Goal: Transaction & Acquisition: Purchase product/service

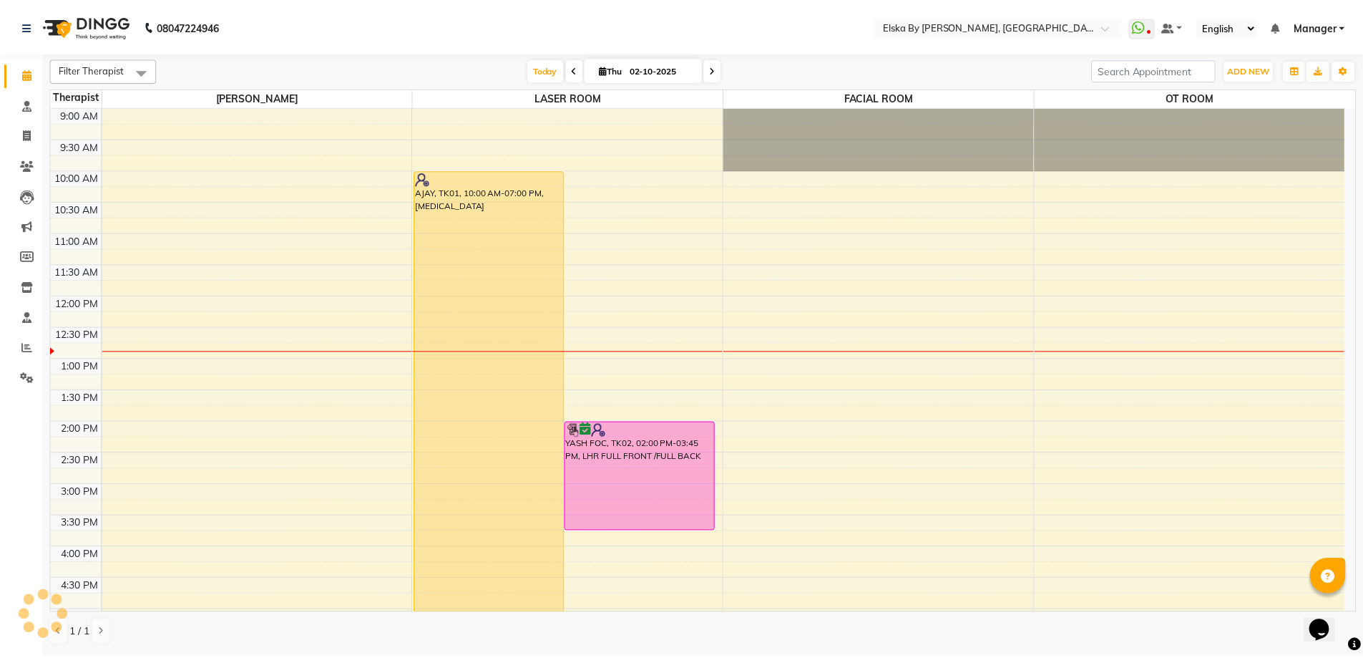
scroll to position [190, 0]
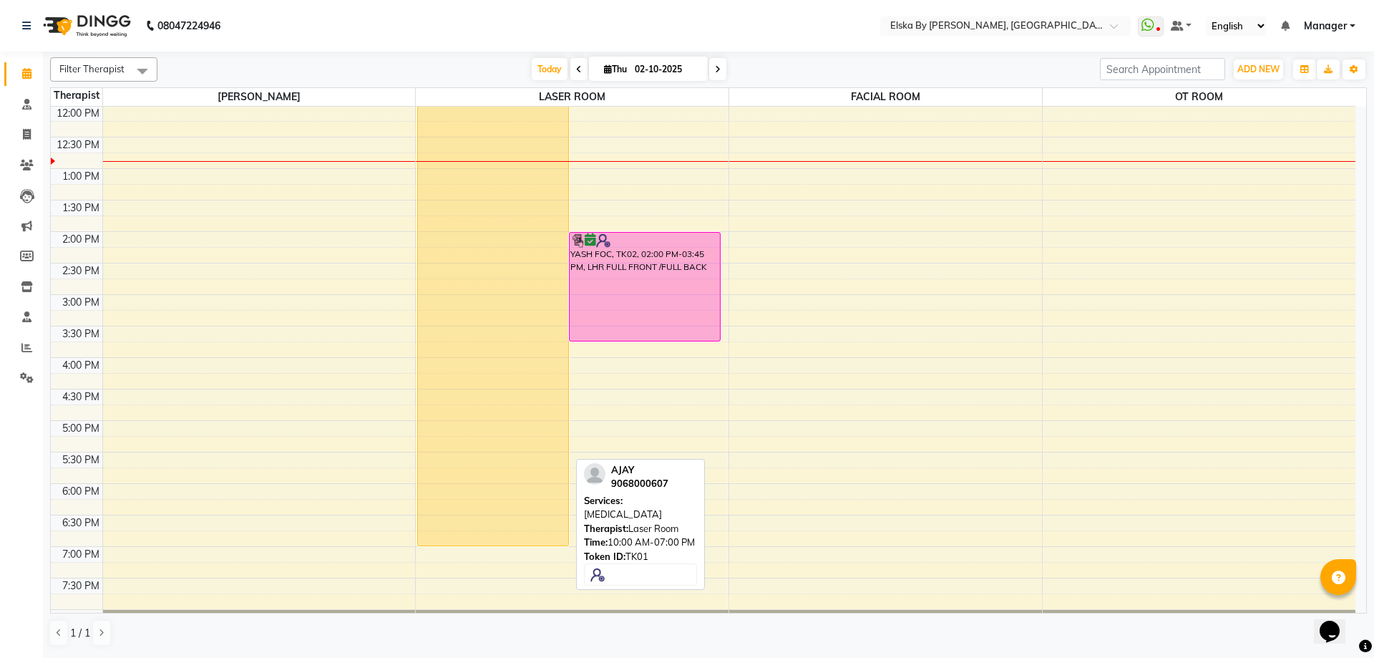
click at [474, 172] on div "AJAY, TK01, 10:00 AM-07:00 PM, [MEDICAL_DATA]" at bounding box center [493, 263] width 150 height 565
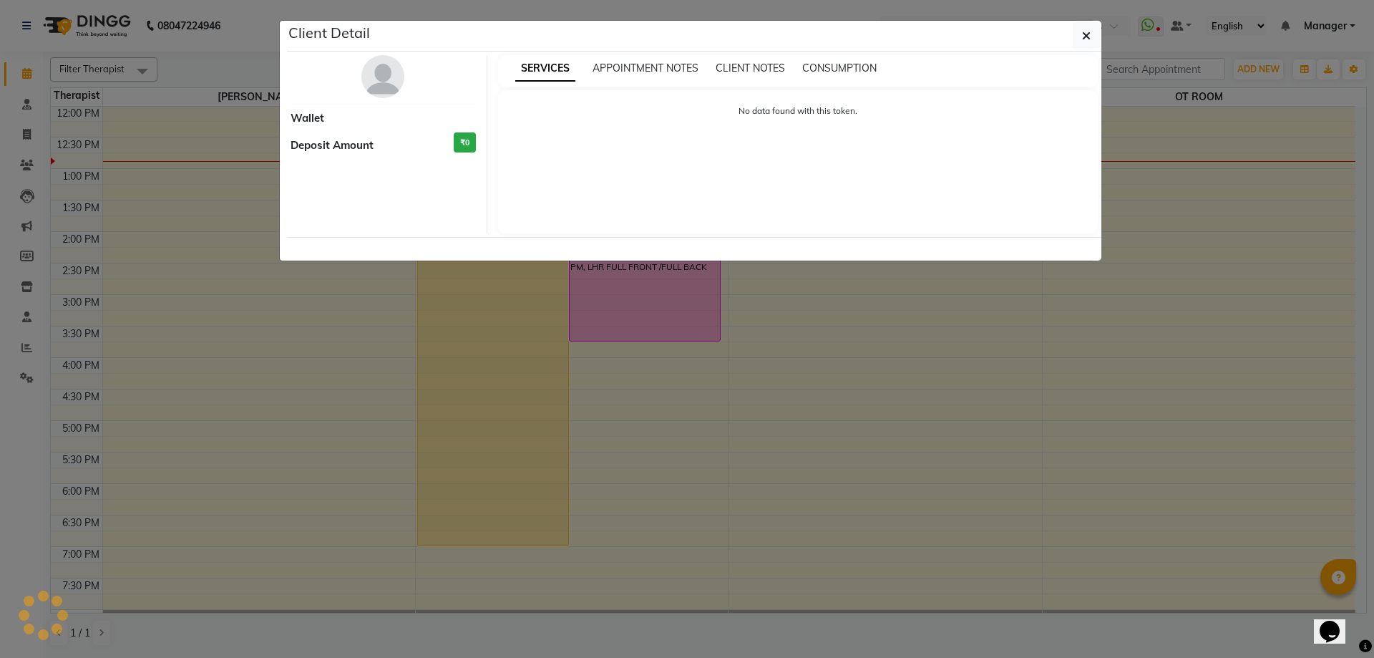
select select "1"
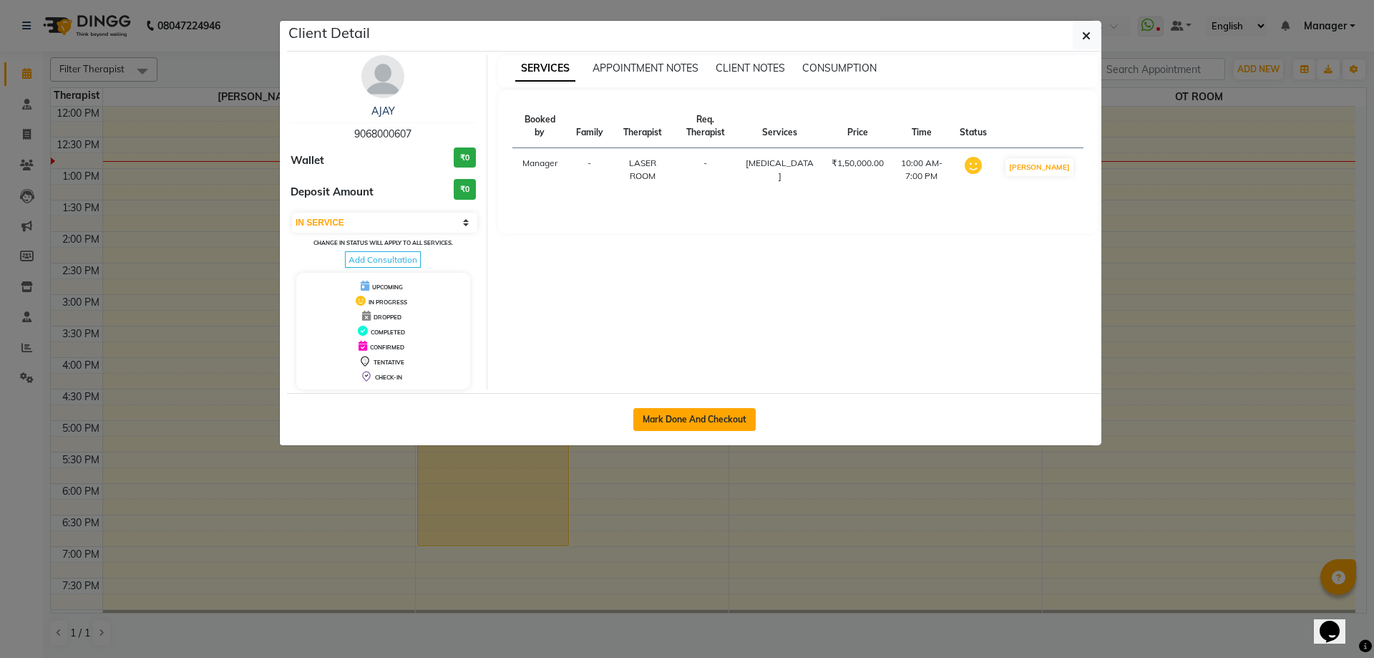
click at [720, 412] on button "Mark Done And Checkout" at bounding box center [694, 419] width 122 height 23
select select "service"
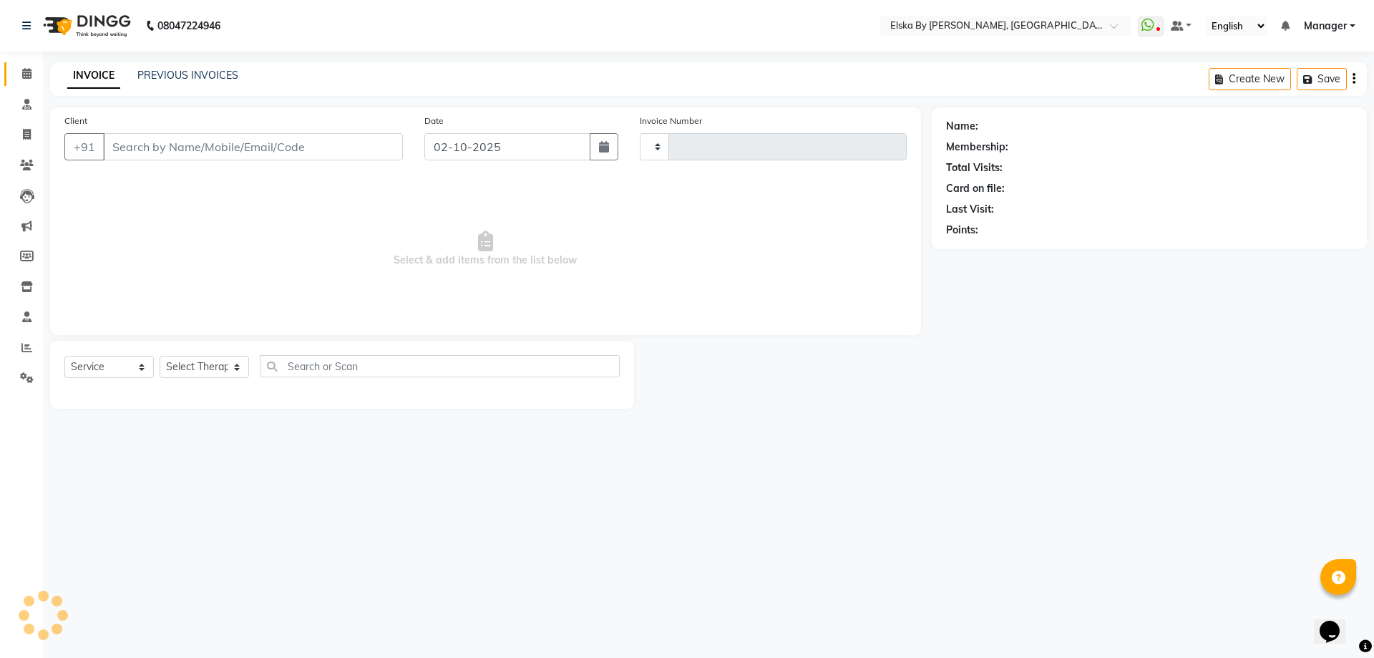
type input "1879"
select select "7252"
select select "62001"
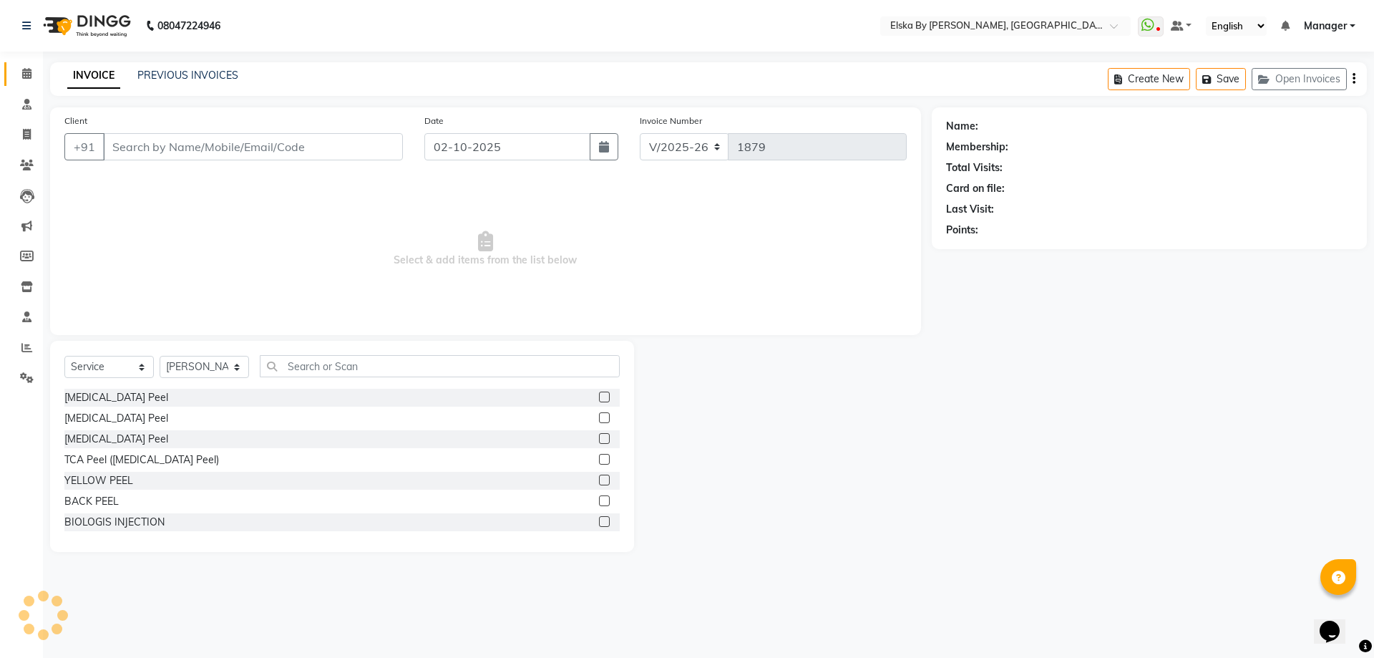
type input "9068000607"
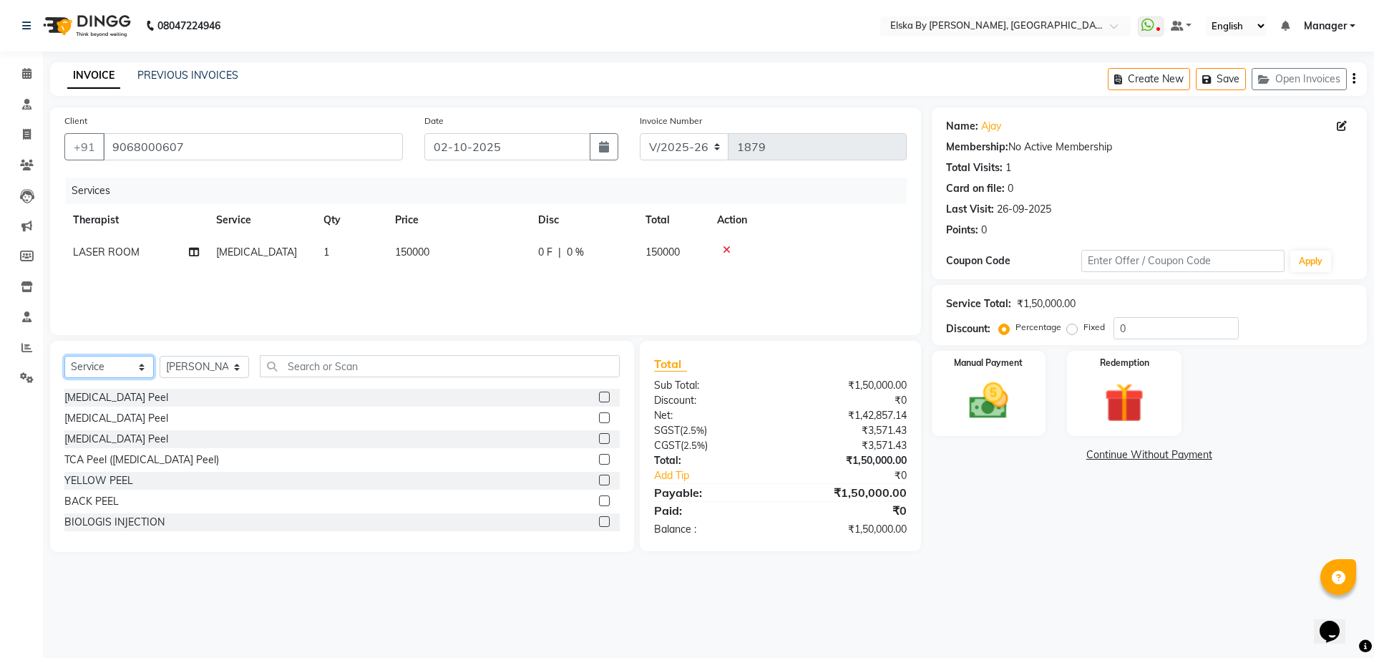
click at [138, 369] on select "Select Service Product Membership Package Voucher Prepaid Gift Card" at bounding box center [108, 367] width 89 height 22
click at [160, 299] on div "Services Therapist Service Qty Price Disc Total Action LASER ROOM [MEDICAL_DATA…" at bounding box center [485, 248] width 842 height 143
click at [135, 369] on select "Select Service Product Membership Package Voucher Prepaid Gift Card" at bounding box center [108, 367] width 89 height 22
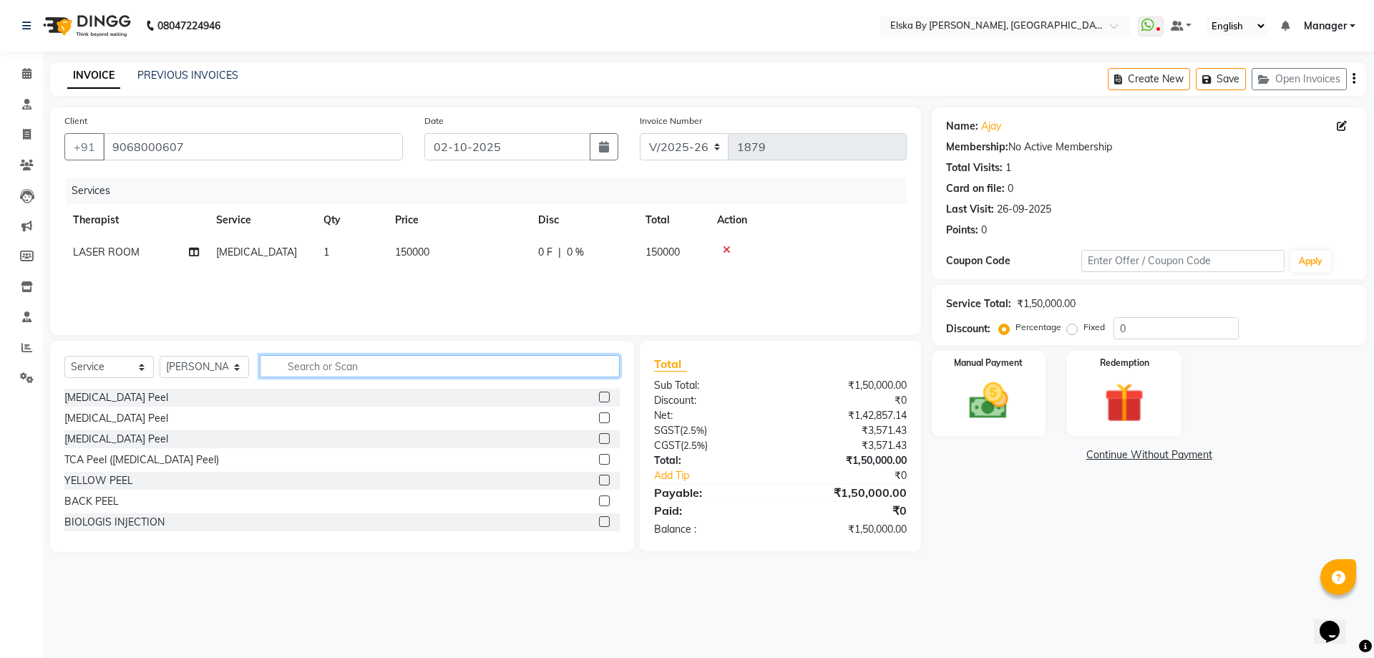
click at [303, 372] on input "text" at bounding box center [440, 366] width 360 height 22
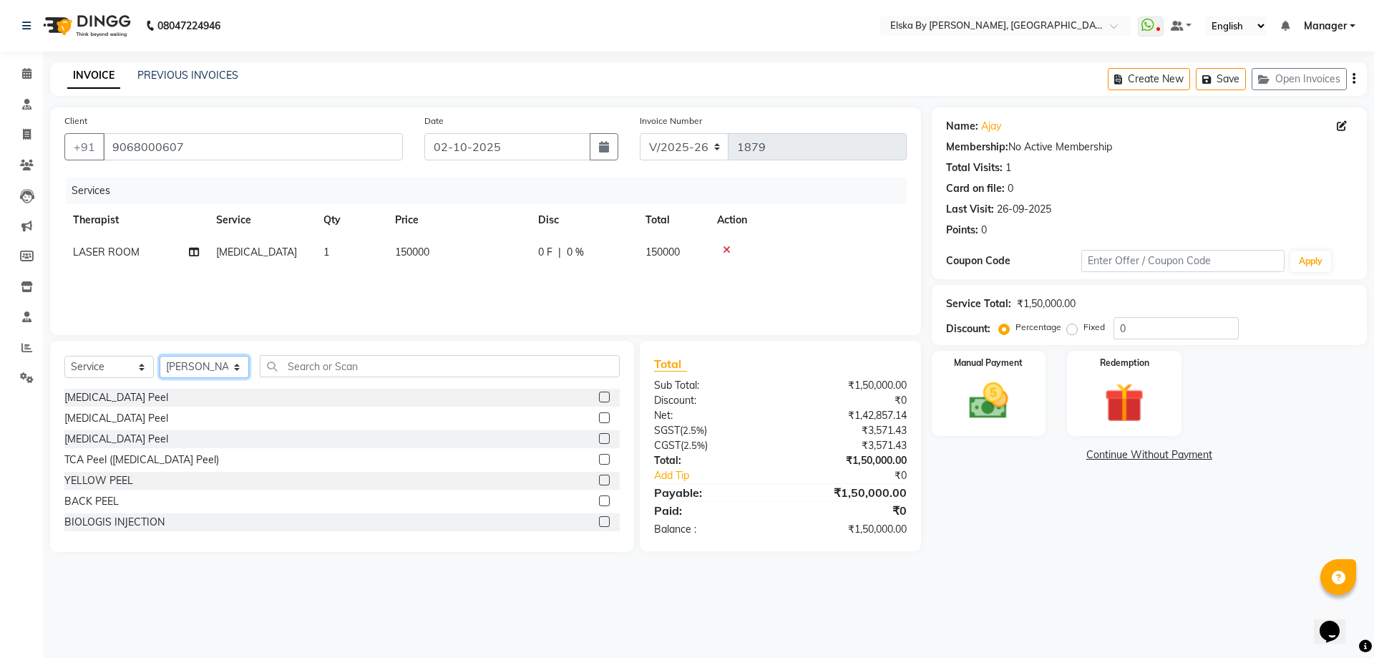
click at [224, 366] on select "Select Therapist [PERSON_NAME] FACIAL ROOM [PERSON_NAME] LASER ROOM Manager OT …" at bounding box center [204, 367] width 89 height 22
click at [114, 367] on select "Select Service Product Membership Package Voucher Prepaid Gift Card" at bounding box center [108, 367] width 89 height 22
select select "package"
click at [64, 356] on select "Select Service Product Membership Package Voucher Prepaid Gift Card" at bounding box center [108, 367] width 89 height 22
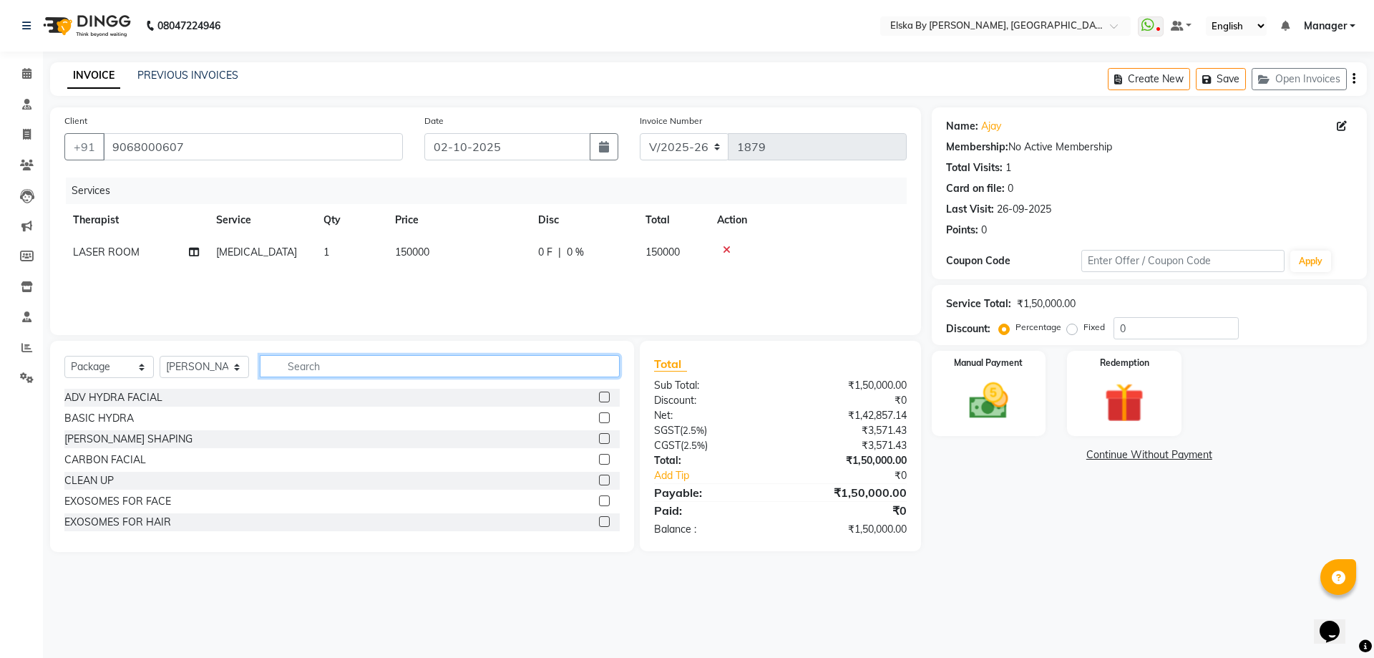
click at [294, 369] on input "text" at bounding box center [440, 366] width 360 height 22
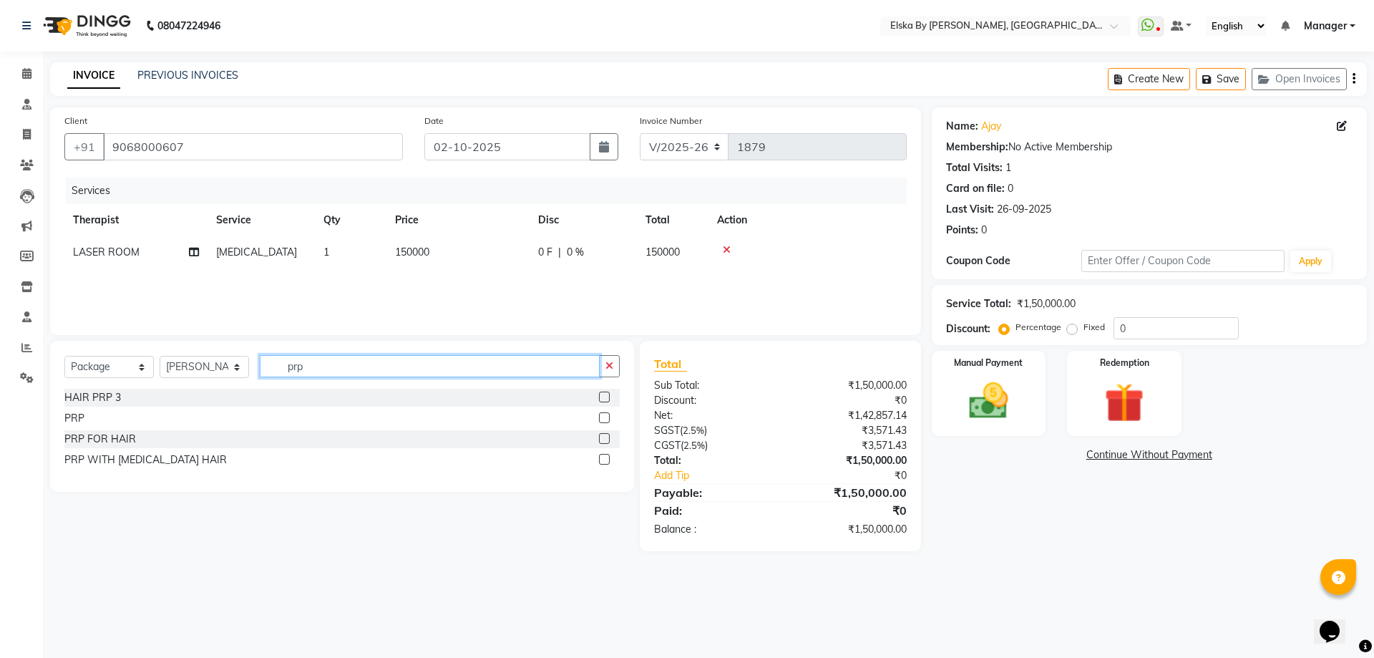
type input "prp"
click at [602, 437] on label at bounding box center [604, 438] width 11 height 11
click at [602, 437] on input "checkbox" at bounding box center [603, 438] width 9 height 9
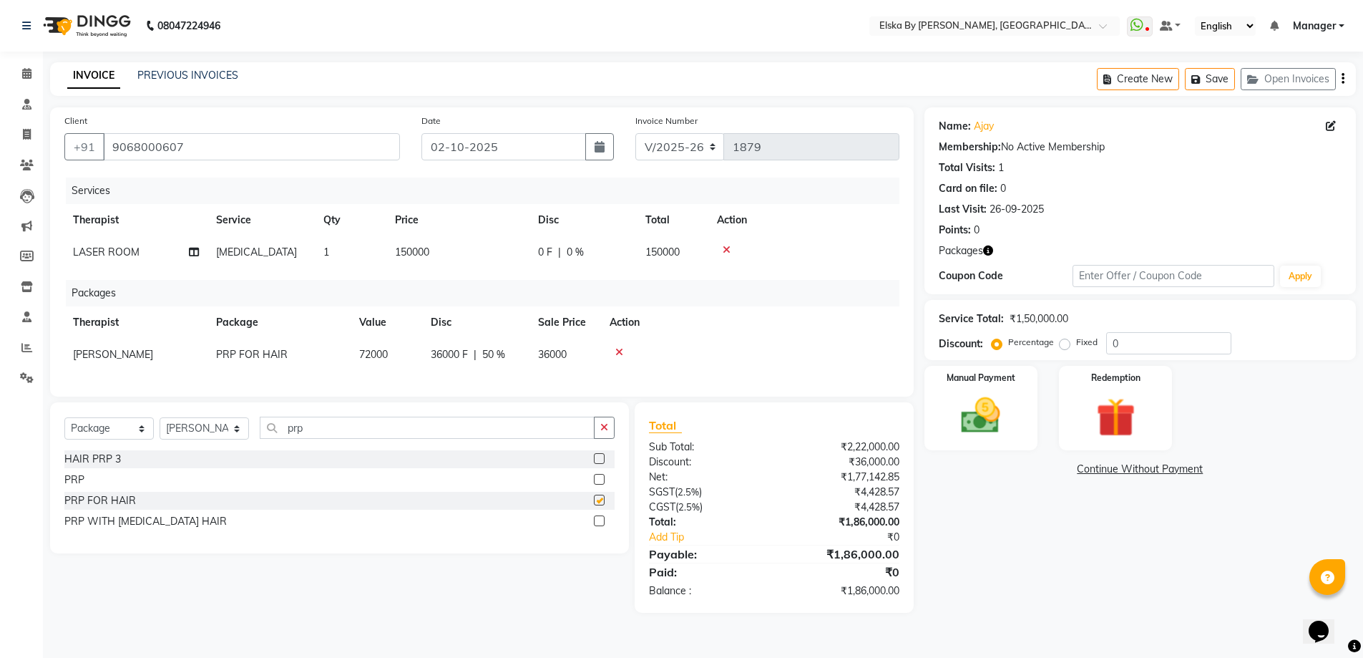
checkbox input "false"
click at [112, 439] on select "Select Service Product Membership Package Voucher Prepaid Gift Card" at bounding box center [108, 428] width 89 height 22
select select "product"
click at [64, 439] on select "Select Service Product Membership Package Voucher Prepaid Gift Card" at bounding box center [108, 428] width 89 height 22
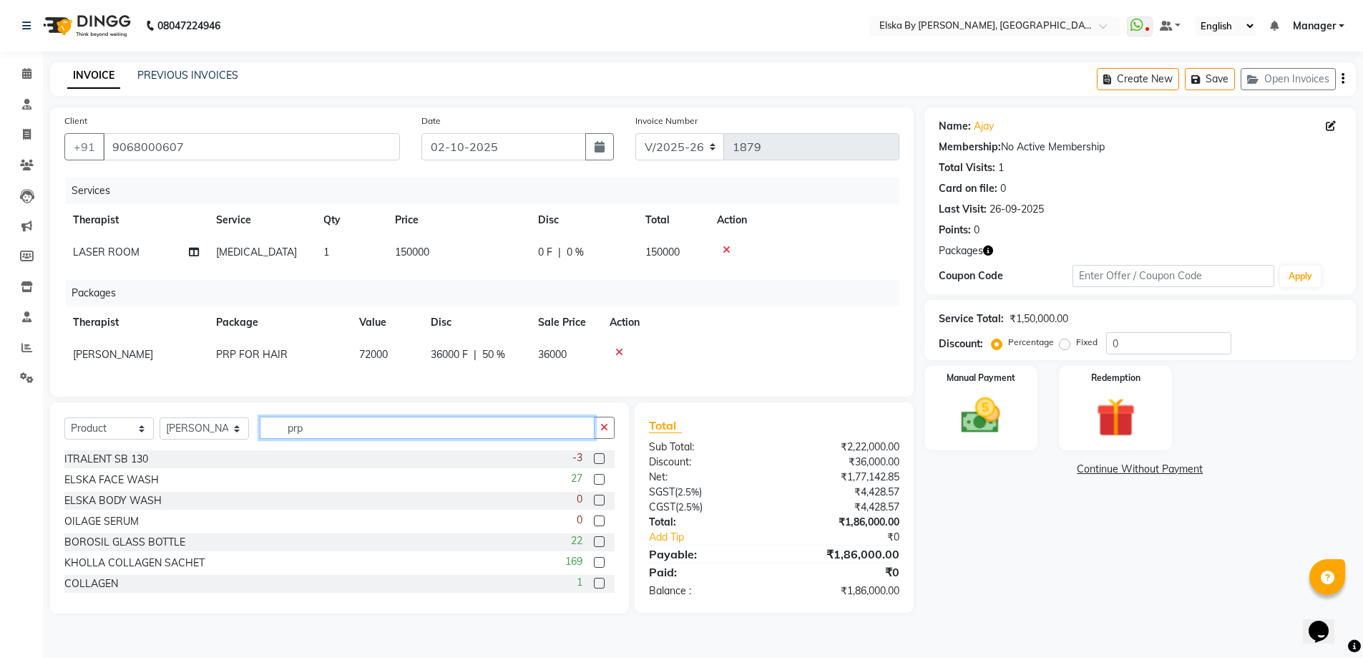
drag, startPoint x: 320, startPoint y: 456, endPoint x: 208, endPoint y: 448, distance: 111.9
click at [208, 448] on div "Select Service Product Membership Package Voucher Prepaid Gift Card Select Ther…" at bounding box center [339, 433] width 550 height 34
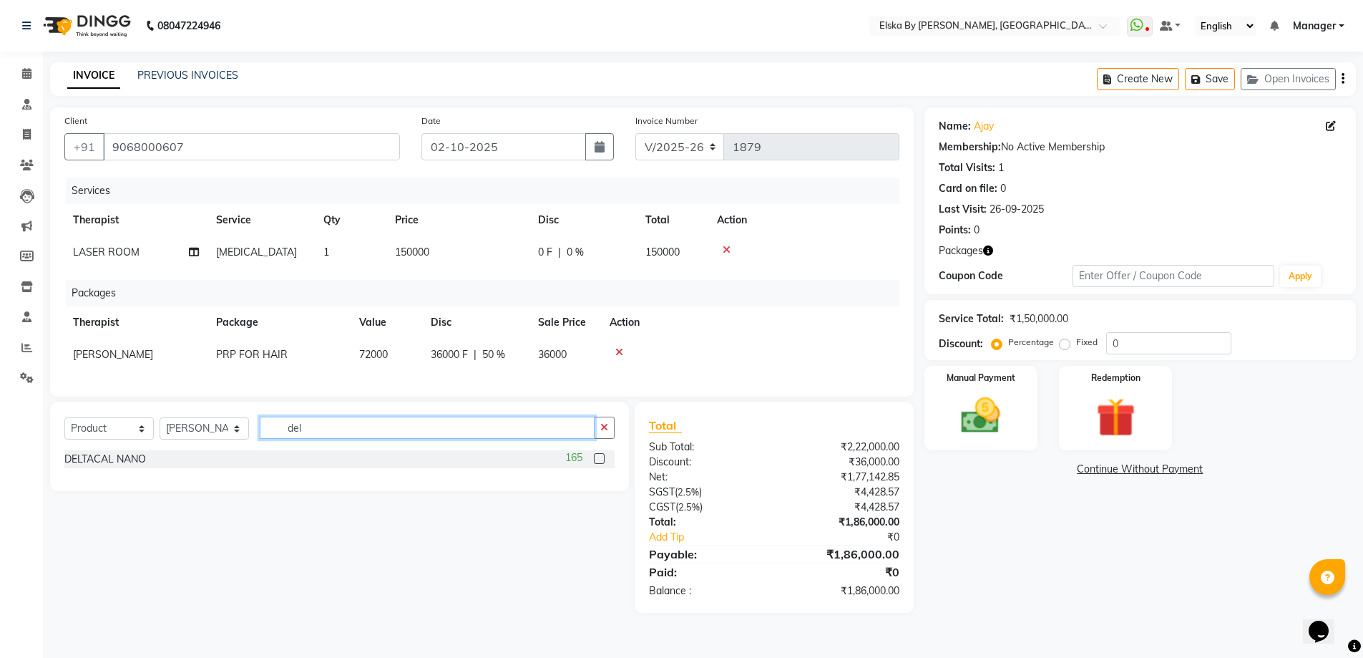
type input "del"
click at [597, 464] on label at bounding box center [599, 458] width 11 height 11
click at [597, 464] on input "checkbox" at bounding box center [598, 458] width 9 height 9
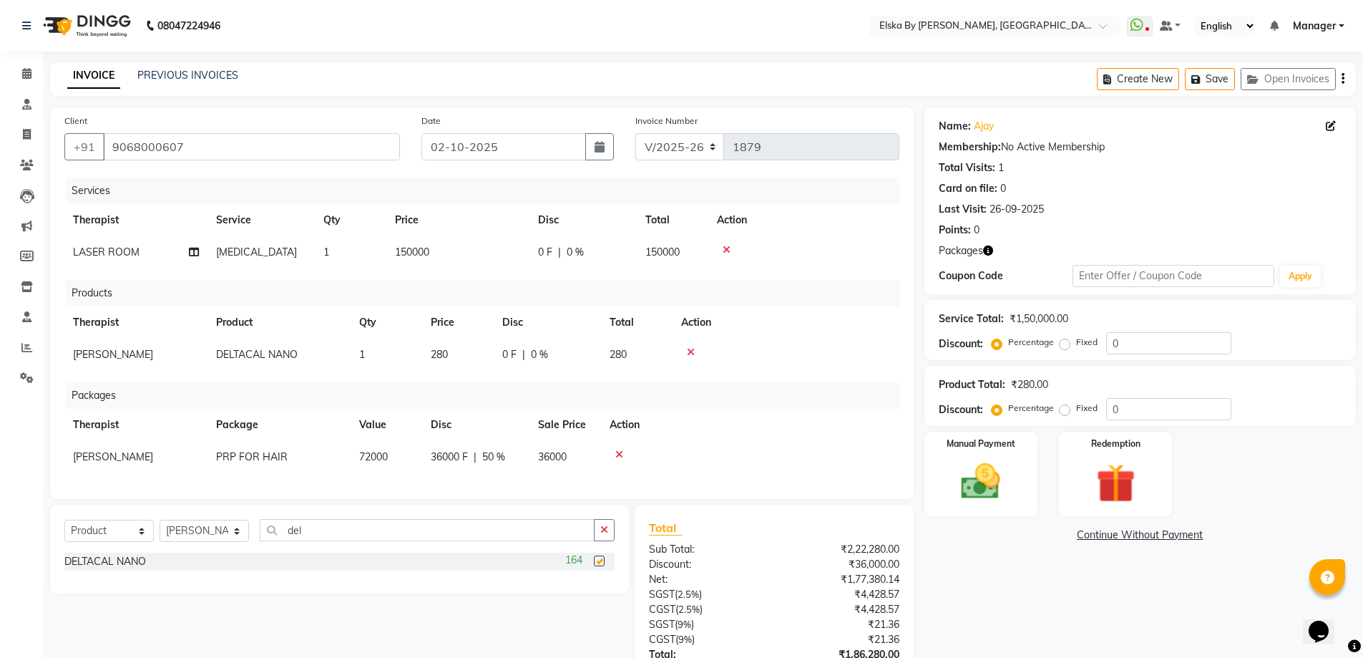
checkbox input "false"
drag, startPoint x: 339, startPoint y: 553, endPoint x: 268, endPoint y: 555, distance: 70.9
click at [268, 541] on input "del" at bounding box center [427, 530] width 335 height 22
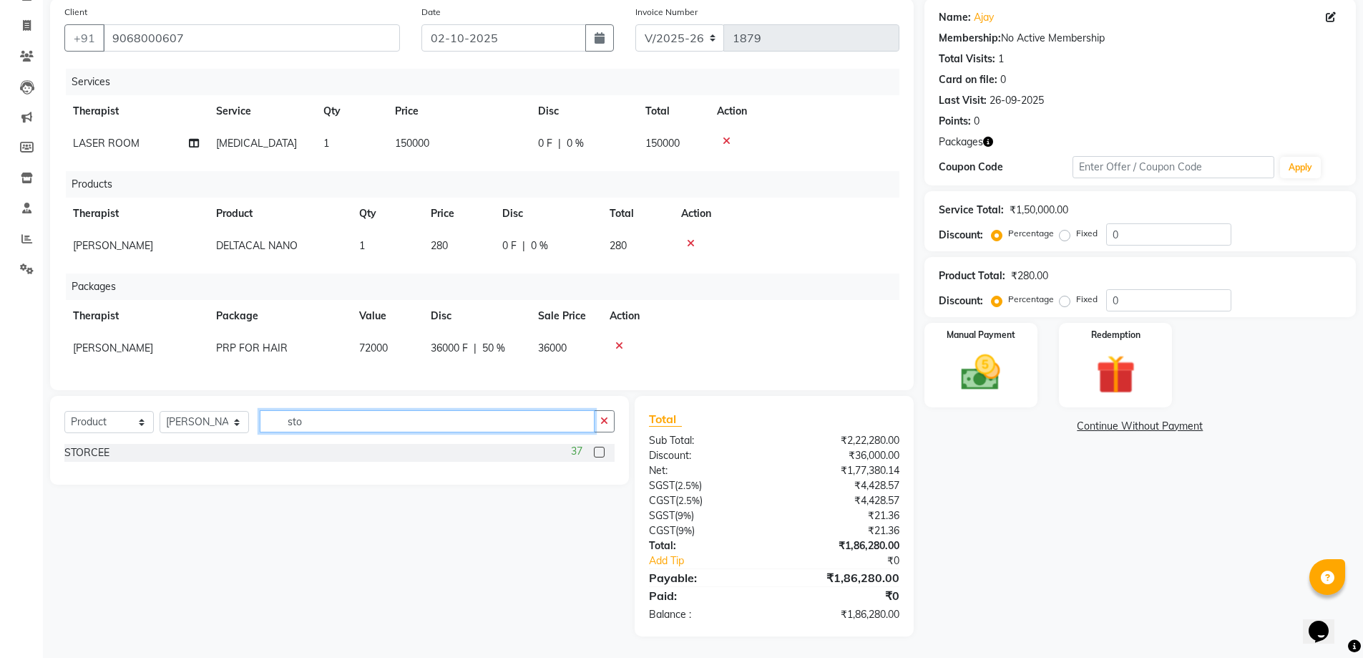
type input "sto"
click at [604, 453] on label at bounding box center [599, 452] width 11 height 11
click at [603, 453] on input "checkbox" at bounding box center [598, 452] width 9 height 9
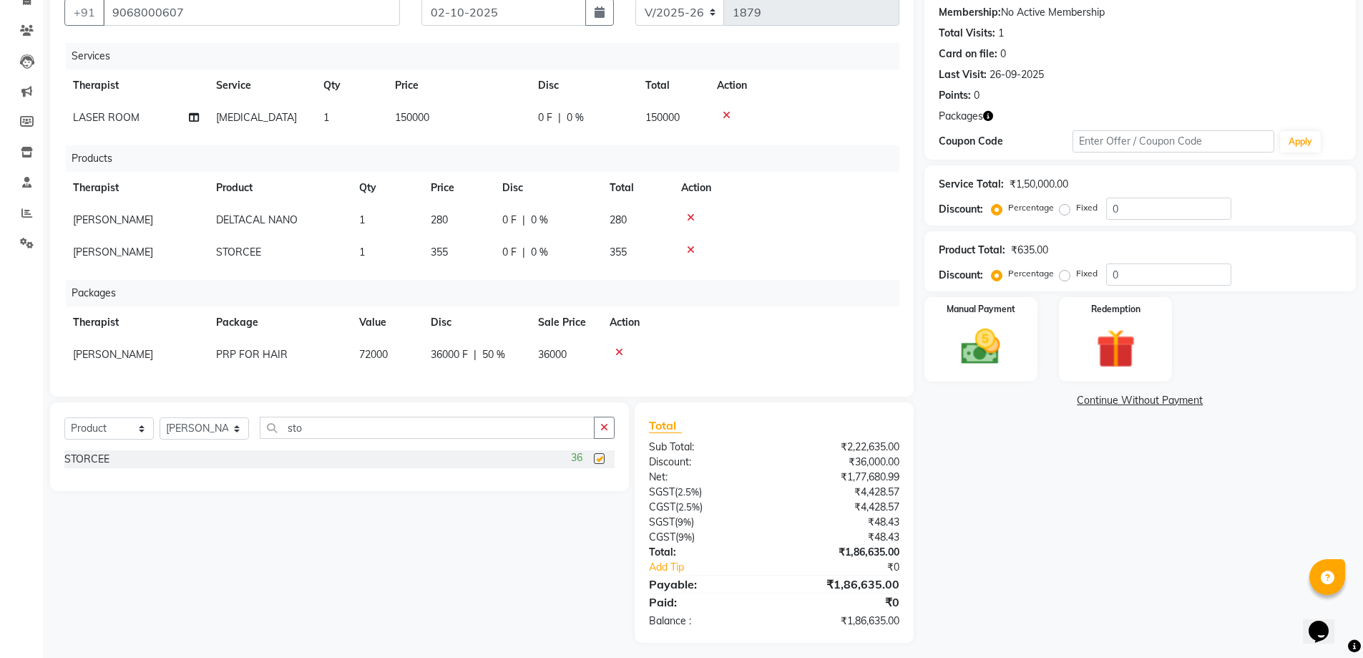
checkbox input "false"
drag, startPoint x: 497, startPoint y: 453, endPoint x: 183, endPoint y: 445, distance: 313.5
click at [183, 445] on div "Select Service Product Membership Package Voucher Prepaid Gift Card Select Ther…" at bounding box center [339, 433] width 550 height 34
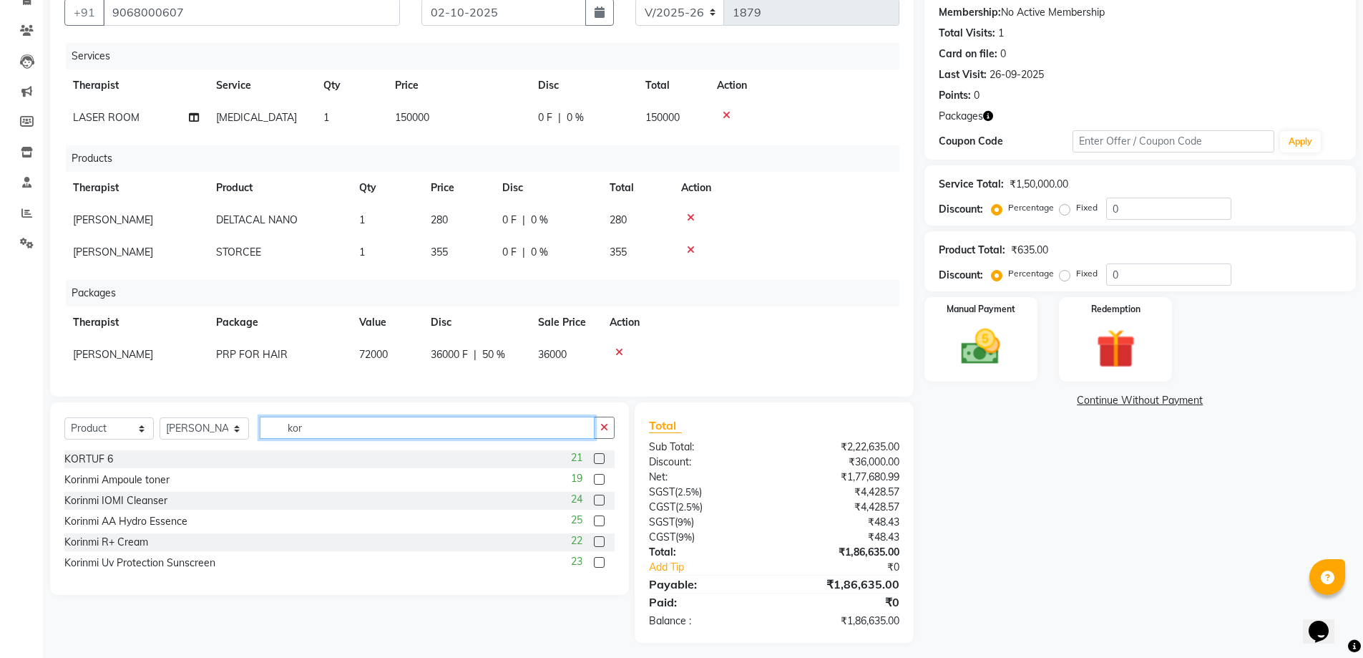
type input "kor"
click at [601, 464] on label at bounding box center [599, 458] width 11 height 11
click at [601, 464] on input "checkbox" at bounding box center [598, 458] width 9 height 9
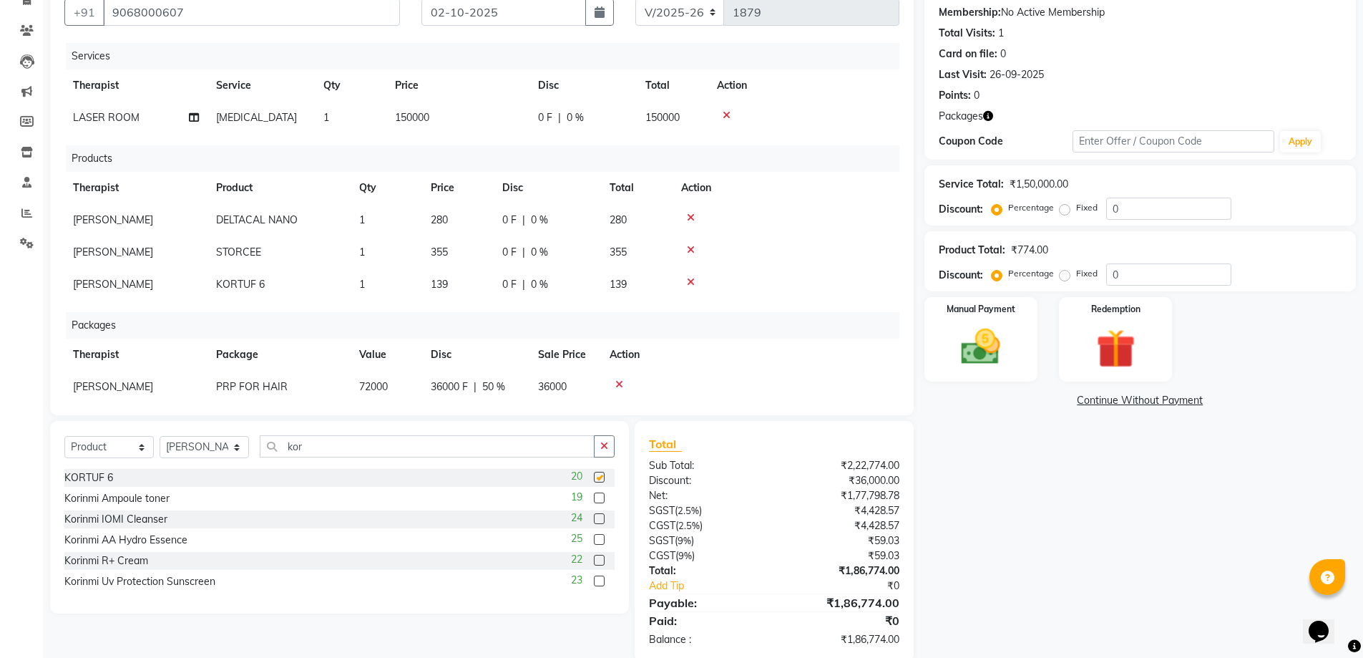
checkbox input "false"
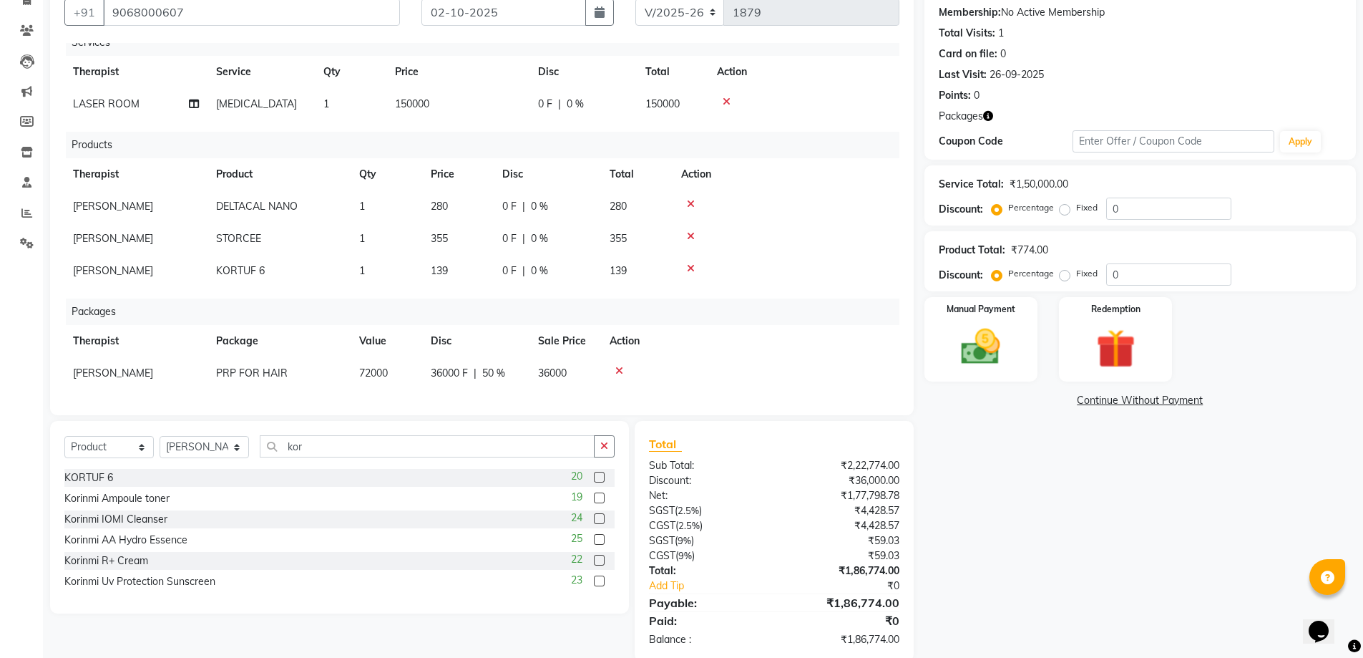
scroll to position [39, 0]
drag, startPoint x: 334, startPoint y: 444, endPoint x: 246, endPoint y: 444, distance: 88.0
click at [246, 444] on div "Select Service Product Membership Package Voucher Prepaid Gift Card Select Ther…" at bounding box center [339, 452] width 550 height 34
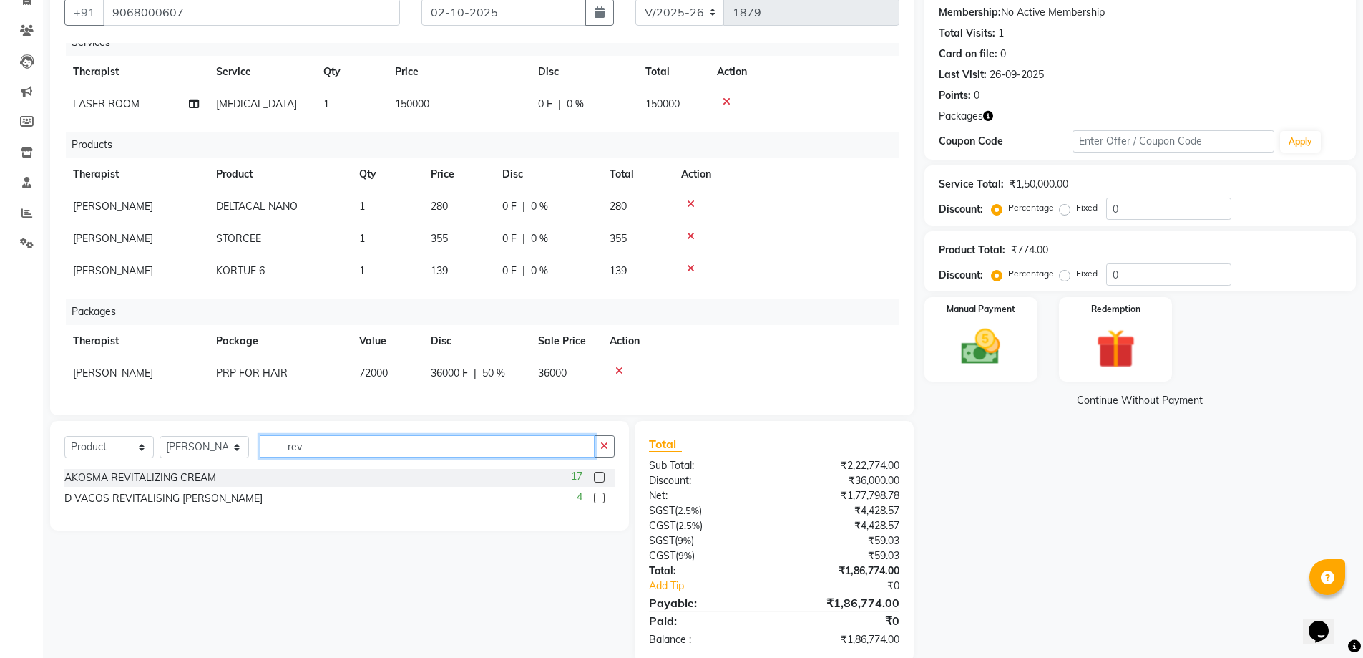
type input "rev"
click at [599, 497] on label at bounding box center [599, 497] width 11 height 11
click at [599, 497] on input "checkbox" at bounding box center [598, 498] width 9 height 9
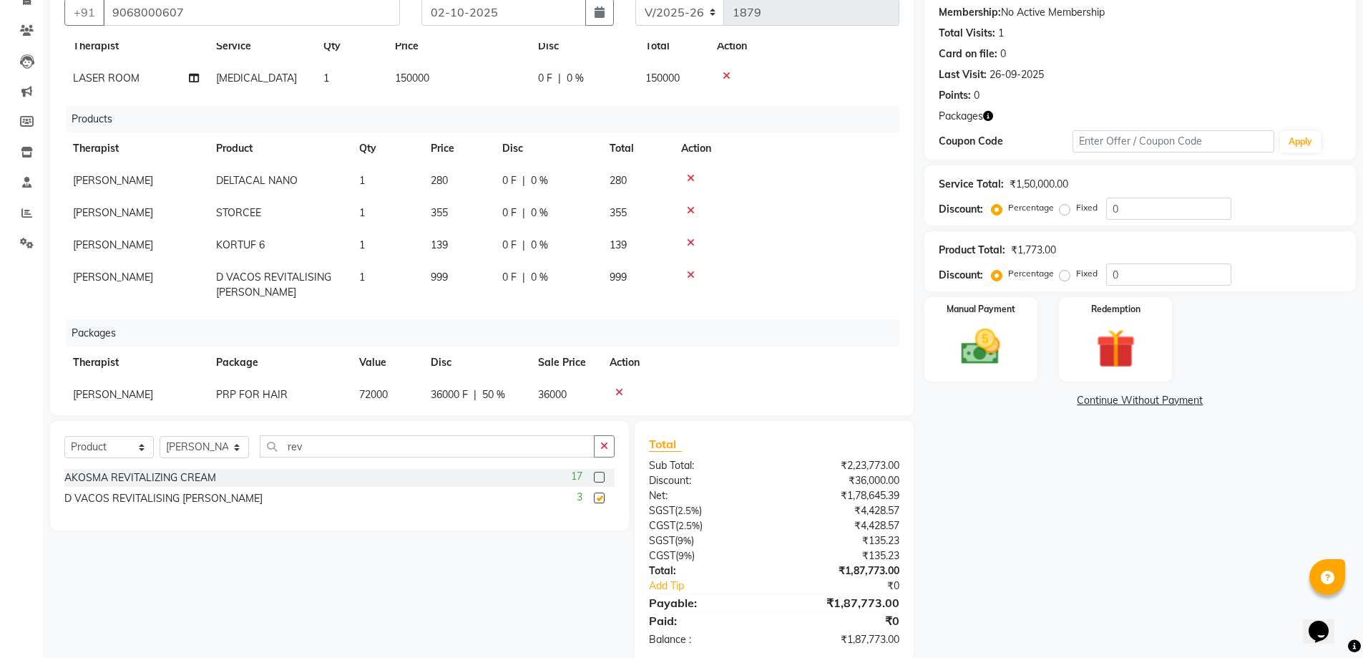
checkbox input "false"
drag, startPoint x: 416, startPoint y: 449, endPoint x: 125, endPoint y: 386, distance: 298.8
click at [119, 408] on div "Client [PHONE_NUMBER] Date [DATE] Invoice Number V/2025 V/[PHONE_NUMBER] Servic…" at bounding box center [481, 317] width 885 height 688
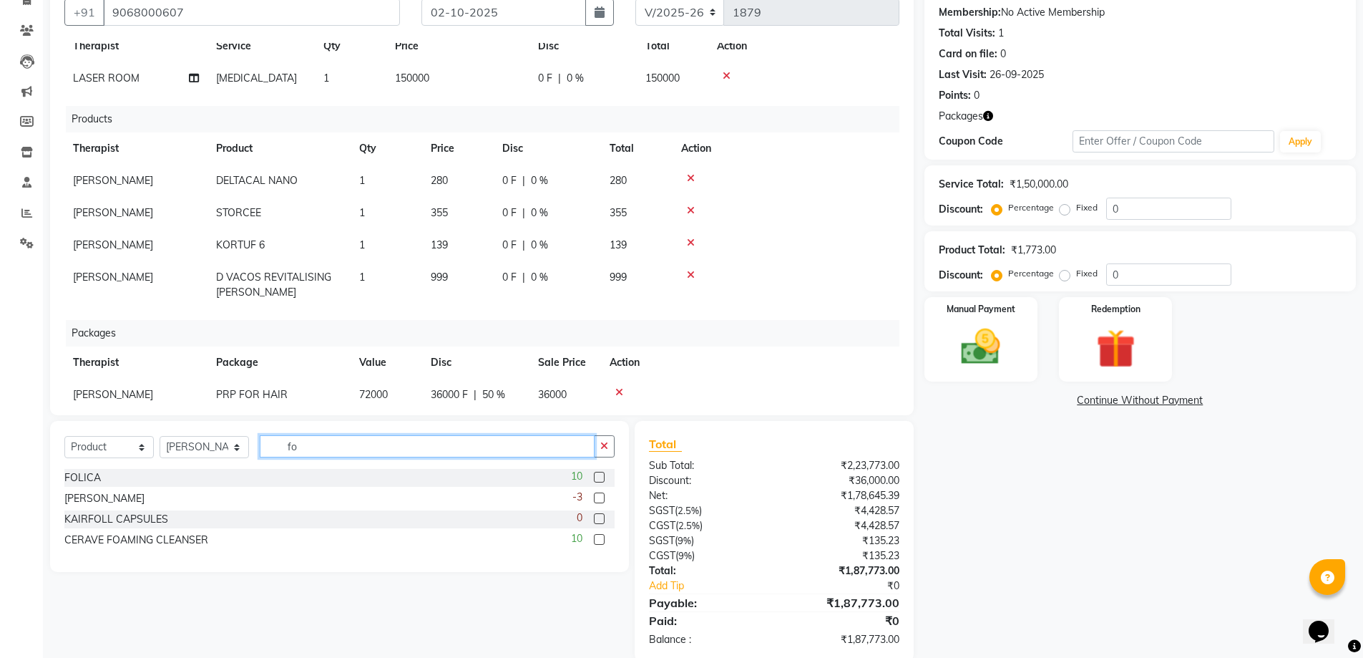
type input "fo"
click at [597, 479] on label at bounding box center [599, 477] width 11 height 11
click at [597, 479] on input "checkbox" at bounding box center [598, 477] width 9 height 9
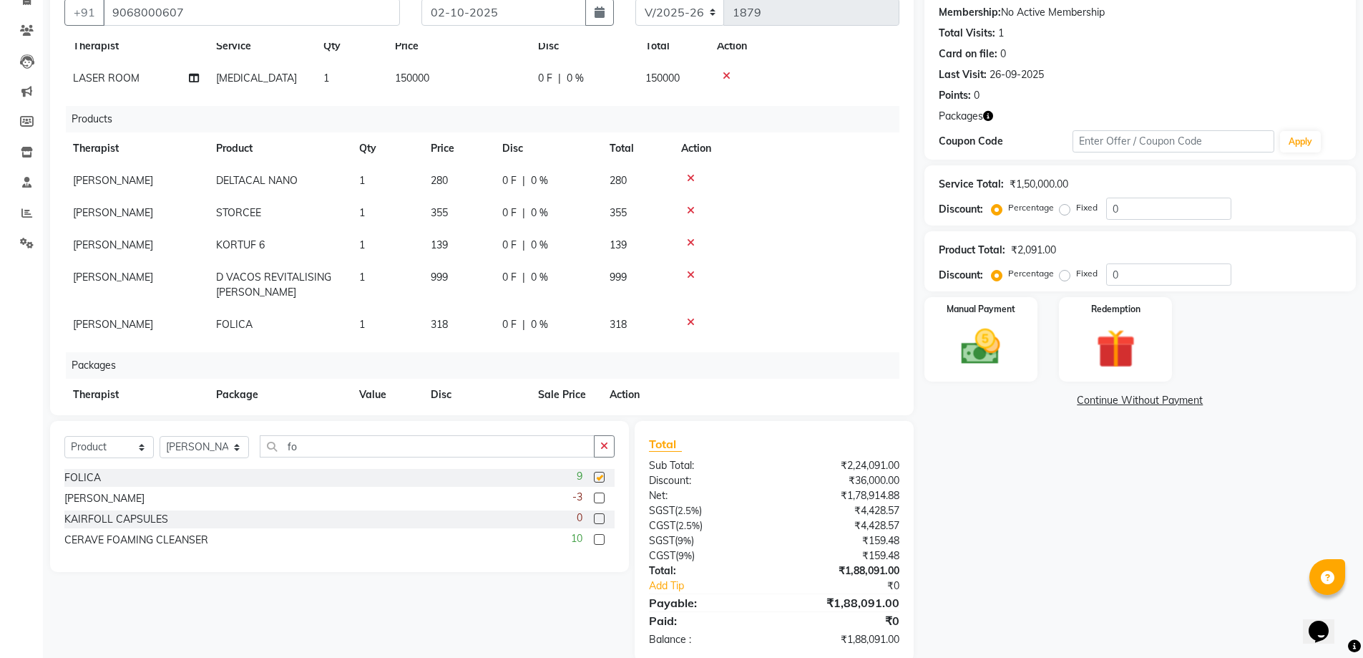
checkbox input "false"
drag, startPoint x: 334, startPoint y: 442, endPoint x: 162, endPoint y: 427, distance: 172.5
click at [143, 440] on div "Select Service Product Membership Package Voucher Prepaid Gift Card Select Ther…" at bounding box center [339, 452] width 550 height 34
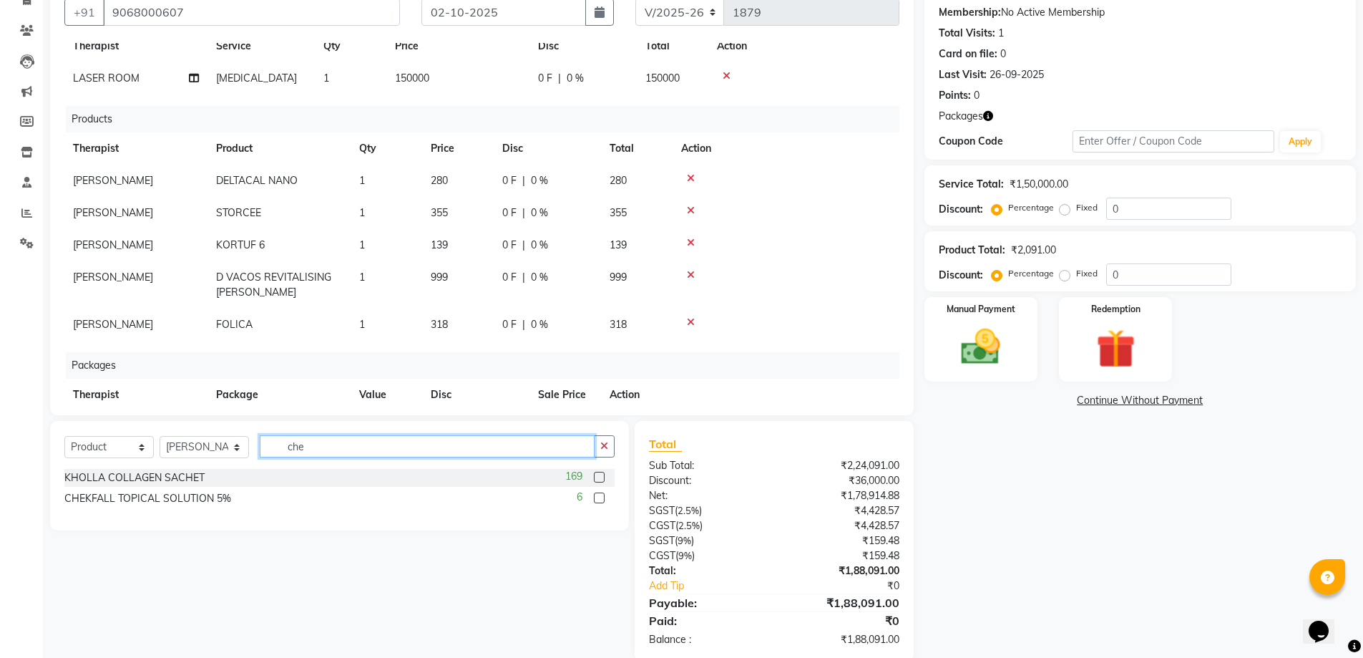
type input "che"
click at [598, 497] on label at bounding box center [599, 497] width 11 height 11
click at [598, 497] on input "checkbox" at bounding box center [598, 498] width 9 height 9
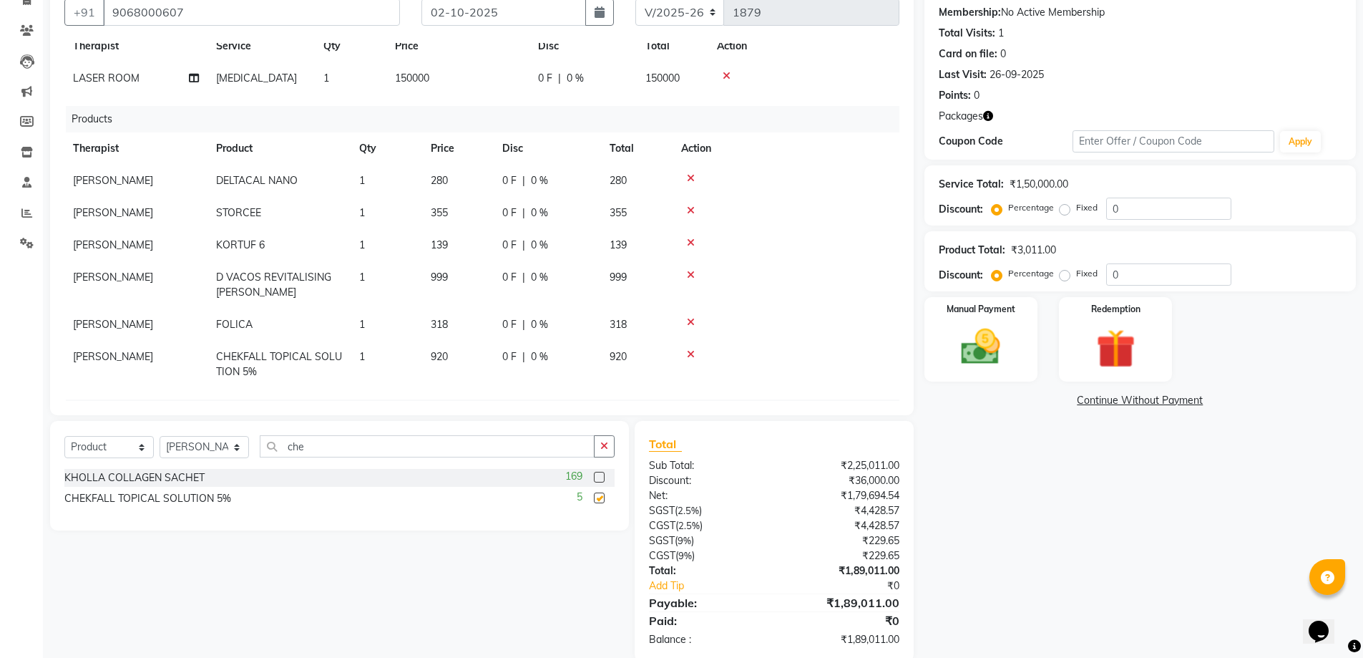
checkbox input "false"
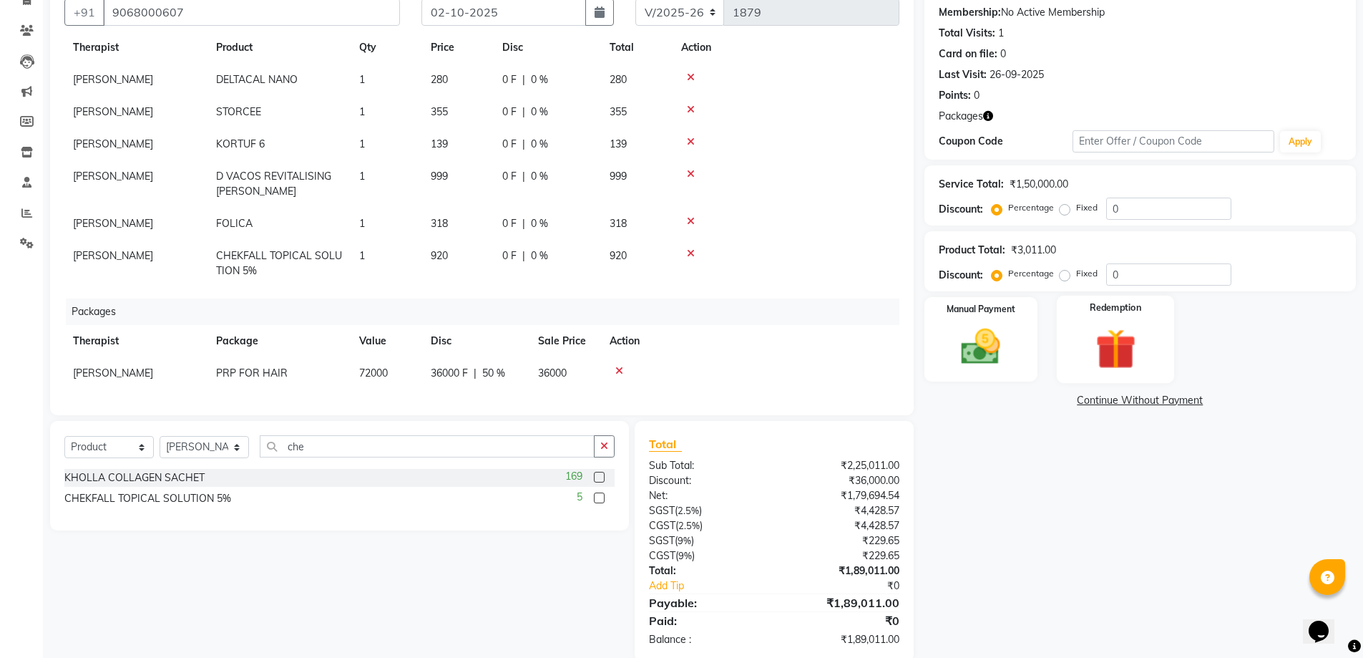
scroll to position [63, 0]
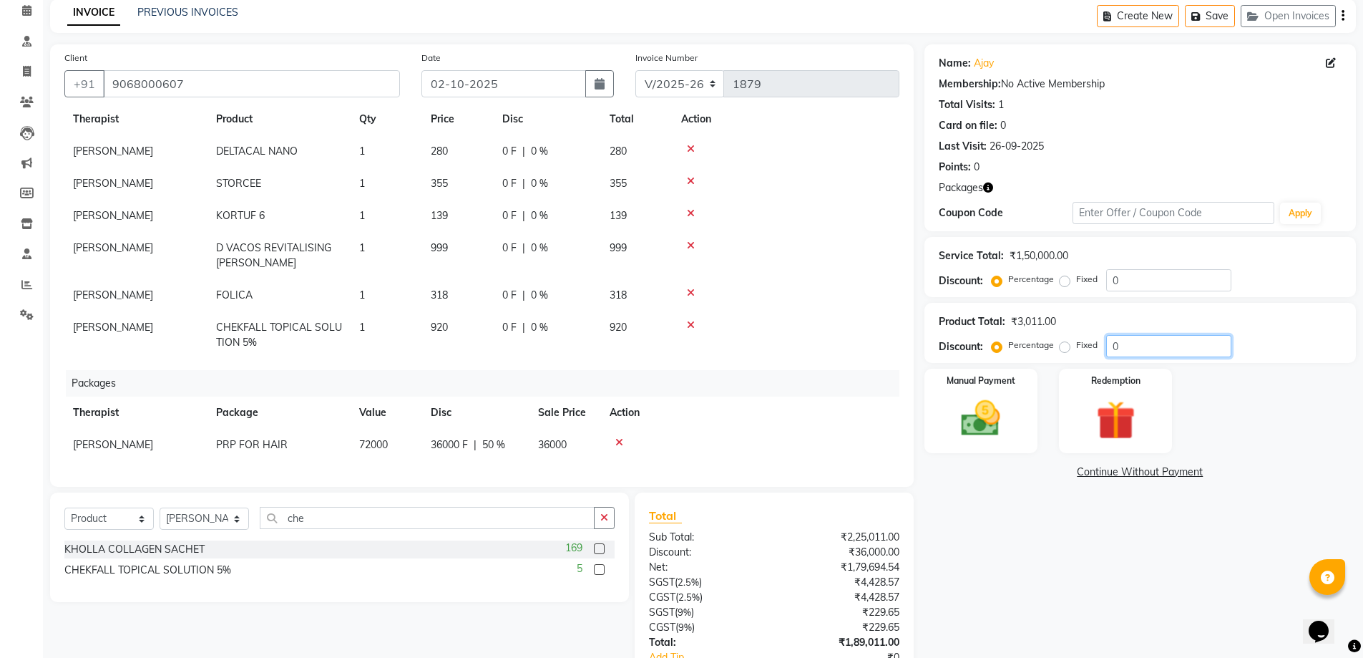
click at [1107, 353] on input "0" at bounding box center [1168, 346] width 125 height 22
type input "100"
click at [1010, 552] on div "Name: Ajay Membership: No Active Membership Total Visits: 1 Card on file: 0 Las…" at bounding box center [1146, 373] width 442 height 658
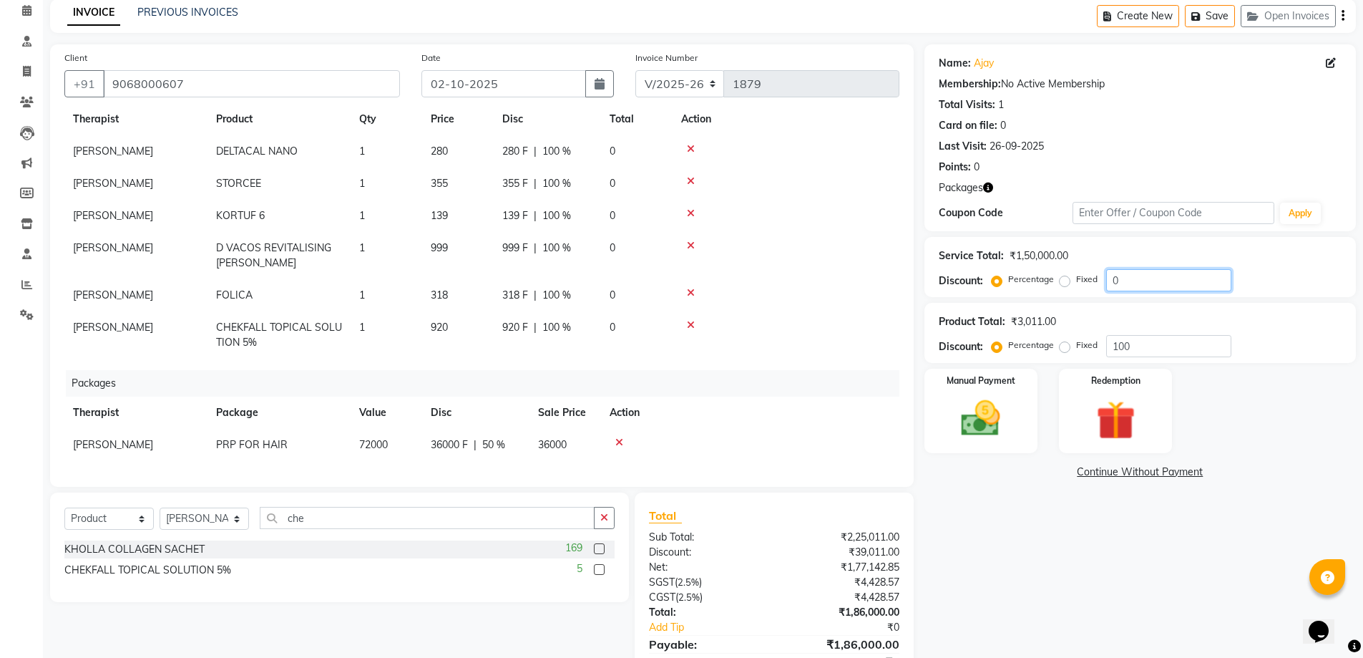
click at [1112, 282] on input "0" at bounding box center [1168, 280] width 125 height 22
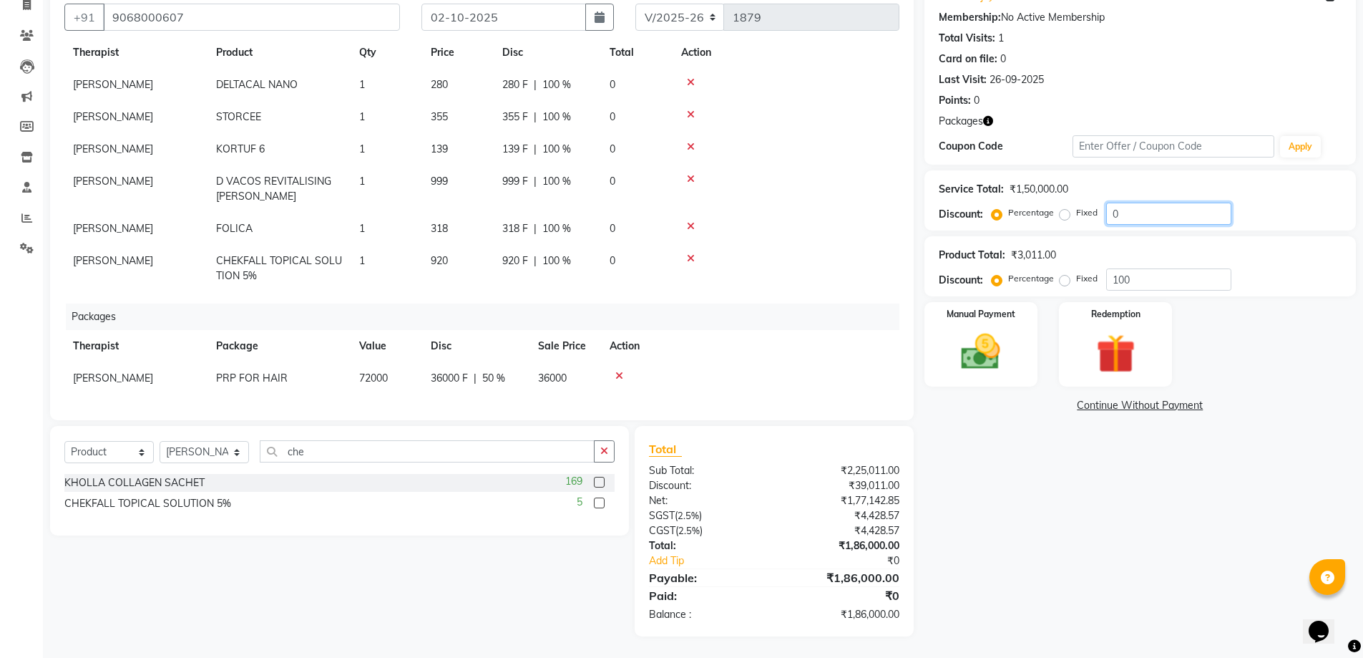
scroll to position [166, 0]
type input "100"
click at [1076, 215] on label "Fixed" at bounding box center [1086, 212] width 21 height 13
click at [1066, 215] on input "Fixed" at bounding box center [1068, 213] width 10 height 10
radio input "true"
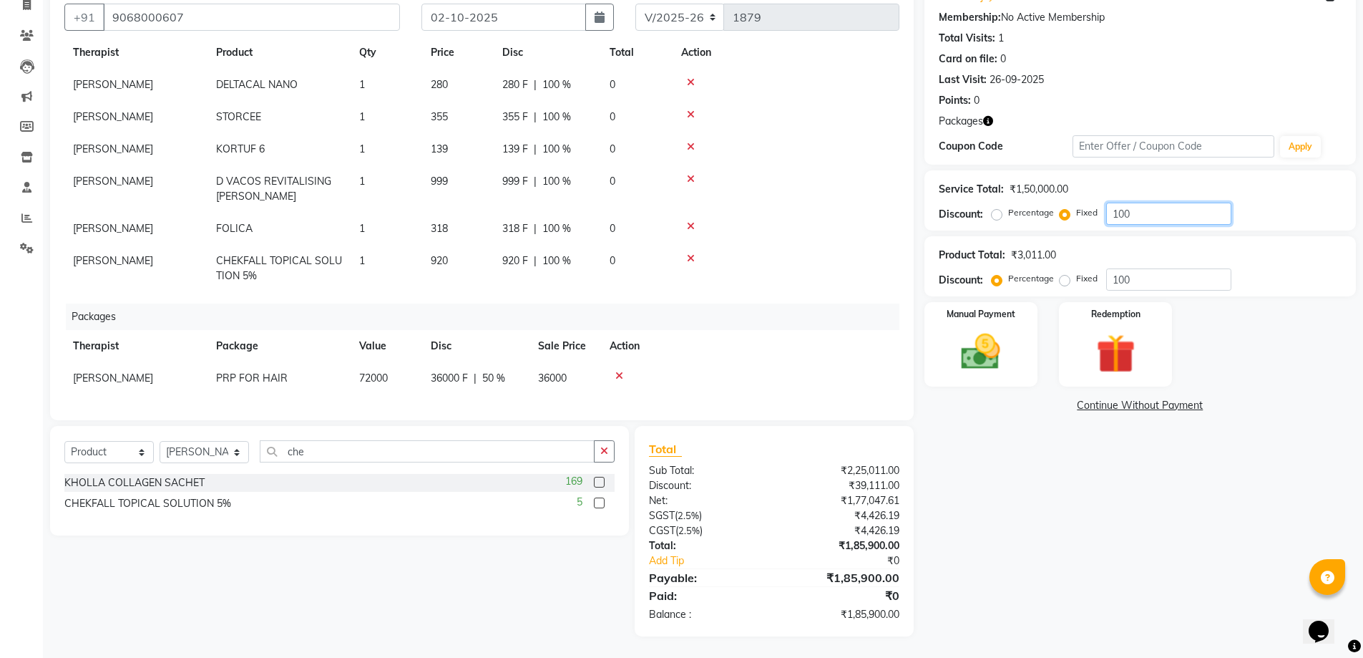
drag, startPoint x: 1151, startPoint y: 217, endPoint x: 1058, endPoint y: 216, distance: 93.0
click at [1058, 216] on div "Percentage Fixed 100" at bounding box center [1113, 214] width 237 height 22
type input "45000"
drag, startPoint x: 619, startPoint y: 362, endPoint x: 632, endPoint y: 370, distance: 15.1
click at [619, 371] on icon at bounding box center [619, 376] width 8 height 10
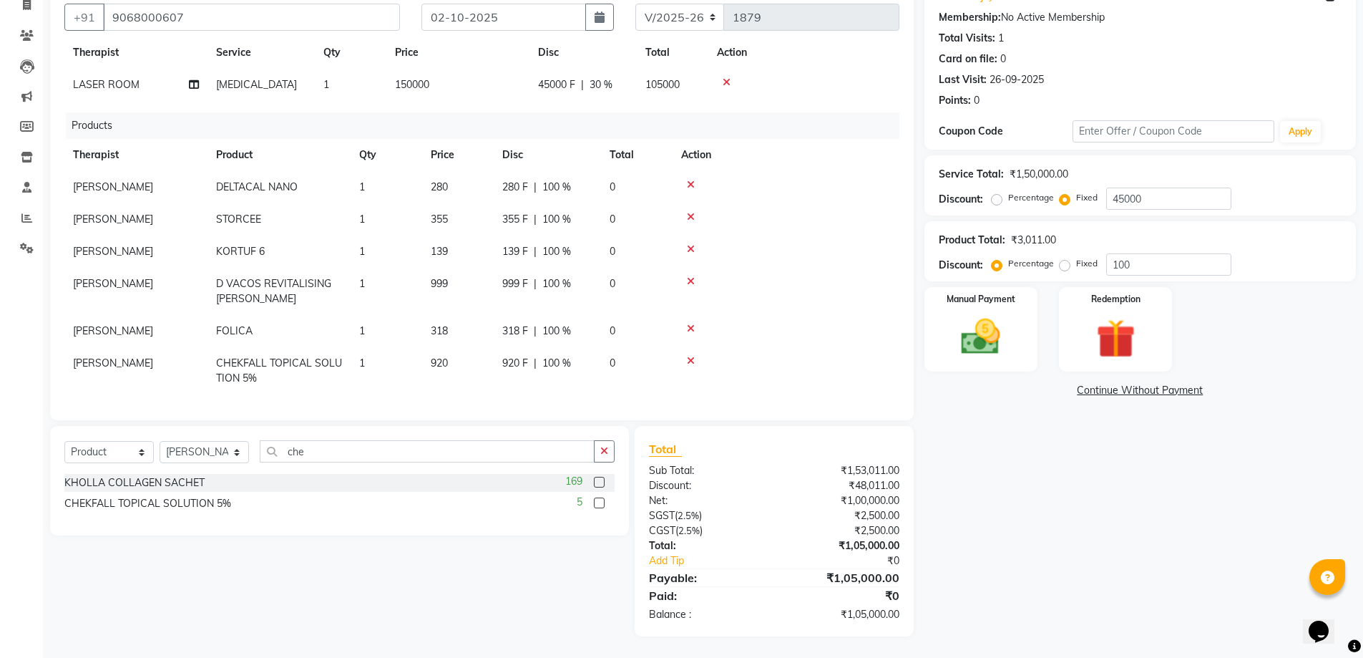
scroll to position [64, 0]
click at [996, 323] on img at bounding box center [981, 336] width 66 height 47
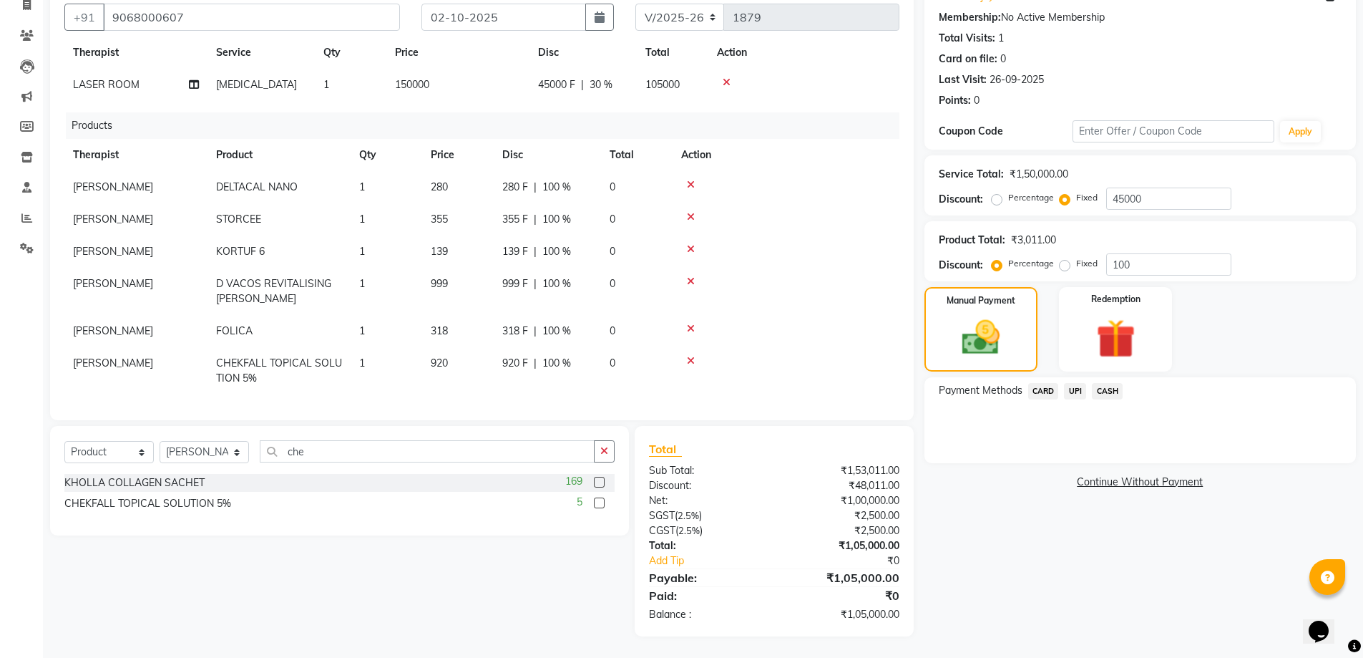
click at [1101, 391] on span "CASH" at bounding box center [1107, 391] width 31 height 16
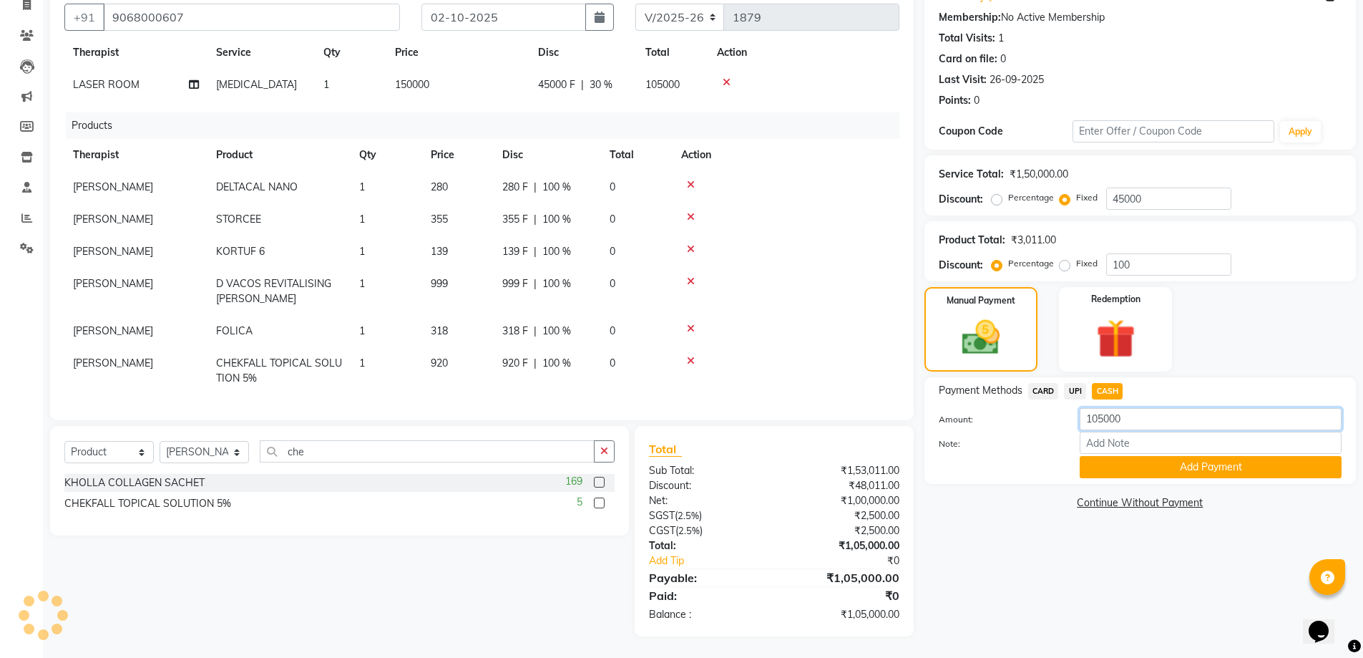
click at [1105, 419] on input "105000" at bounding box center [1211, 419] width 262 height 22
type input "100000"
click at [1120, 464] on button "Add Payment" at bounding box center [1211, 467] width 262 height 22
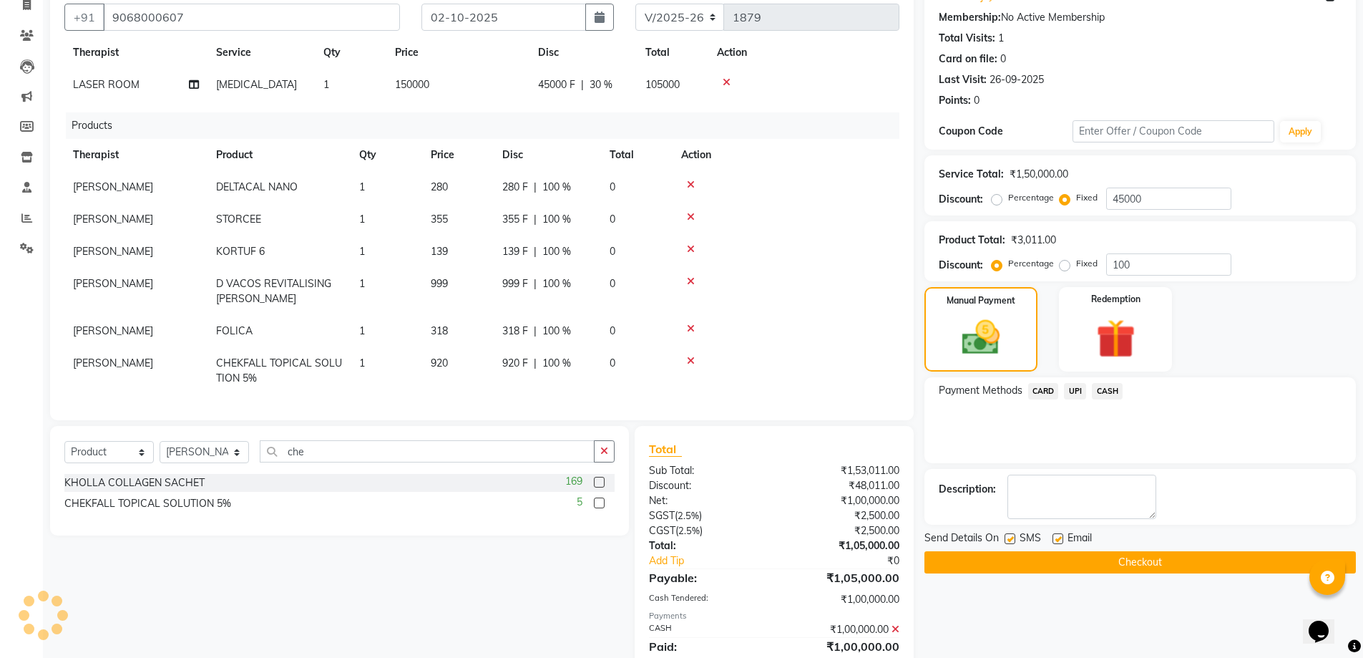
click at [1077, 391] on span "UPI" at bounding box center [1075, 391] width 22 height 16
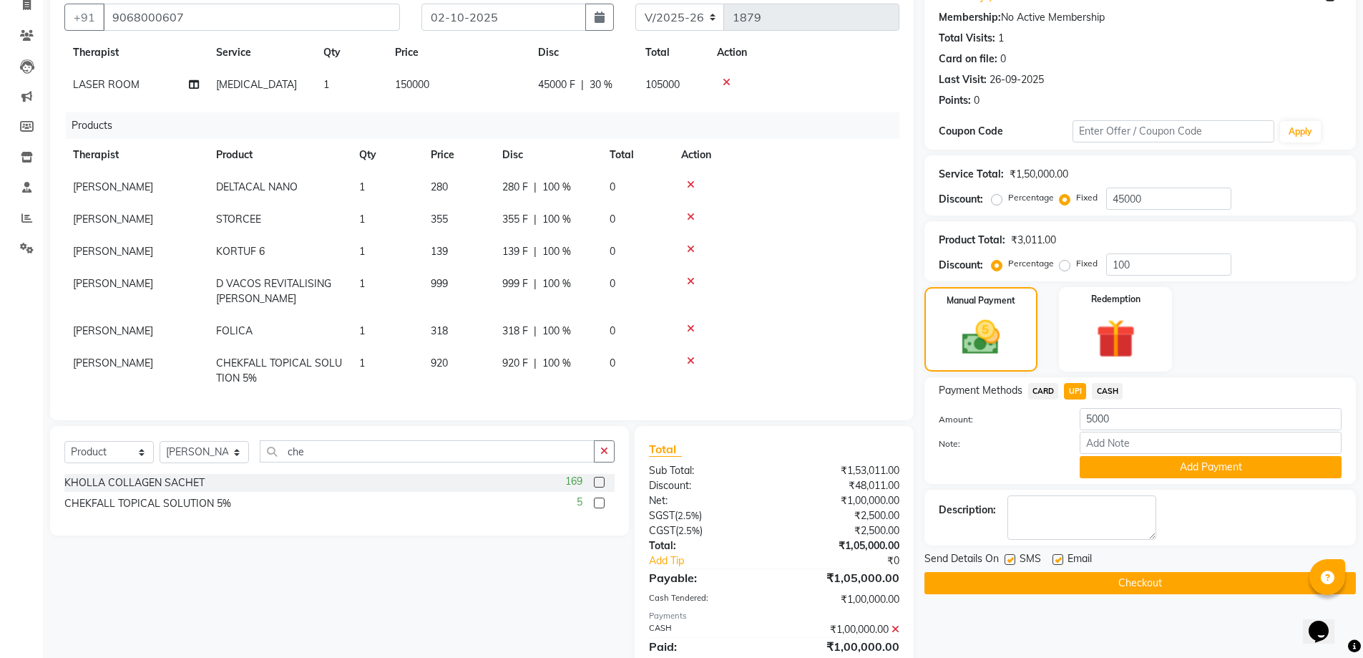
scroll to position [0, 0]
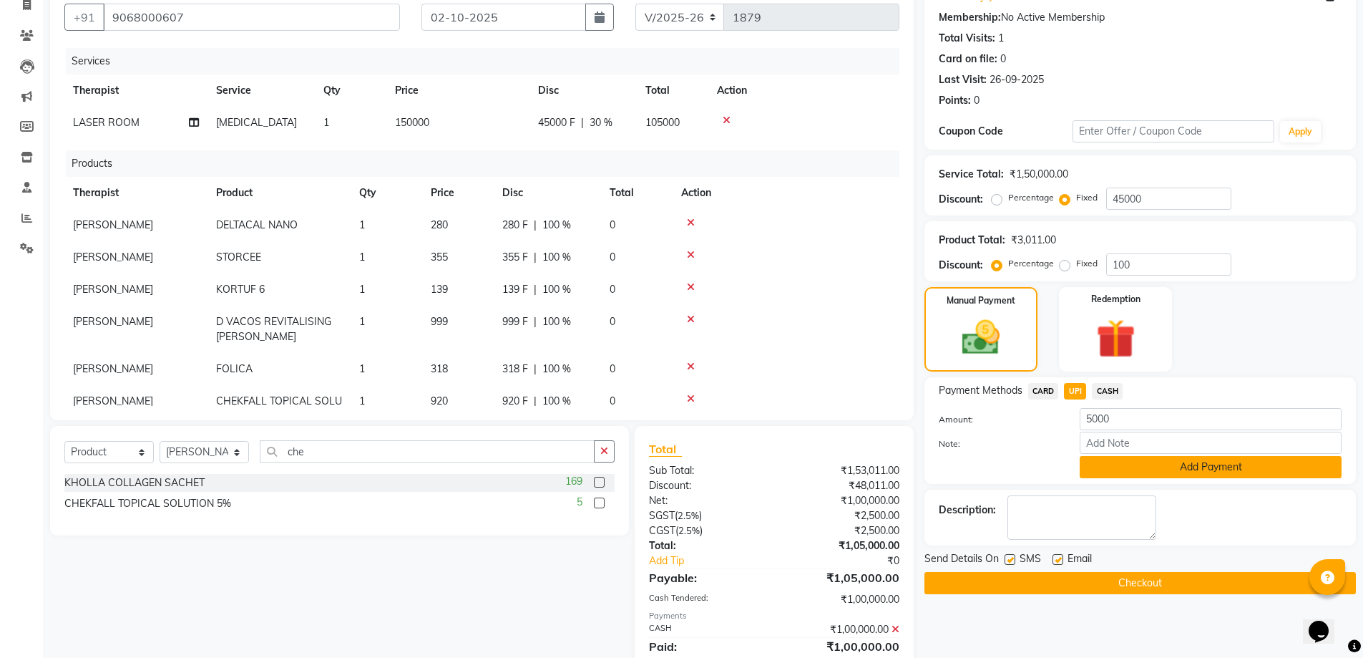
click at [1131, 467] on button "Add Payment" at bounding box center [1211, 467] width 262 height 22
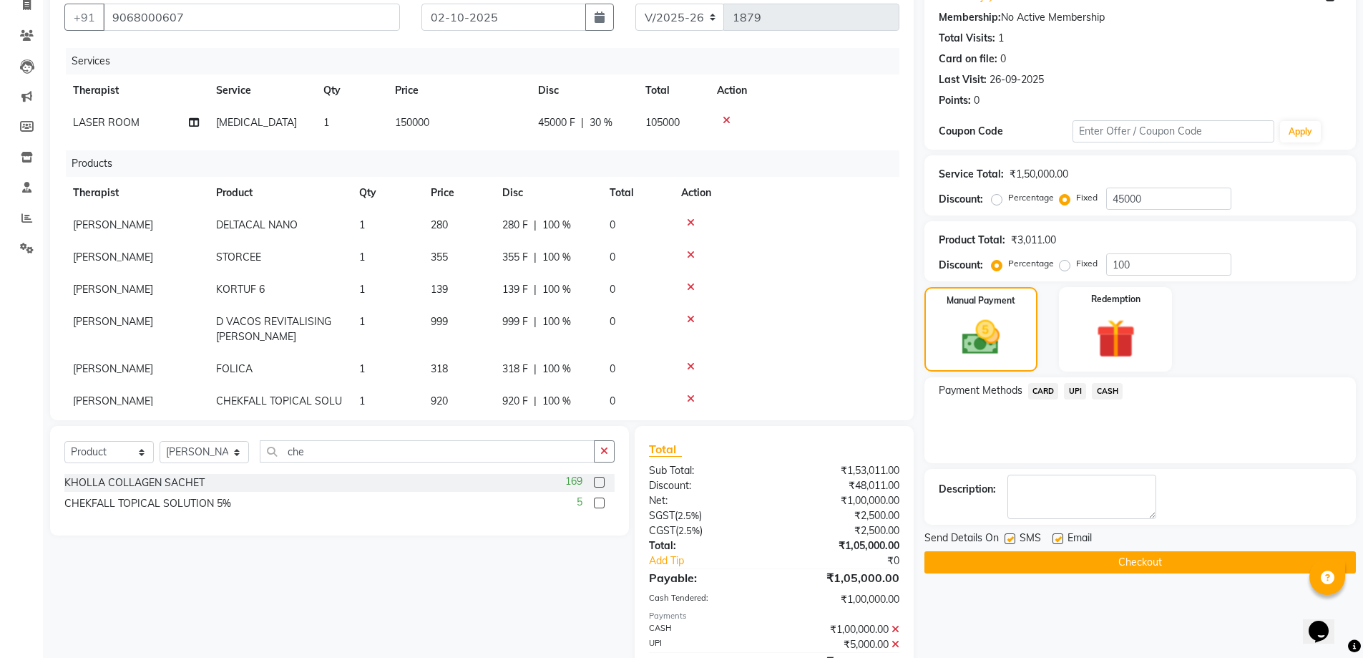
click at [1058, 541] on label at bounding box center [1058, 538] width 11 height 11
click at [1058, 541] on input "checkbox" at bounding box center [1057, 539] width 9 height 9
checkbox input "false"
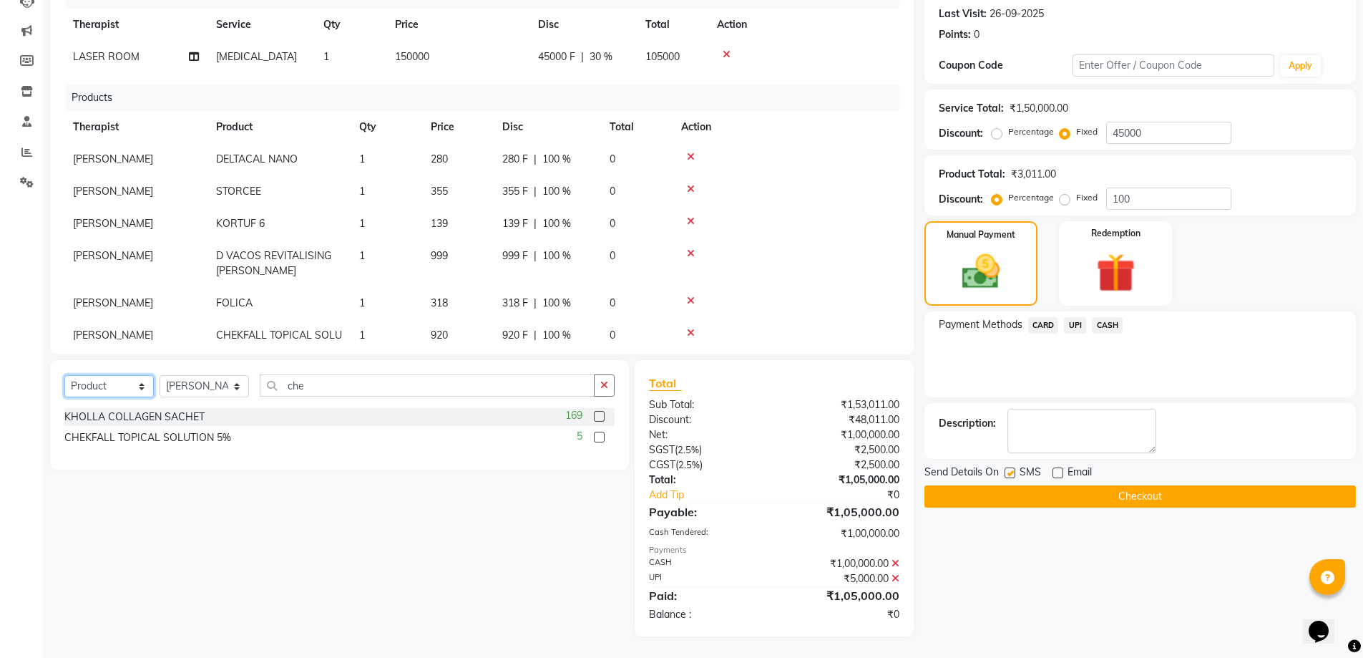
click at [104, 379] on select "Select Service Product Membership Package Voucher Prepaid Gift Card" at bounding box center [108, 386] width 89 height 22
click at [64, 375] on select "Select Service Product Membership Package Voucher Prepaid Gift Card" at bounding box center [108, 386] width 89 height 22
click at [111, 427] on div "KHOLLA COLLAGEN SACHET 169 CHEKFALL TOPICAL SOLUTION 5% 5" at bounding box center [339, 429] width 550 height 42
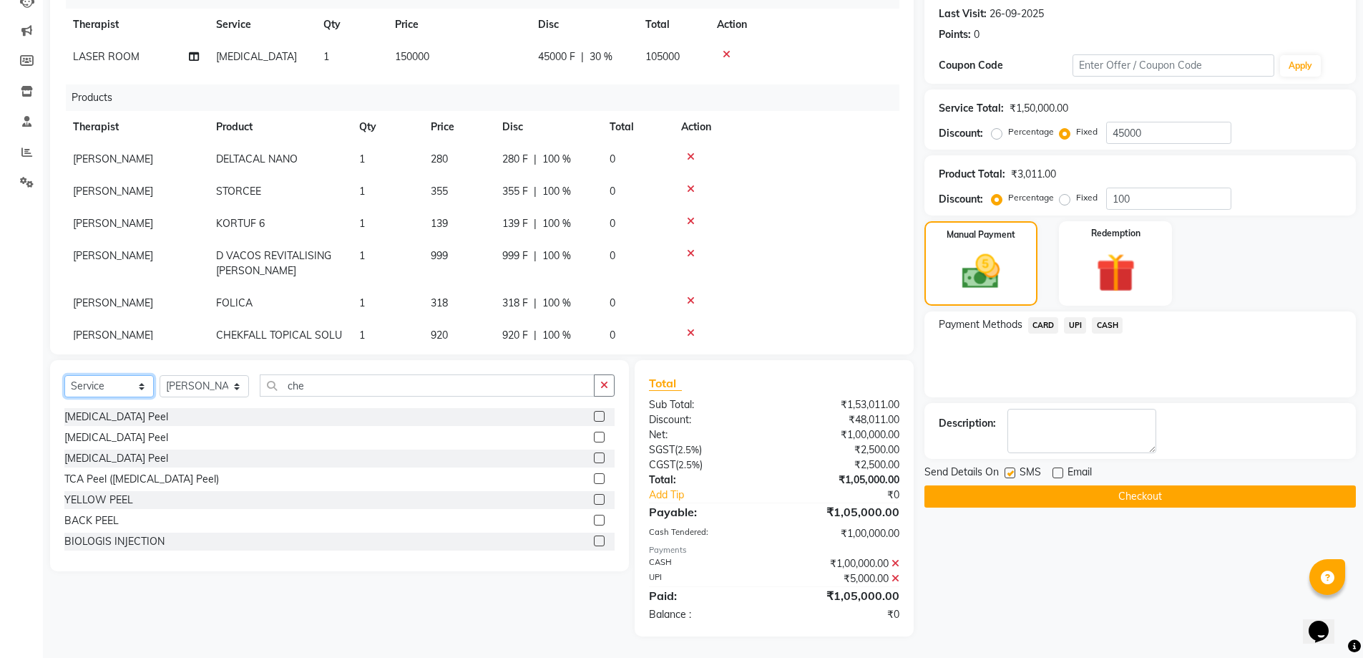
click at [118, 391] on select "Select Service Product Membership Package Voucher Prepaid Gift Card" at bounding box center [108, 386] width 89 height 22
select select "package"
click at [64, 375] on select "Select Service Product Membership Package Voucher Prepaid Gift Card" at bounding box center [108, 386] width 89 height 22
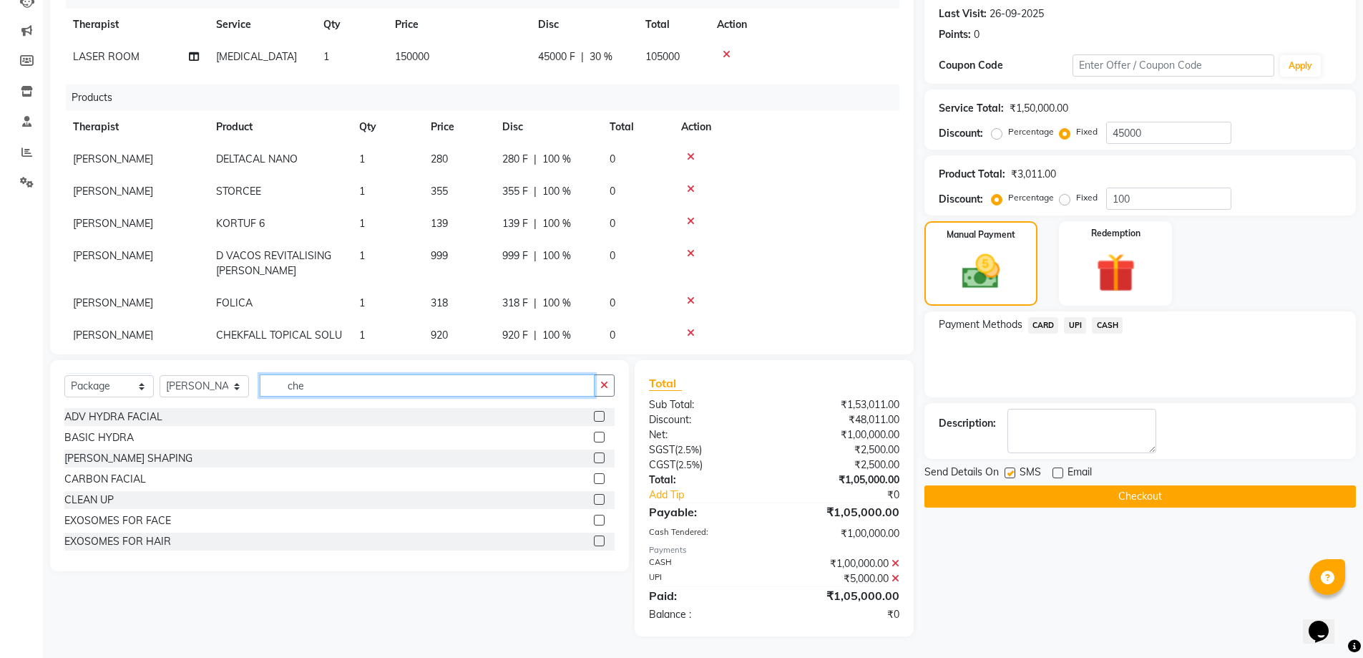
drag, startPoint x: 341, startPoint y: 386, endPoint x: 201, endPoint y: 364, distance: 141.4
click at [201, 364] on div "Select Service Product Membership Package Voucher Prepaid Gift Card Select Ther…" at bounding box center [339, 465] width 579 height 211
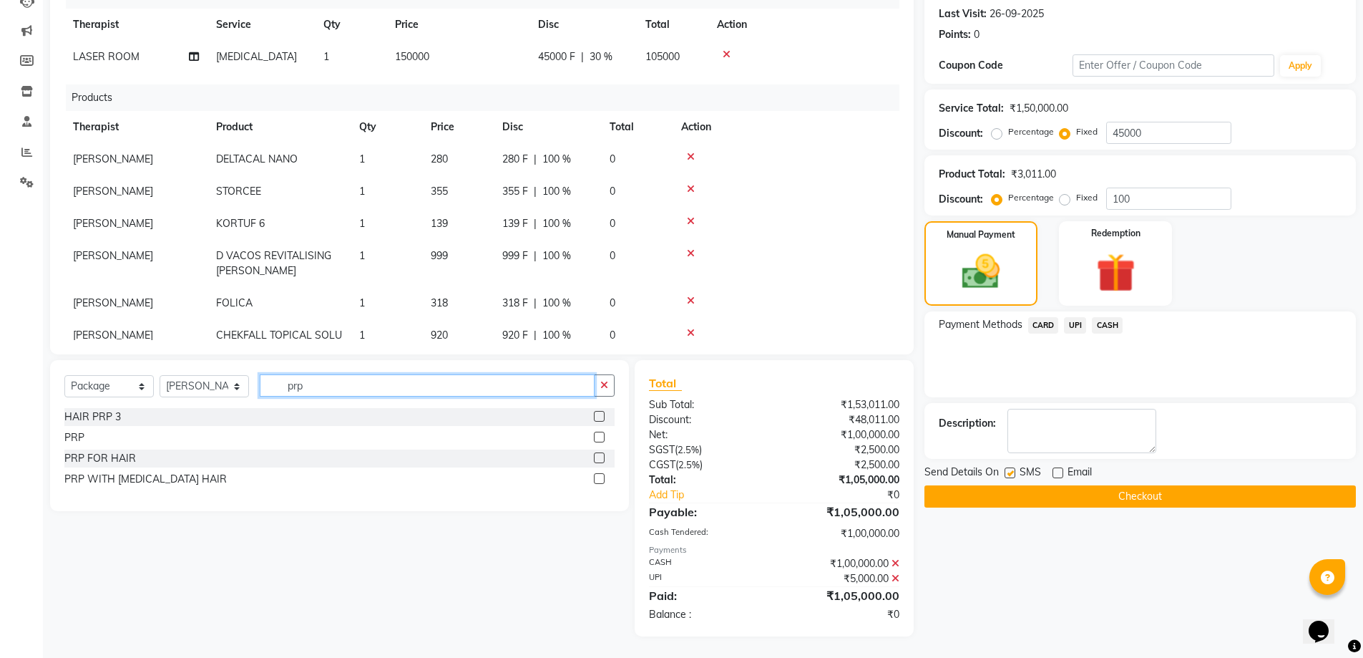
type input "prp"
click at [598, 456] on label at bounding box center [599, 457] width 11 height 11
click at [598, 456] on input "checkbox" at bounding box center [598, 458] width 9 height 9
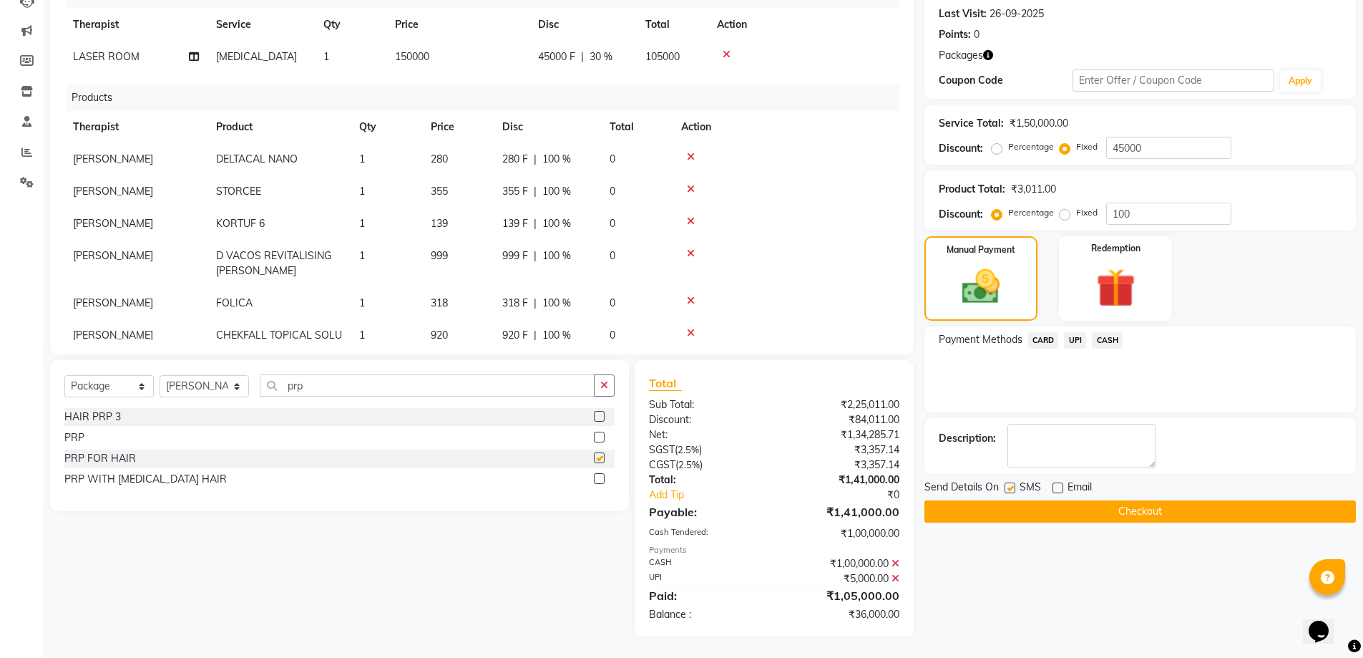
checkbox input "false"
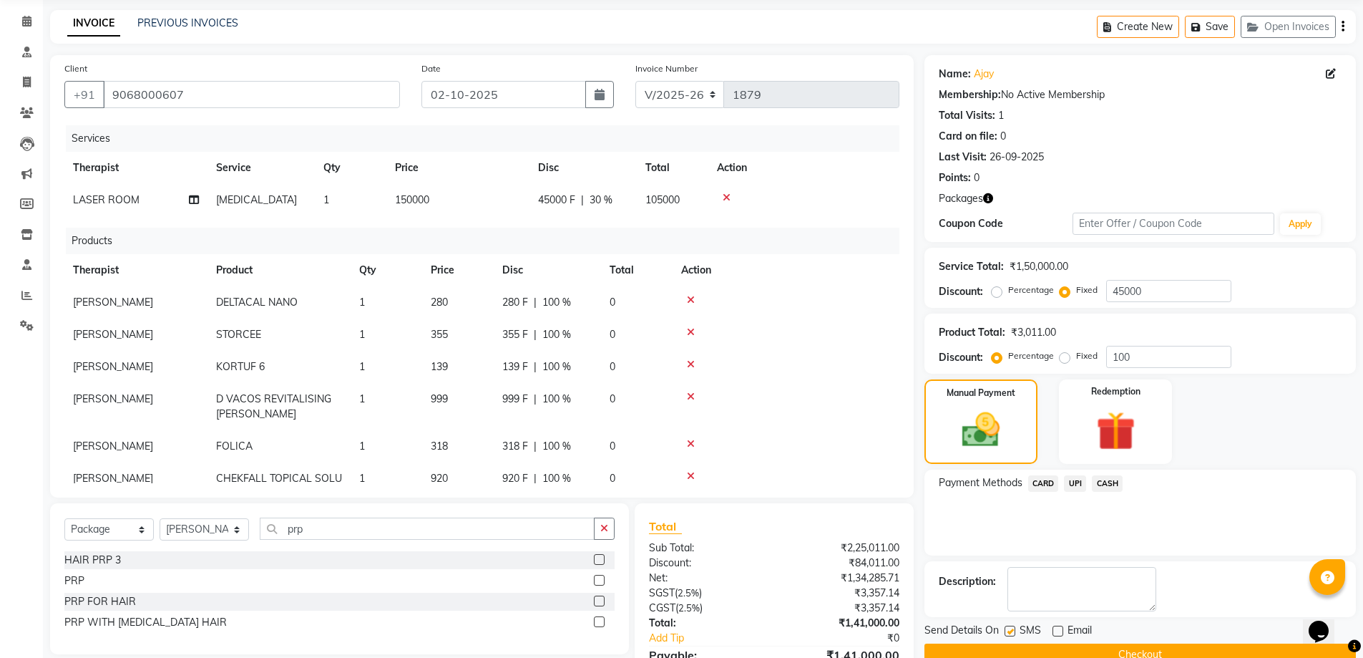
scroll to position [166, 0]
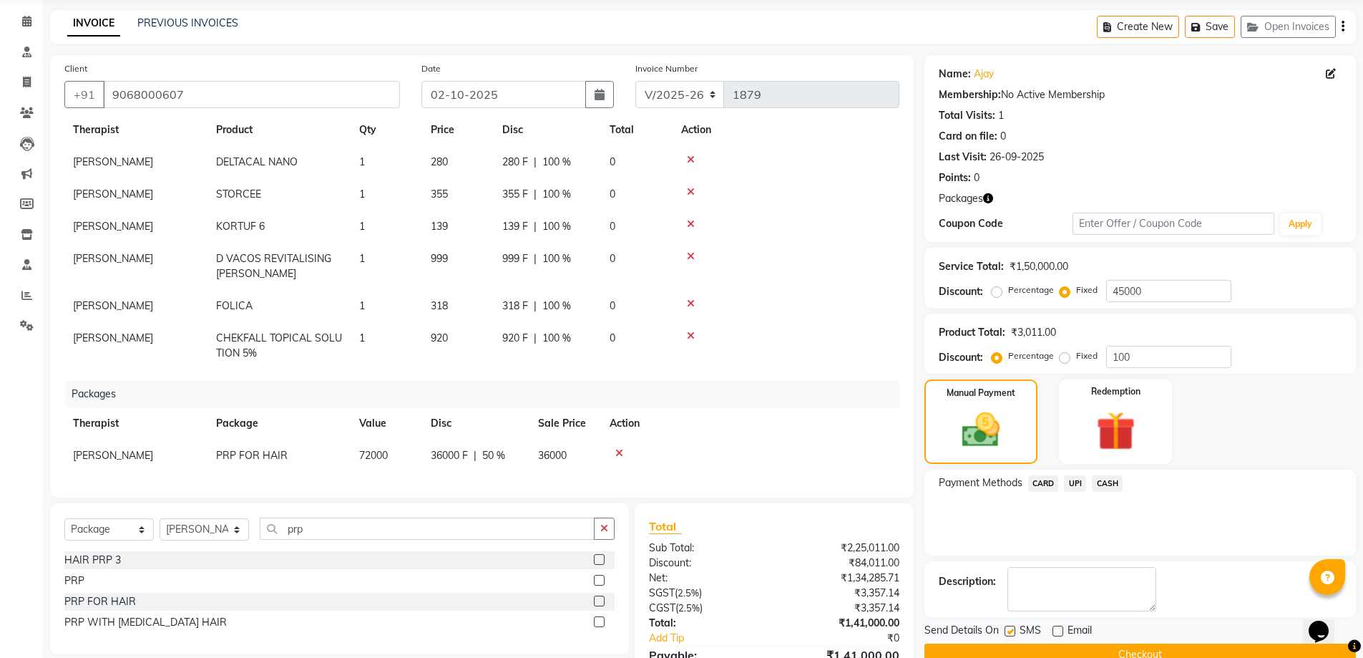
click at [487, 448] on span "50 %" at bounding box center [493, 455] width 23 height 15
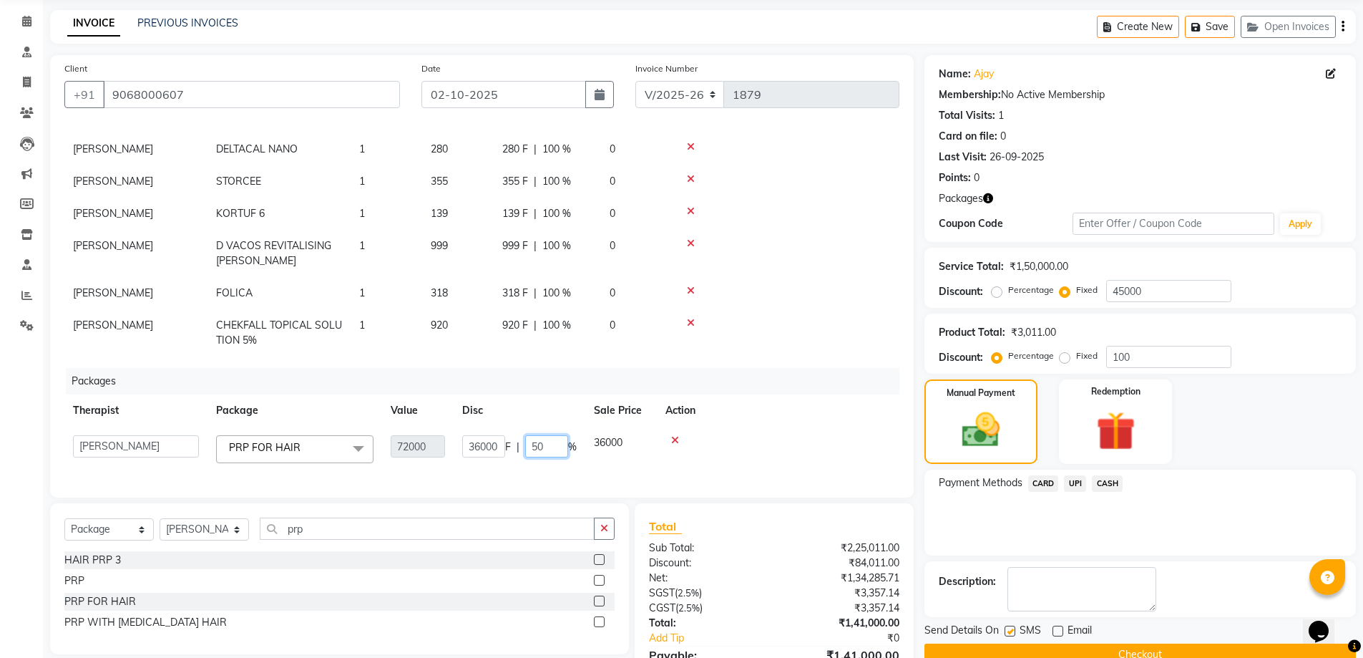
click at [539, 452] on input "50" at bounding box center [546, 446] width 43 height 22
type input "100"
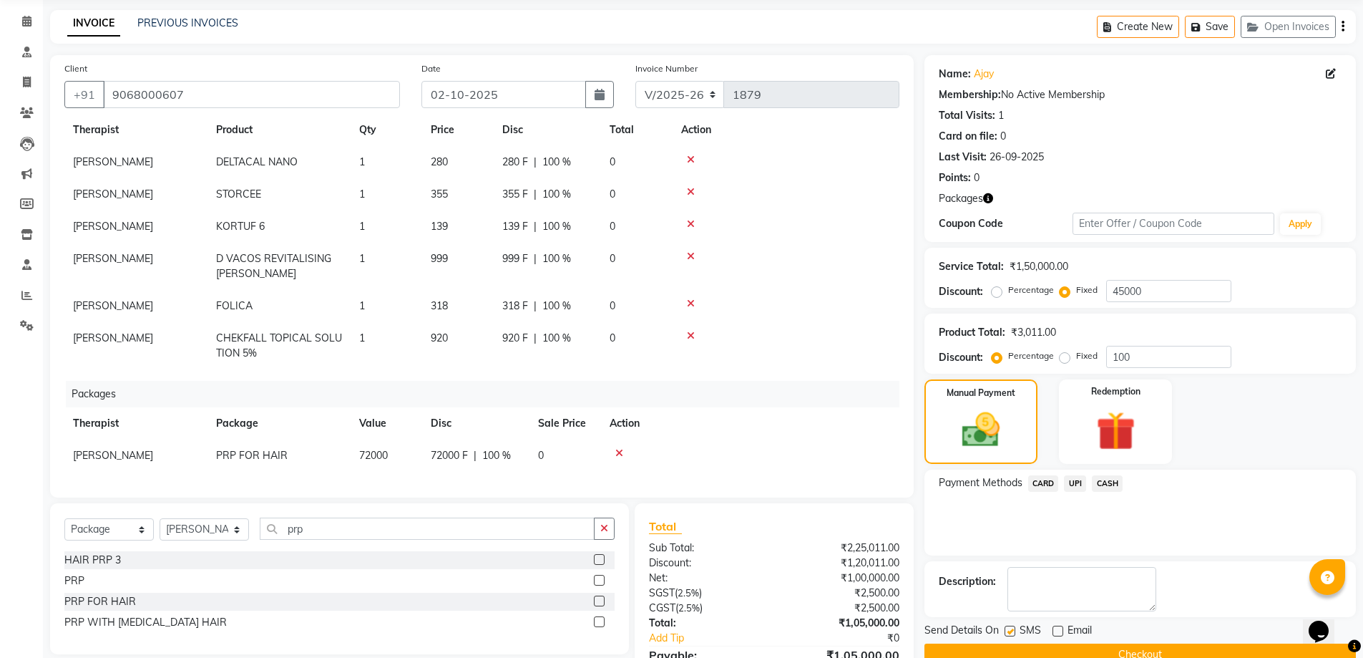
click at [1275, 477] on div "Payment Methods CARD UPI CASH" at bounding box center [1140, 484] width 403 height 19
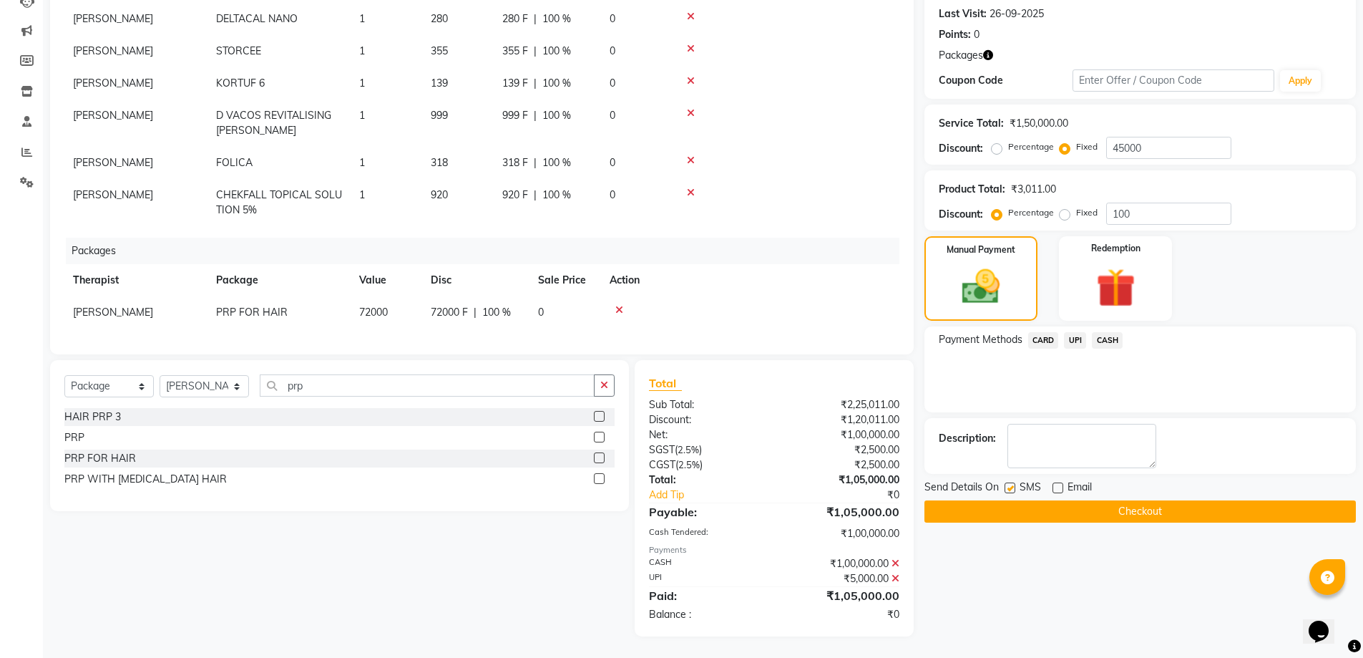
click at [1086, 511] on button "Checkout" at bounding box center [1141, 511] width 432 height 22
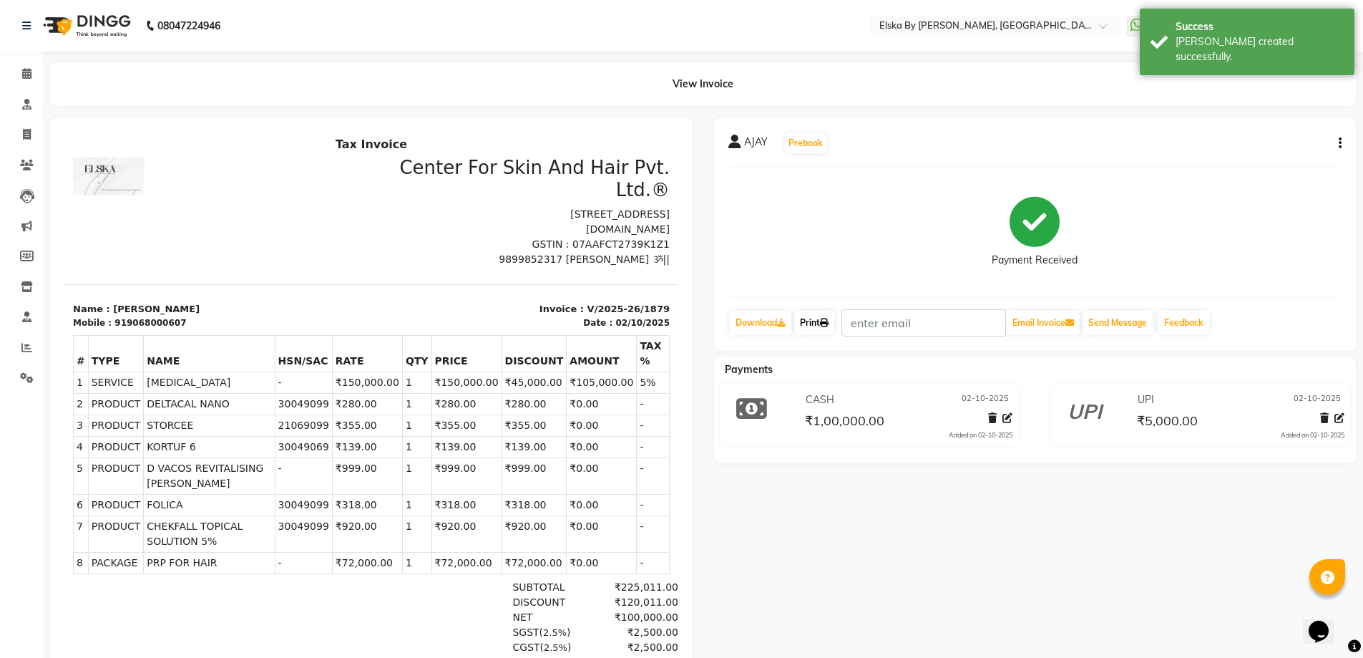
click at [819, 321] on link "Print" at bounding box center [814, 323] width 40 height 24
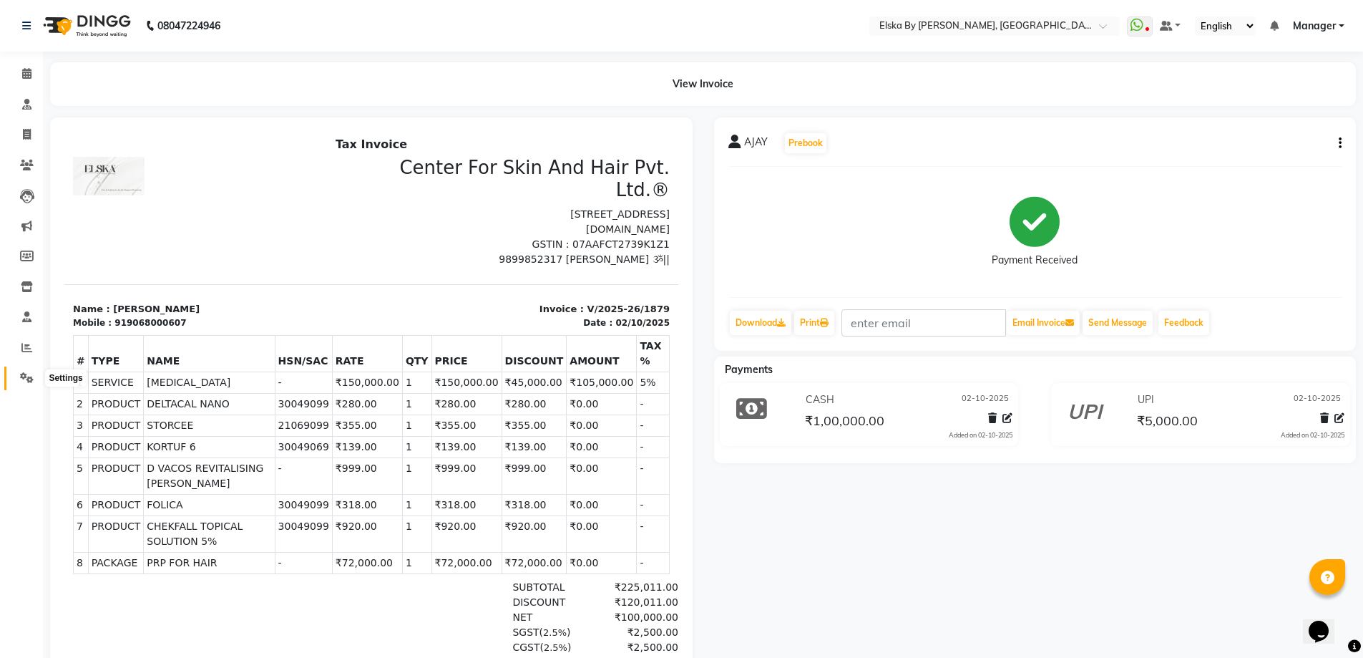
click at [29, 379] on icon at bounding box center [27, 377] width 14 height 11
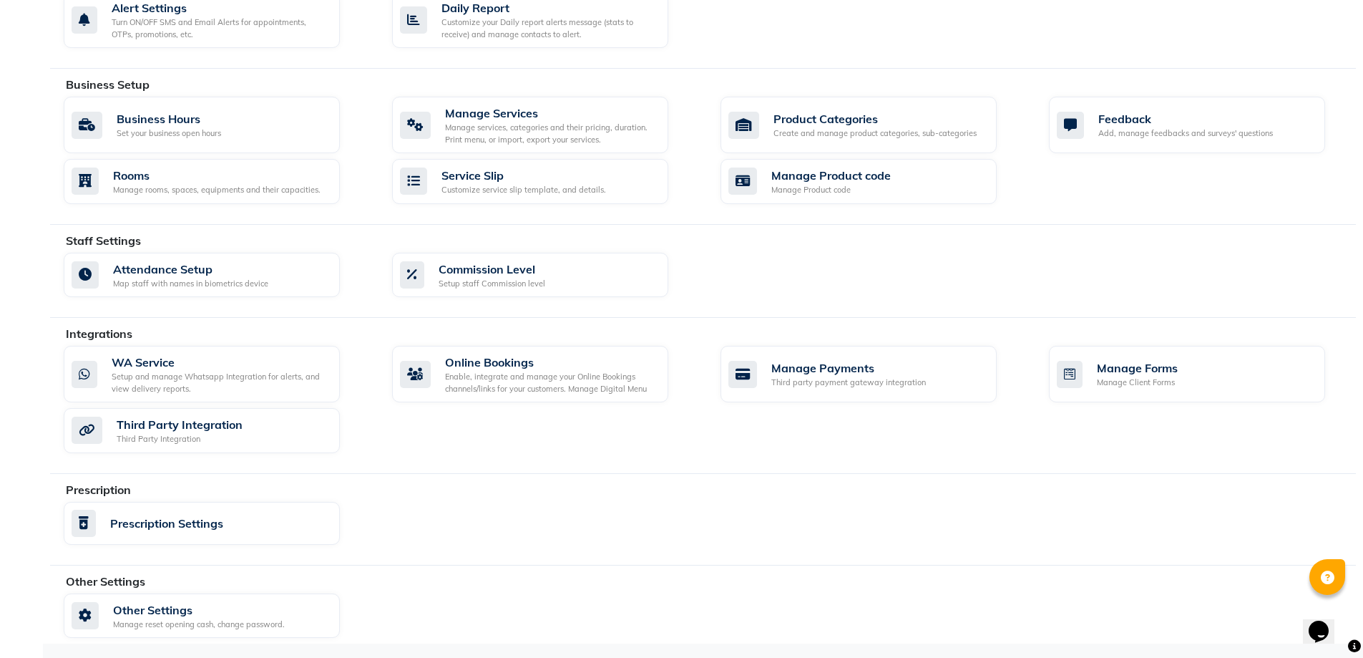
scroll to position [150, 0]
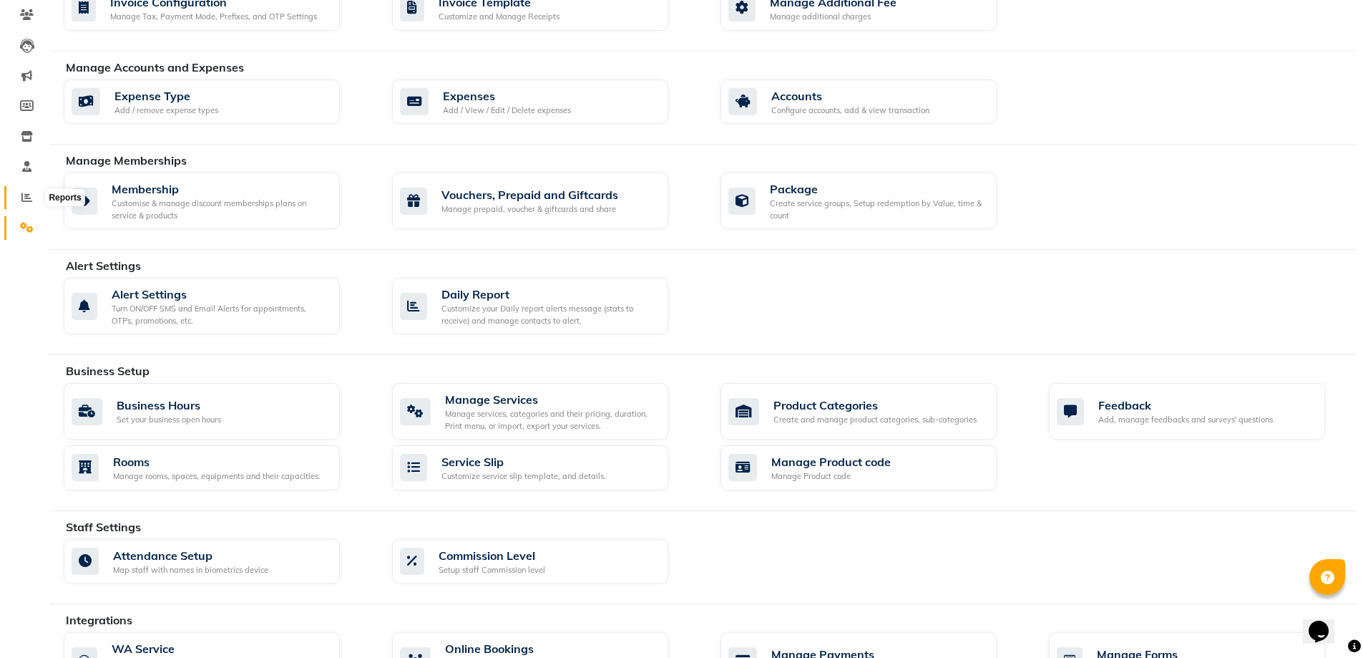
click at [29, 196] on icon at bounding box center [26, 197] width 11 height 11
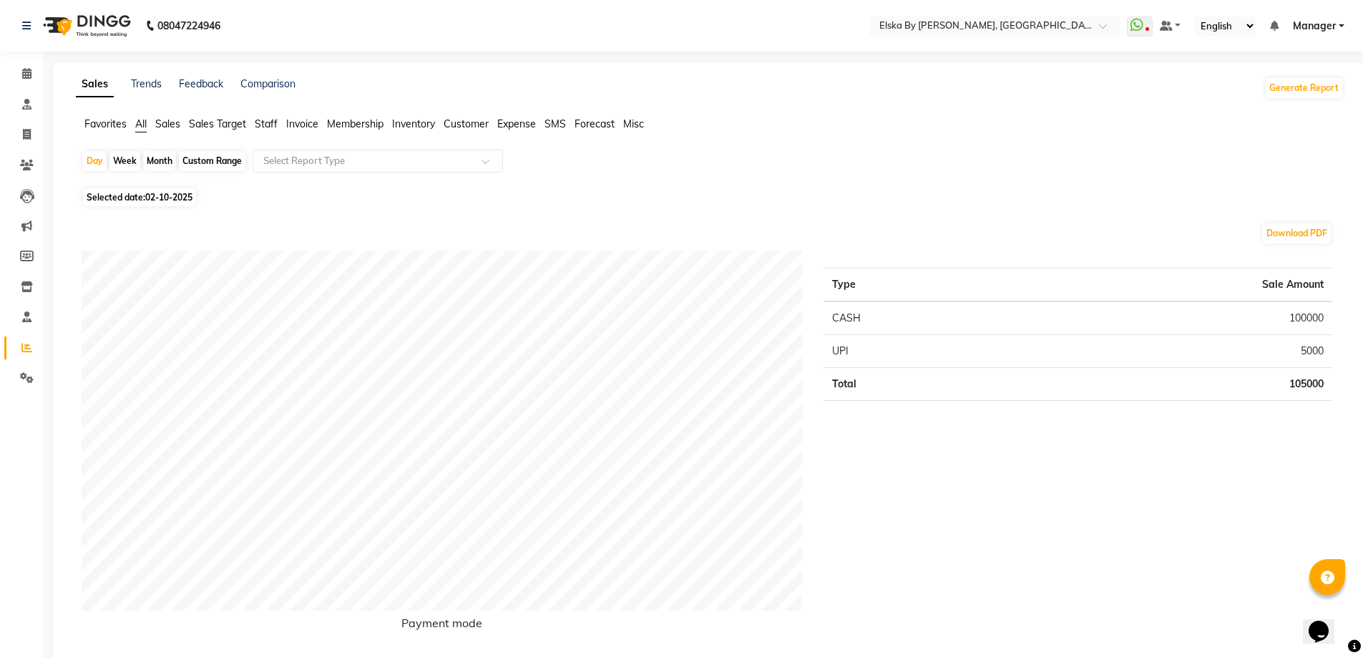
click at [240, 159] on div "Custom Range" at bounding box center [212, 161] width 67 height 20
select select "10"
select select "2025"
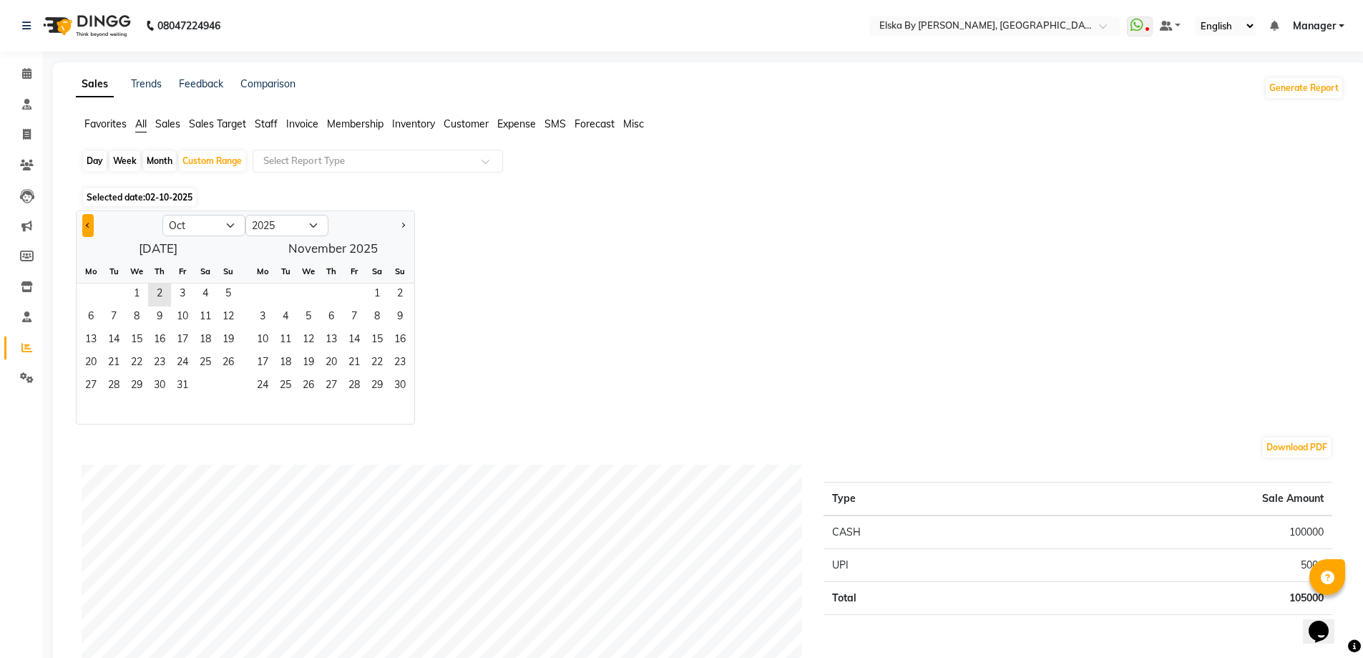
click at [90, 228] on button "Previous month" at bounding box center [87, 225] width 11 height 23
select select "9"
click at [85, 287] on span "1" at bounding box center [90, 294] width 23 height 23
click at [115, 386] on span "30" at bounding box center [113, 386] width 23 height 23
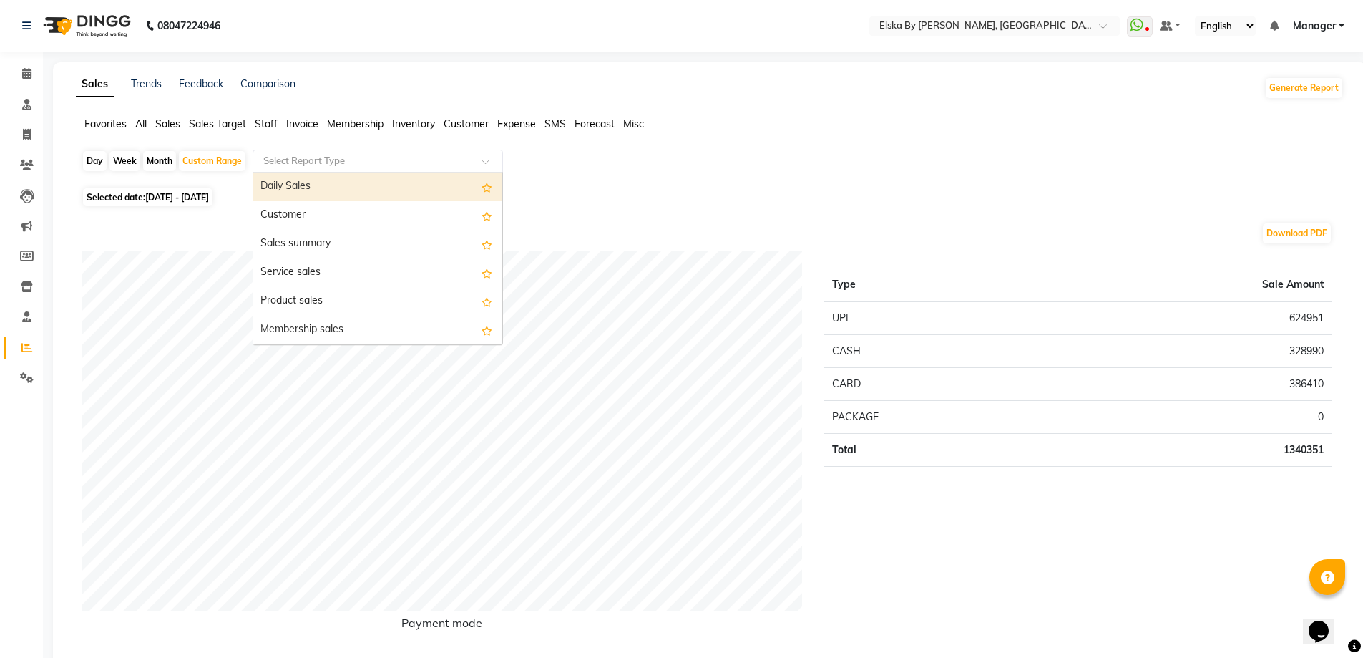
click at [371, 168] on div "Select Report Type" at bounding box center [378, 161] width 250 height 23
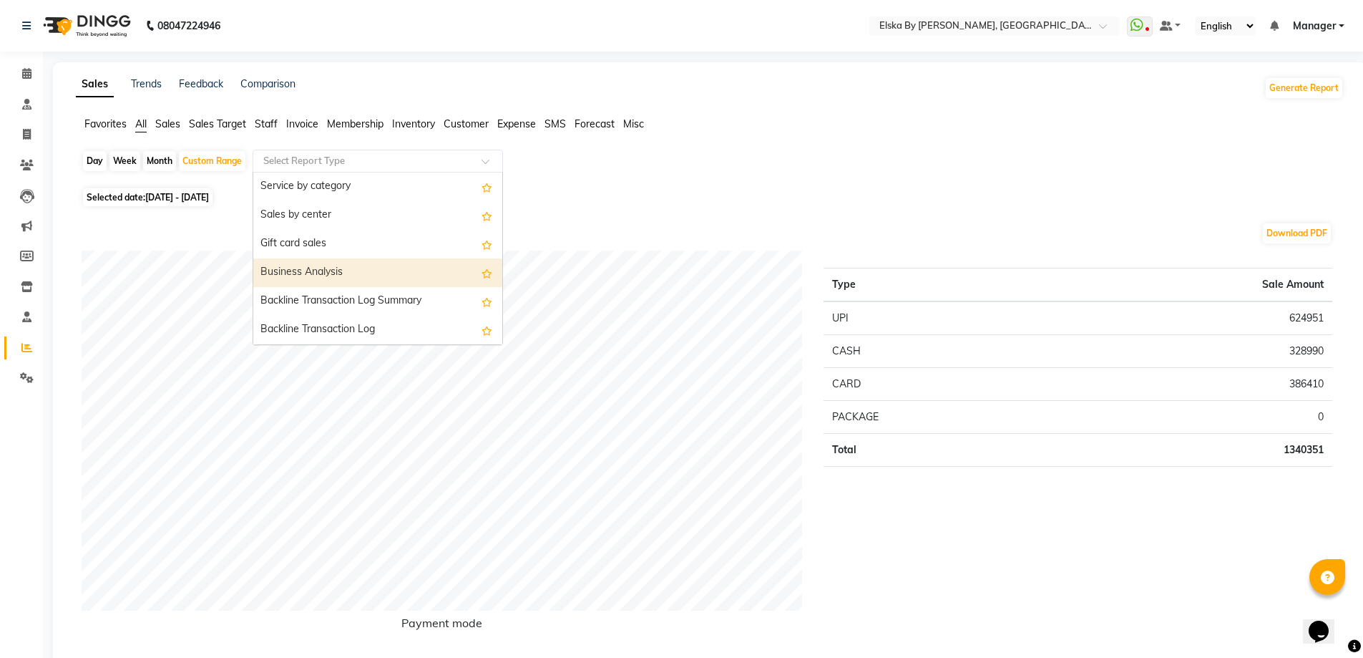
scroll to position [215, 0]
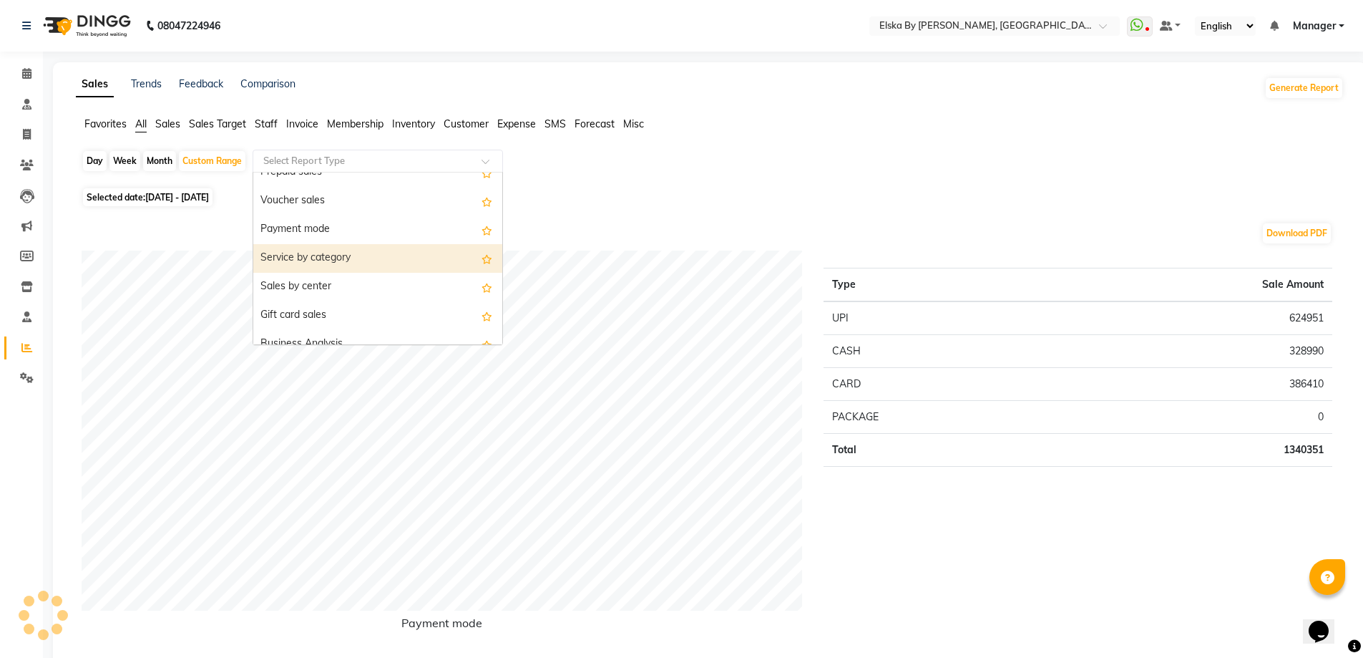
click at [362, 260] on div "Service by category" at bounding box center [377, 258] width 249 height 29
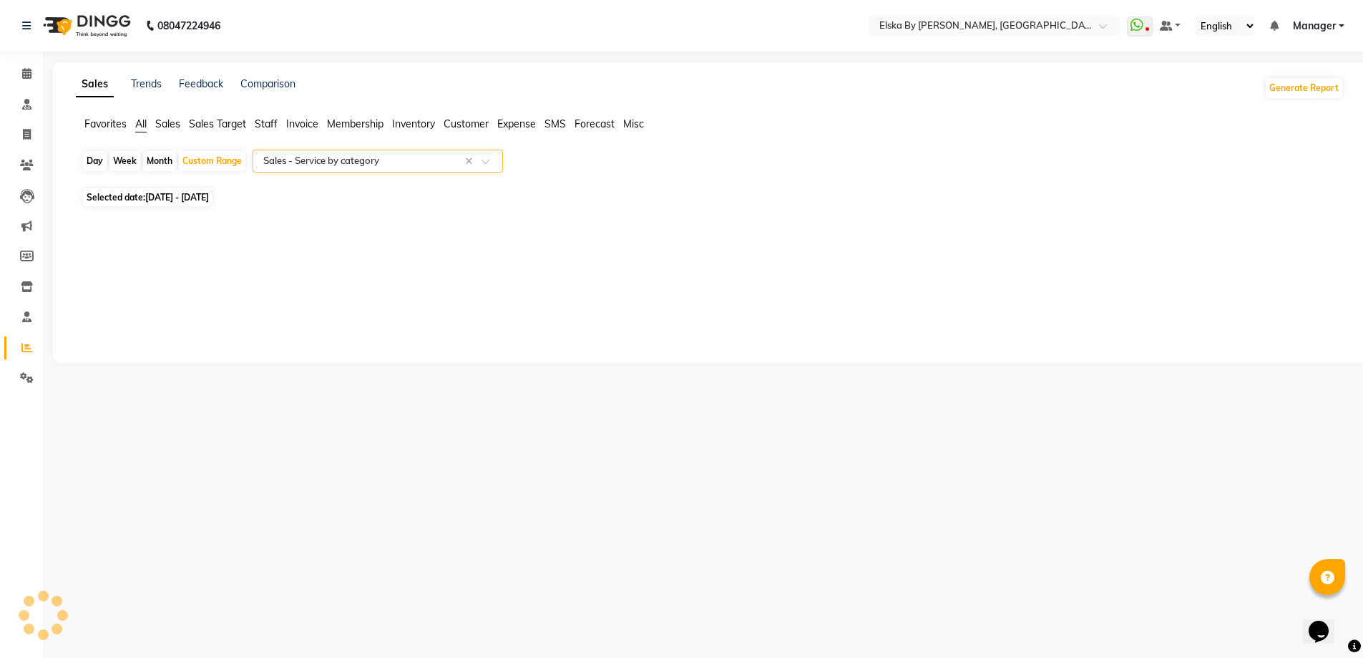
select select "full_report"
select select "csv"
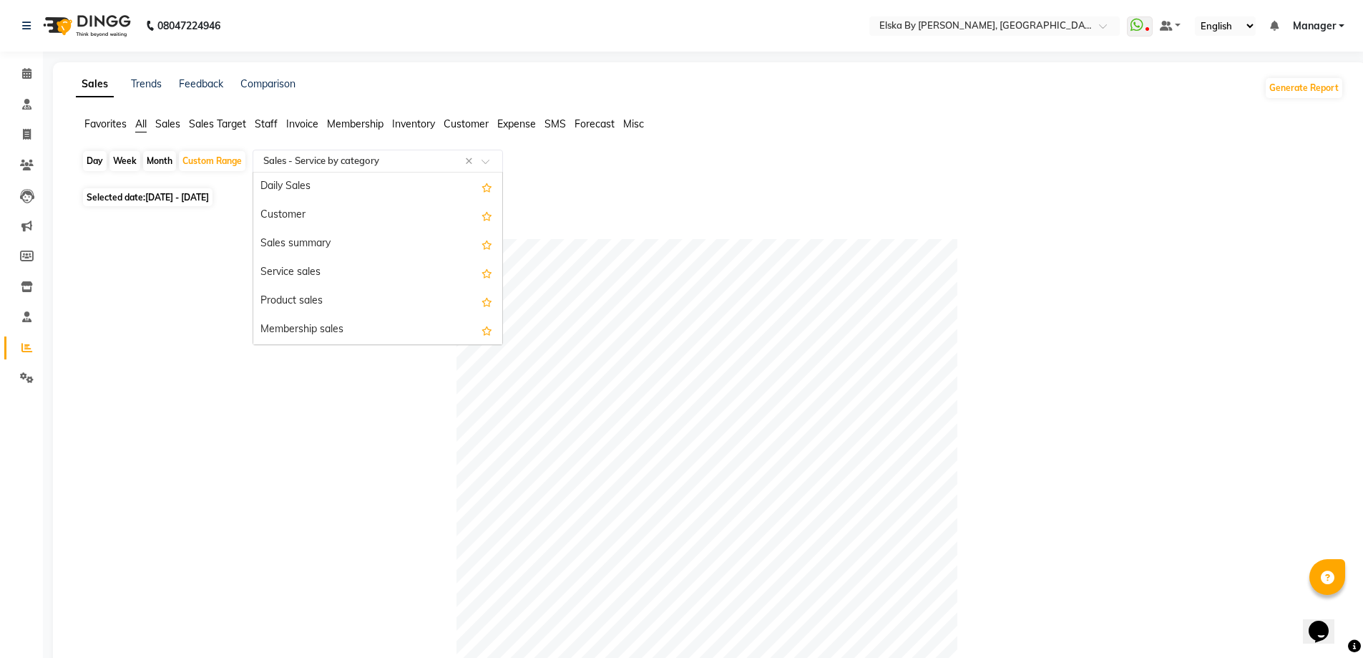
click at [482, 161] on span at bounding box center [491, 165] width 18 height 14
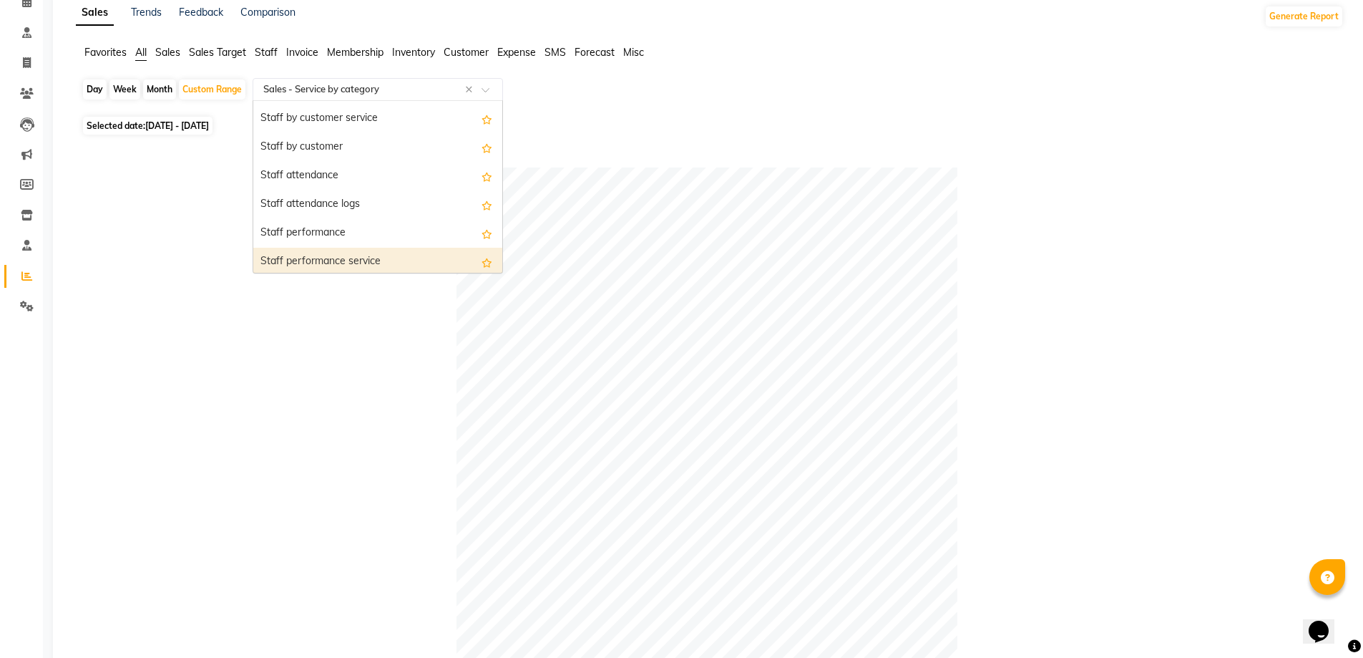
scroll to position [573, 0]
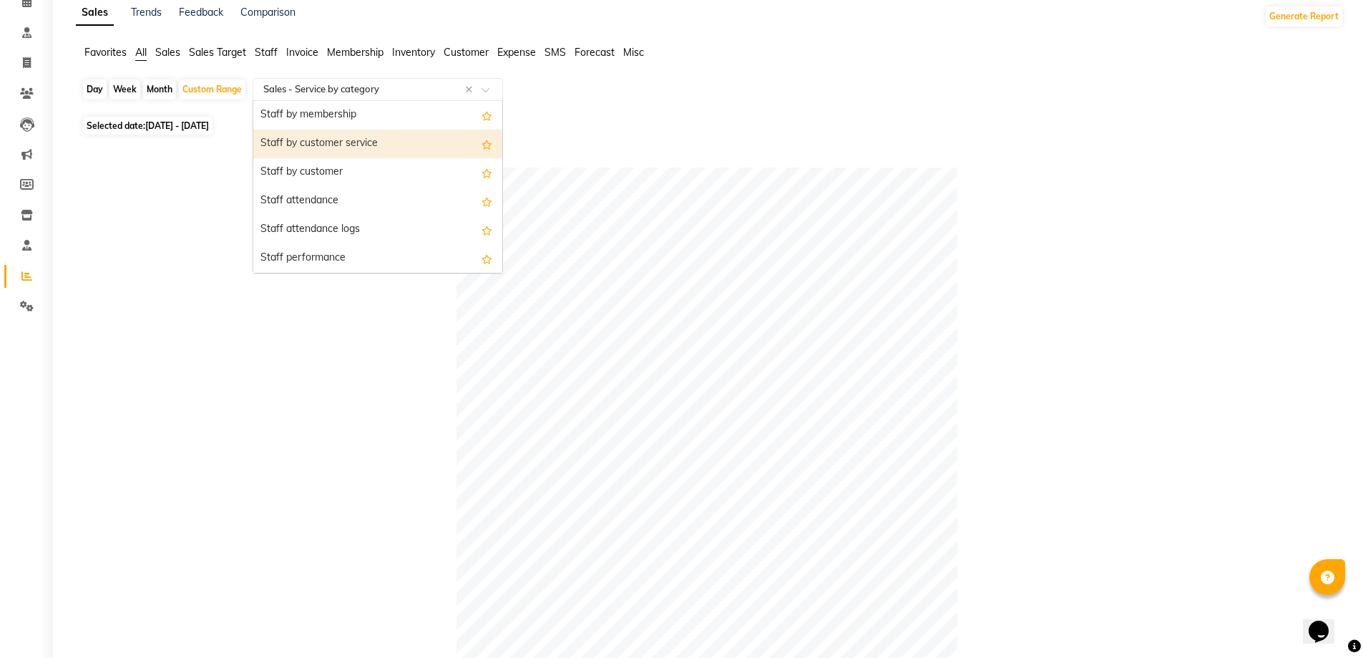
click at [407, 147] on div "Staff by customer service" at bounding box center [377, 144] width 249 height 29
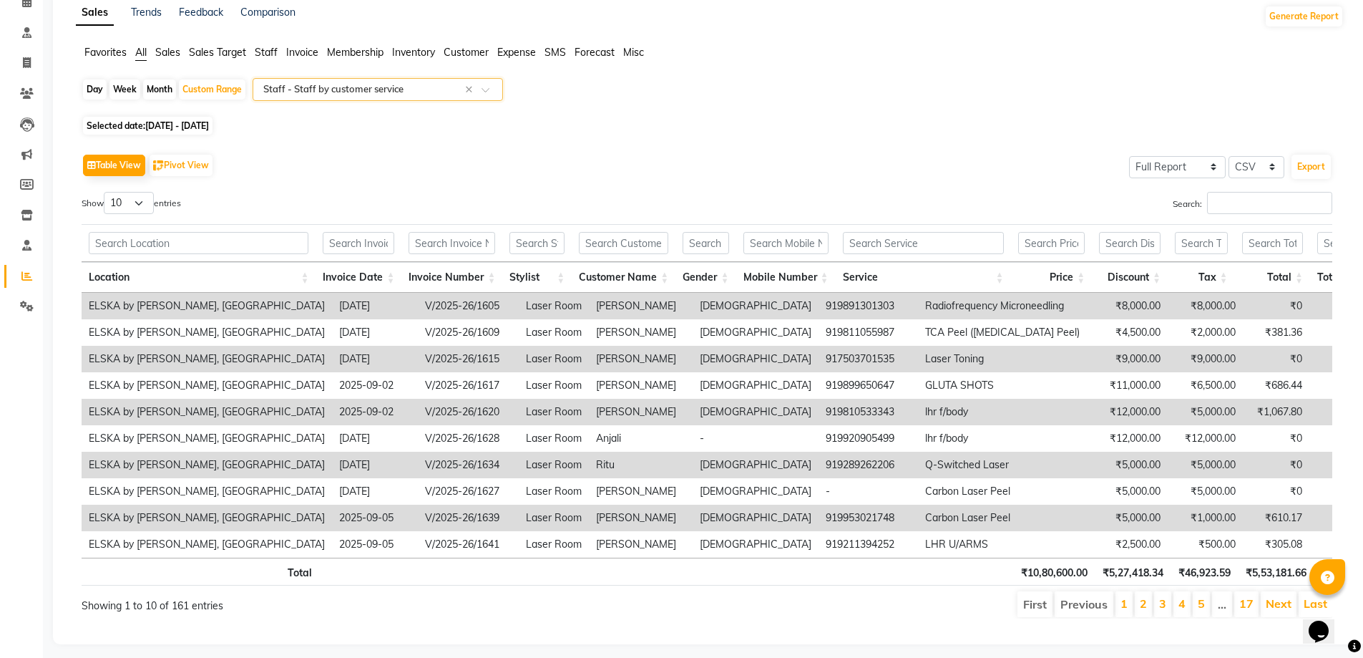
scroll to position [0, 0]
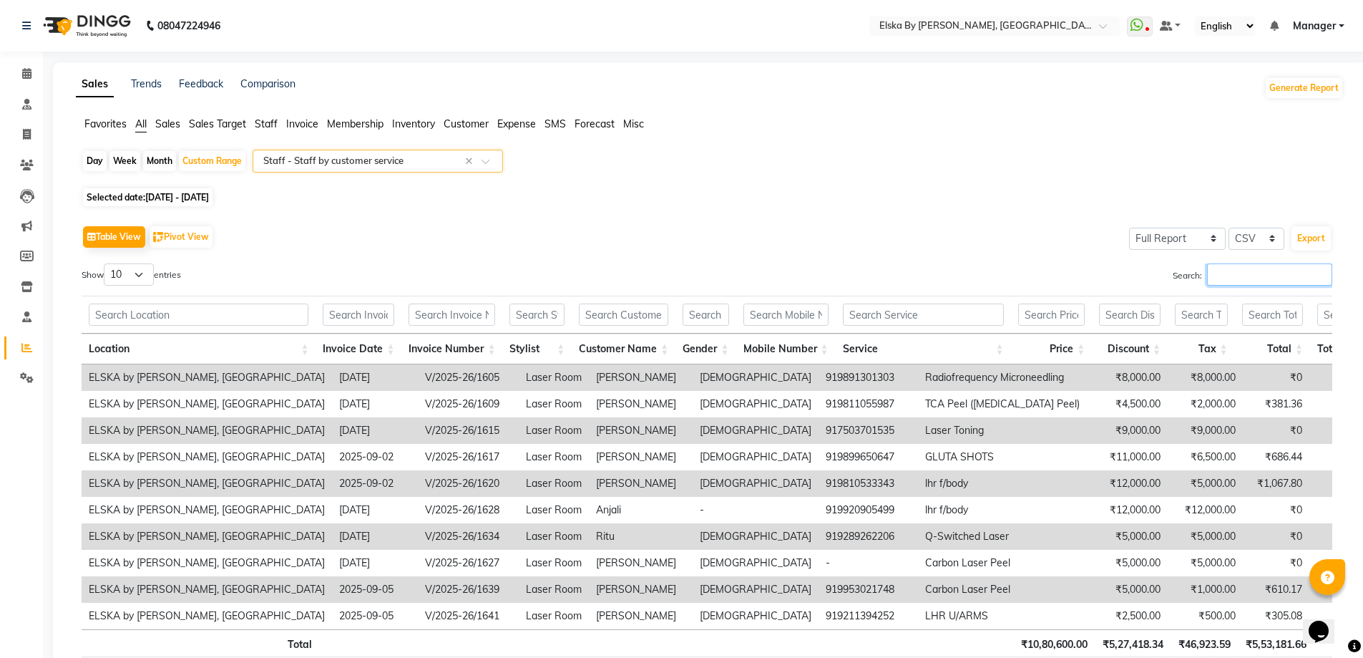
click at [1212, 276] on input "Search:" at bounding box center [1269, 274] width 125 height 22
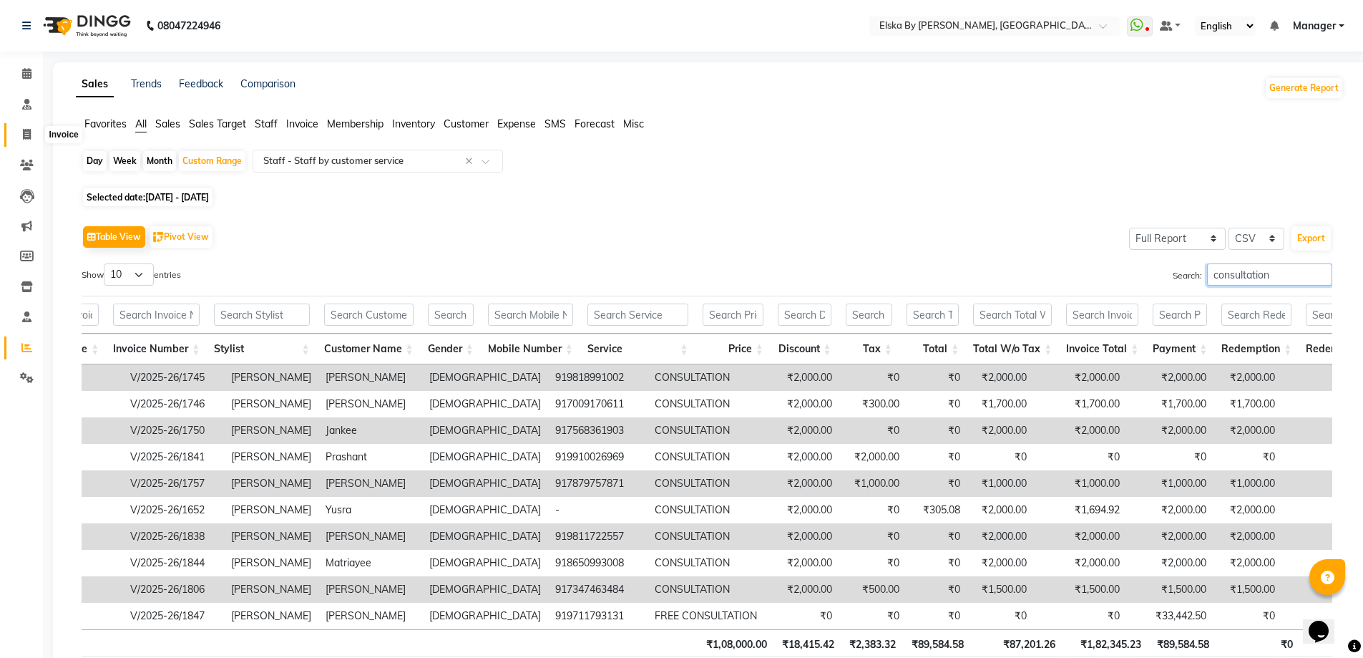
type input "consultation ..."
click at [29, 132] on icon at bounding box center [27, 134] width 8 height 11
select select "service"
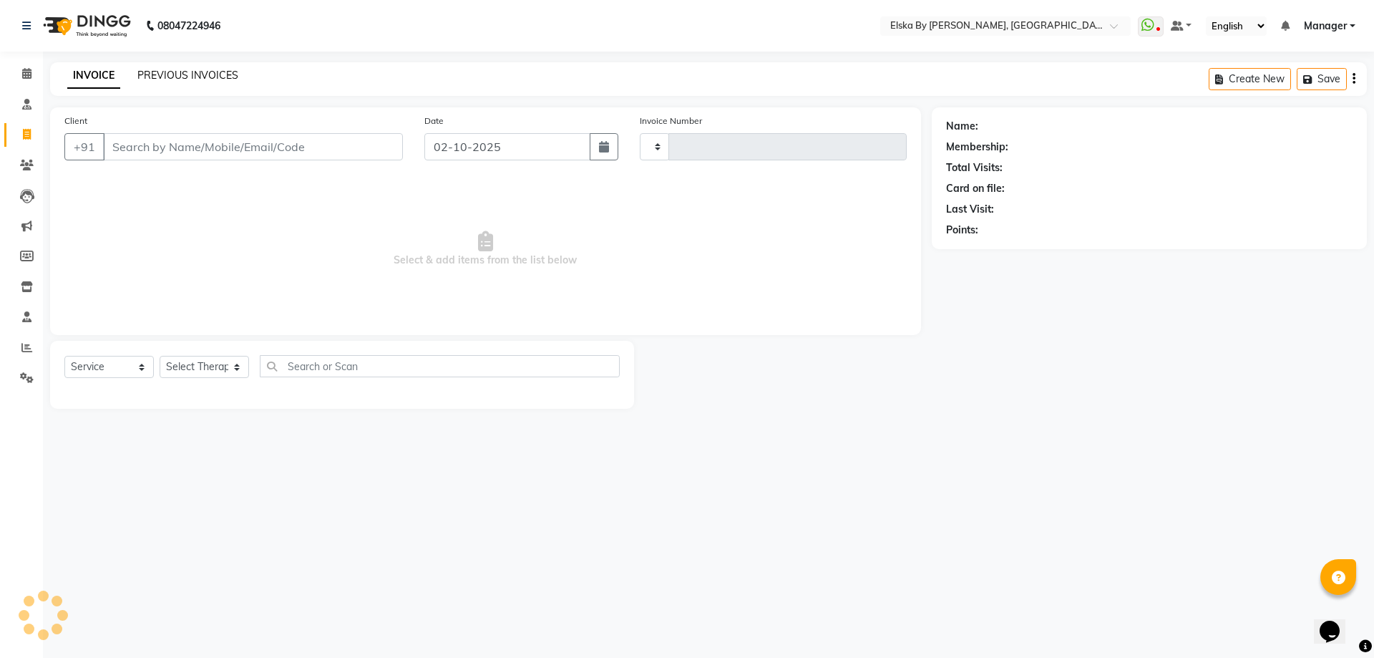
click at [187, 78] on link "PREVIOUS INVOICES" at bounding box center [187, 75] width 101 height 13
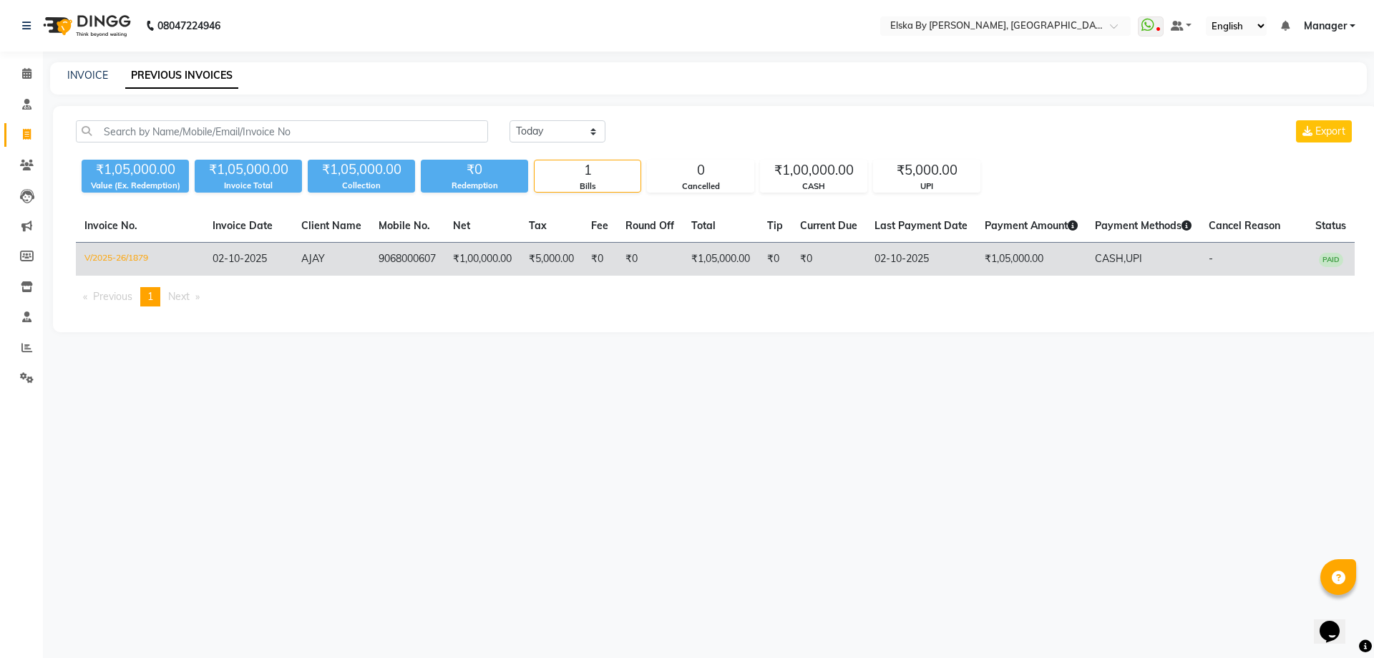
click at [897, 250] on td "02-10-2025" at bounding box center [921, 260] width 110 height 34
click at [494, 254] on td "₹1,00,000.00" at bounding box center [482, 260] width 76 height 34
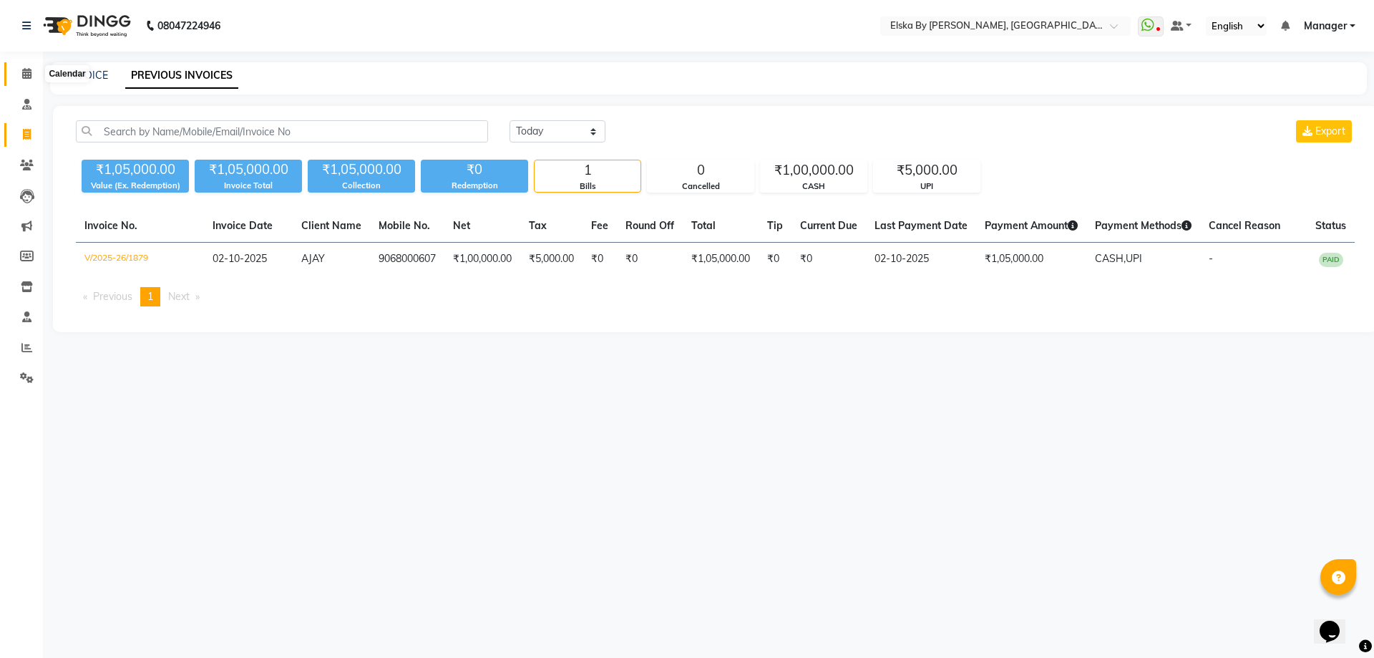
click at [26, 73] on icon at bounding box center [26, 73] width 9 height 11
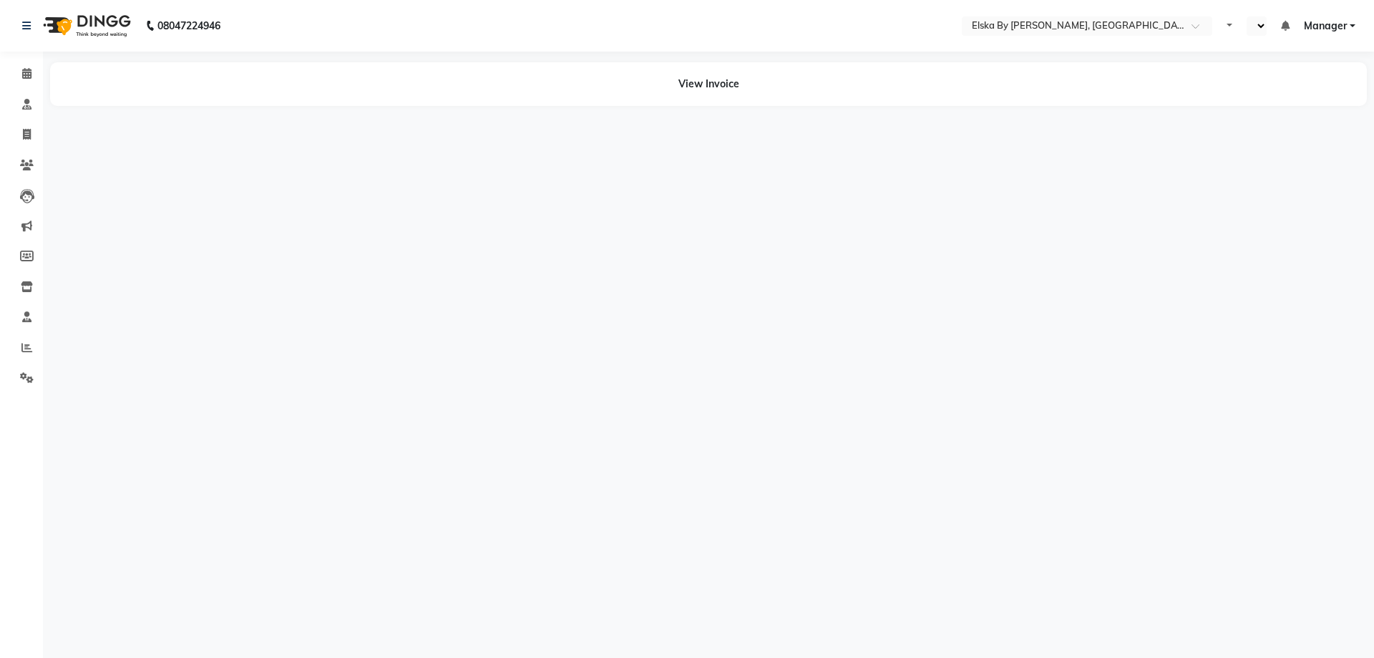
select select "en"
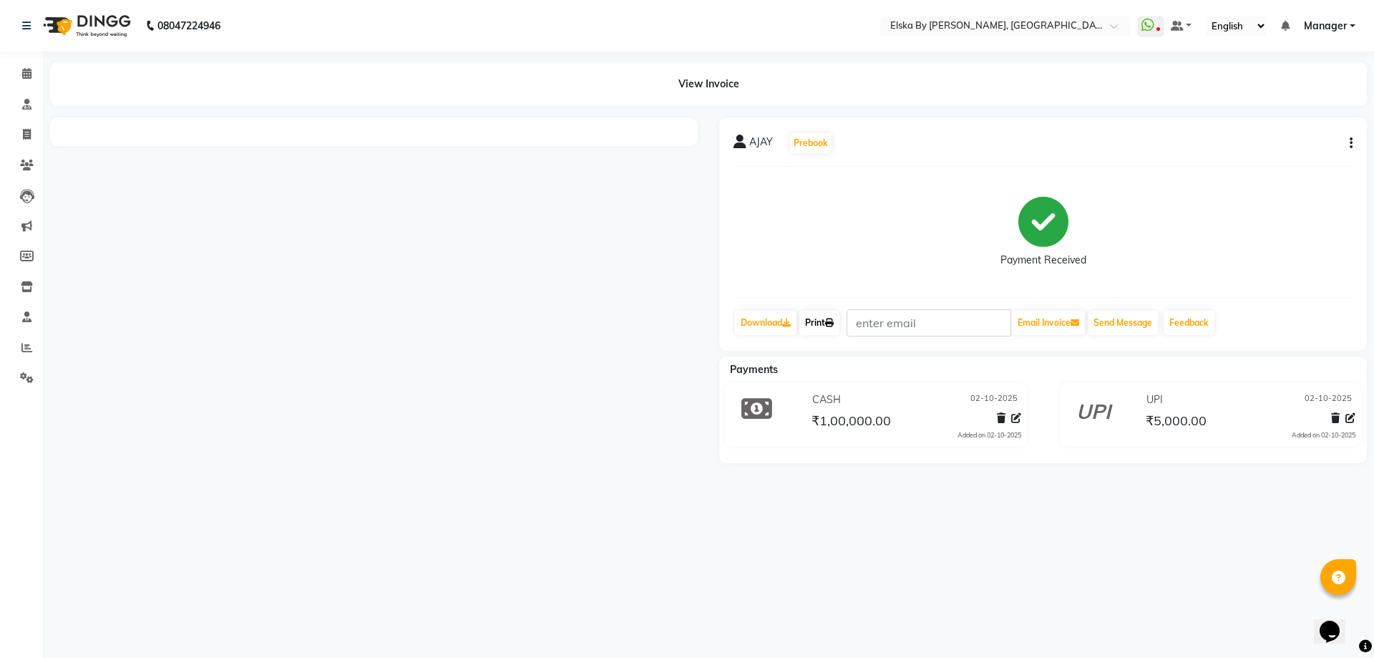
click at [814, 323] on link "Print" at bounding box center [819, 323] width 40 height 24
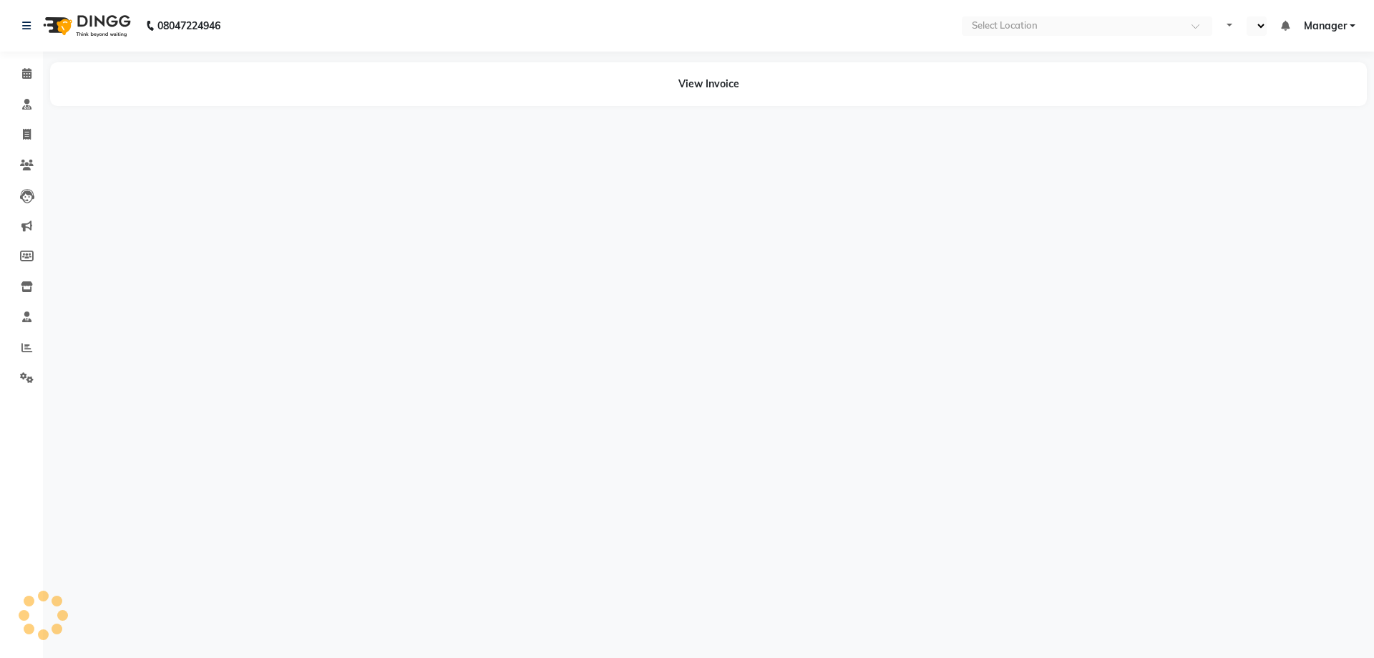
select select "en"
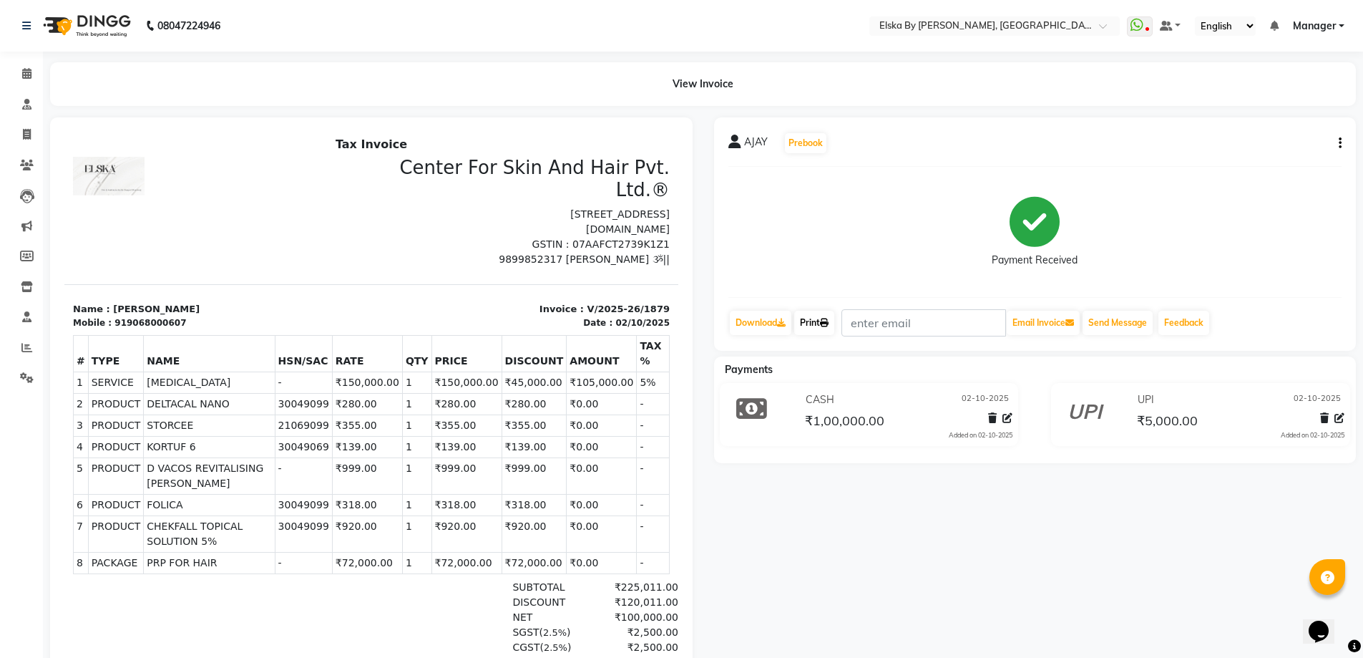
click at [824, 321] on icon at bounding box center [824, 322] width 9 height 9
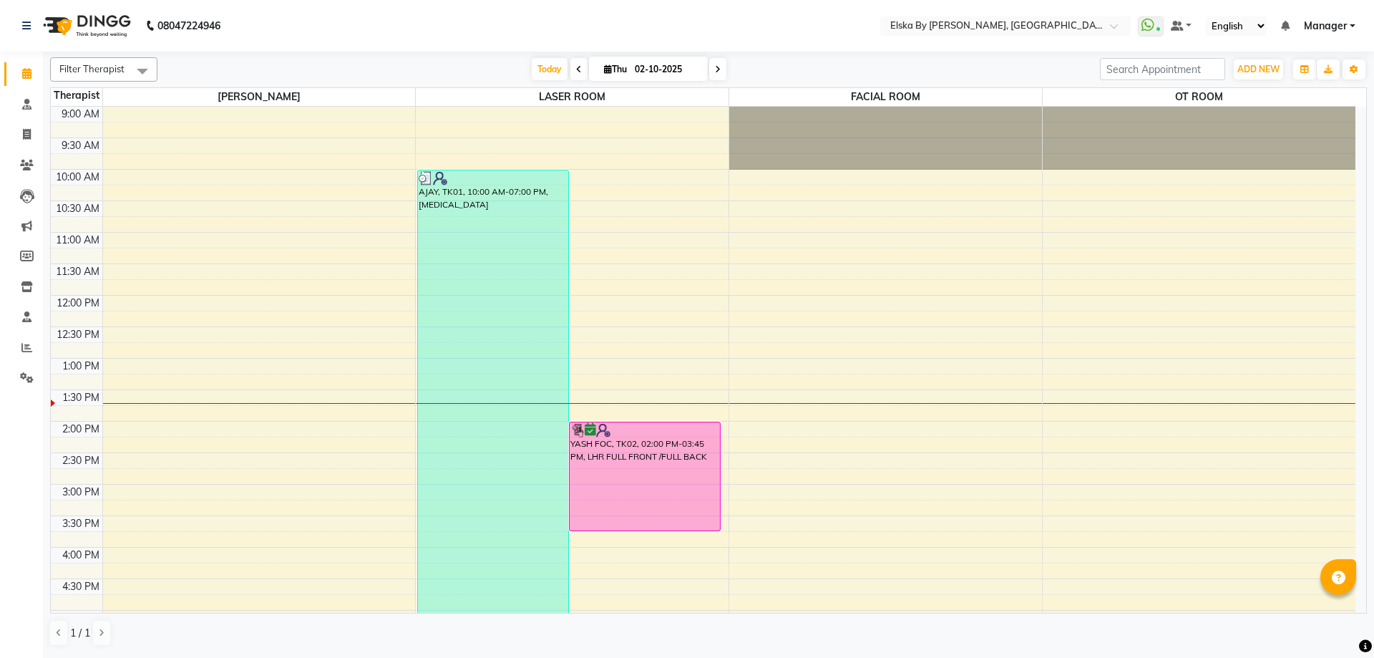
click at [716, 72] on icon at bounding box center [718, 69] width 6 height 9
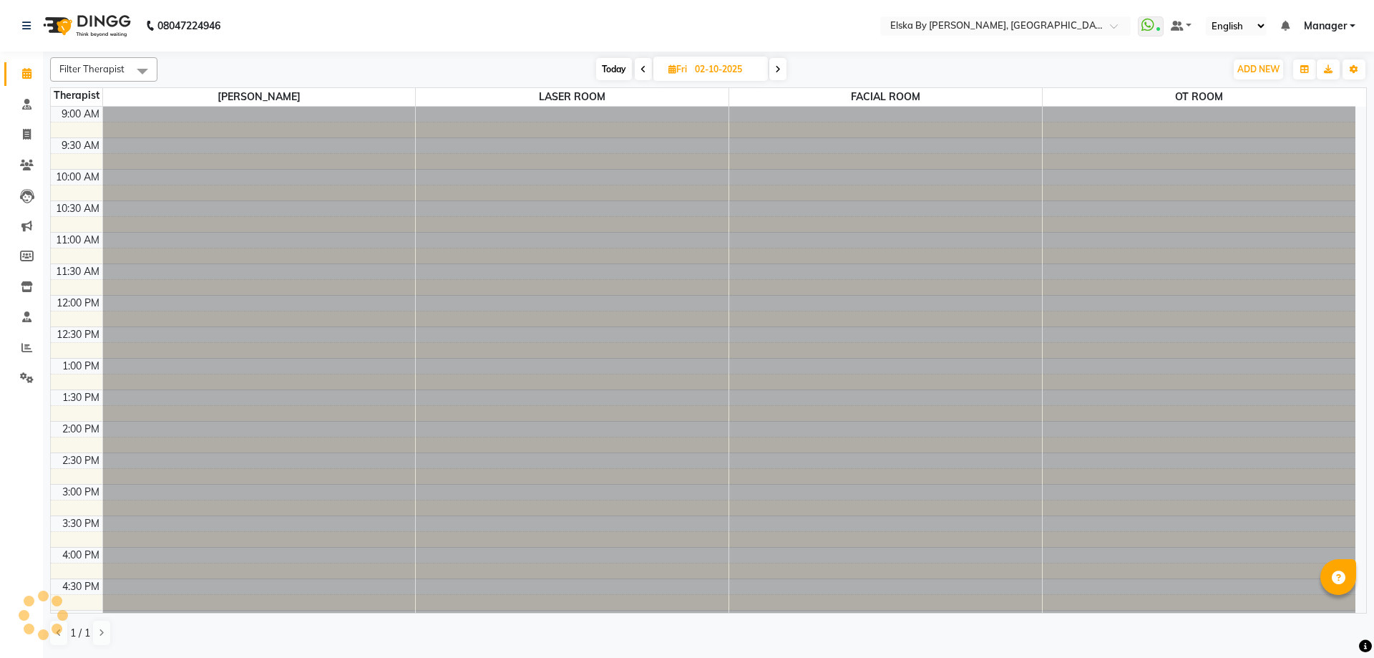
type input "03-10-2025"
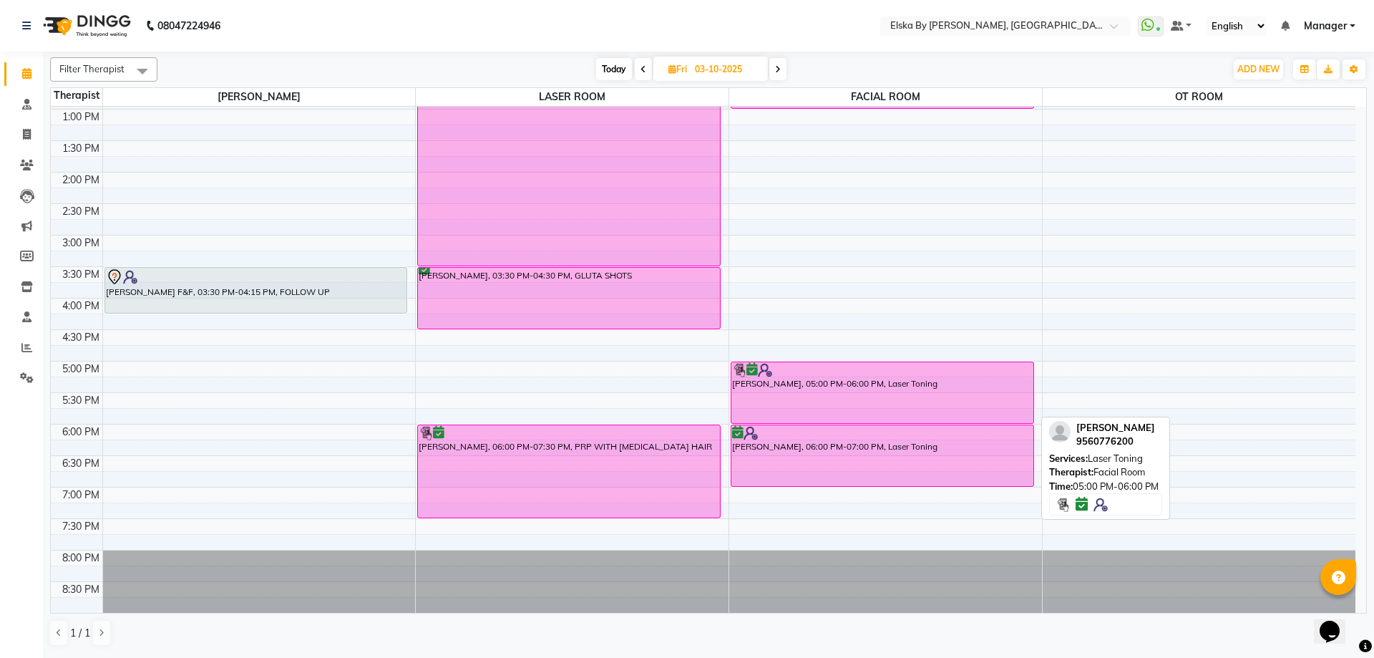
scroll to position [106, 0]
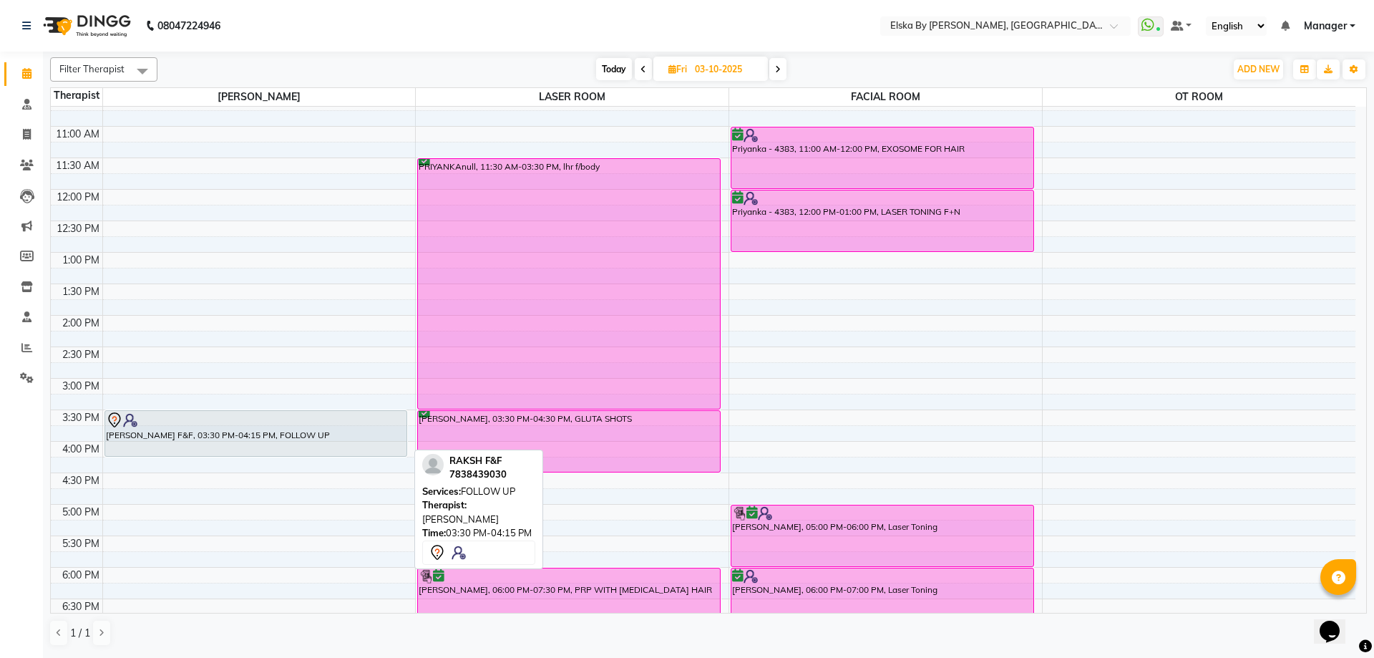
click at [374, 421] on div at bounding box center [256, 419] width 301 height 17
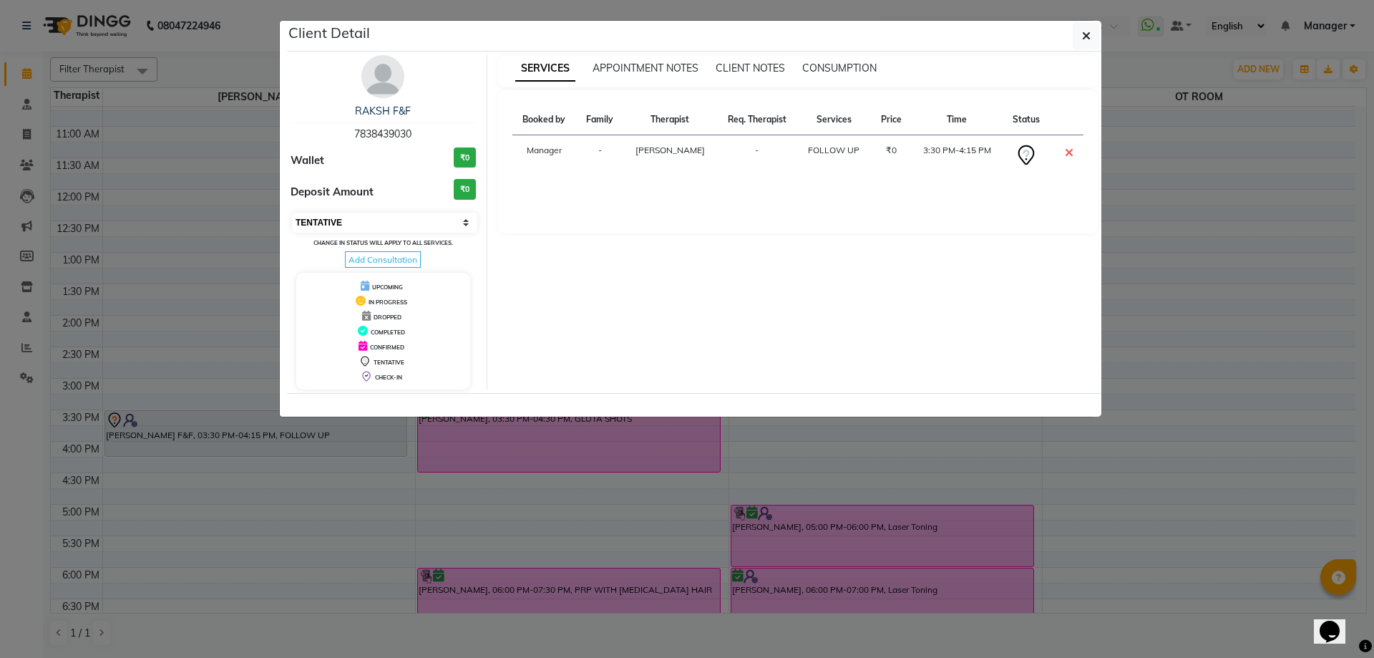
click at [468, 220] on select "Select CONFIRMED TENTATIVE" at bounding box center [384, 223] width 185 height 20
select select "6"
click at [292, 213] on select "Select CONFIRMED TENTATIVE" at bounding box center [384, 223] width 185 height 20
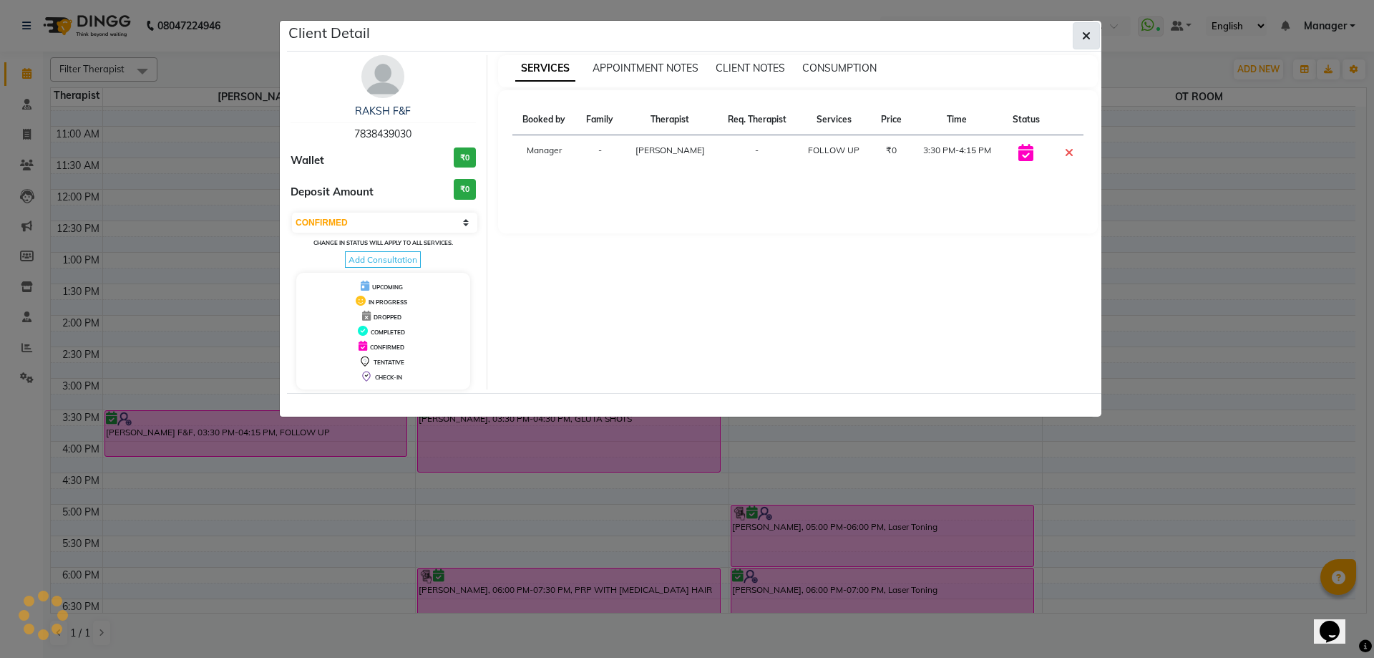
click at [1089, 32] on icon "button" at bounding box center [1086, 35] width 9 height 11
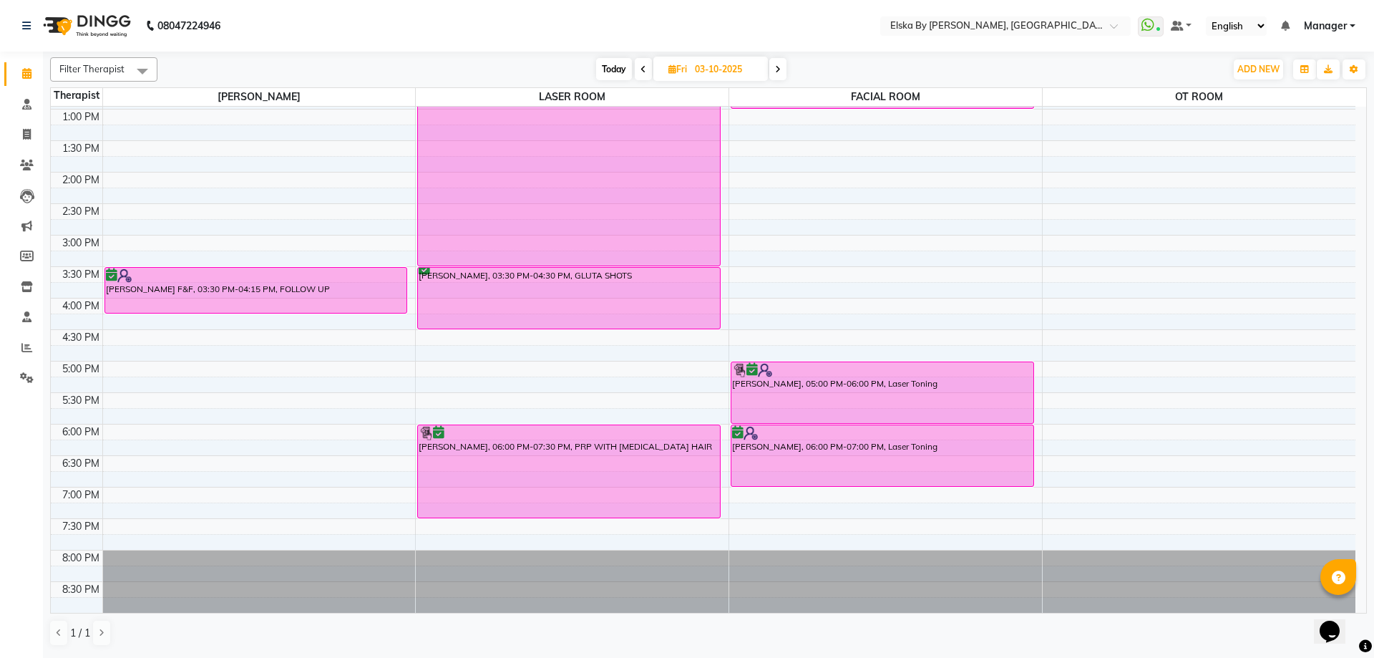
scroll to position [0, 0]
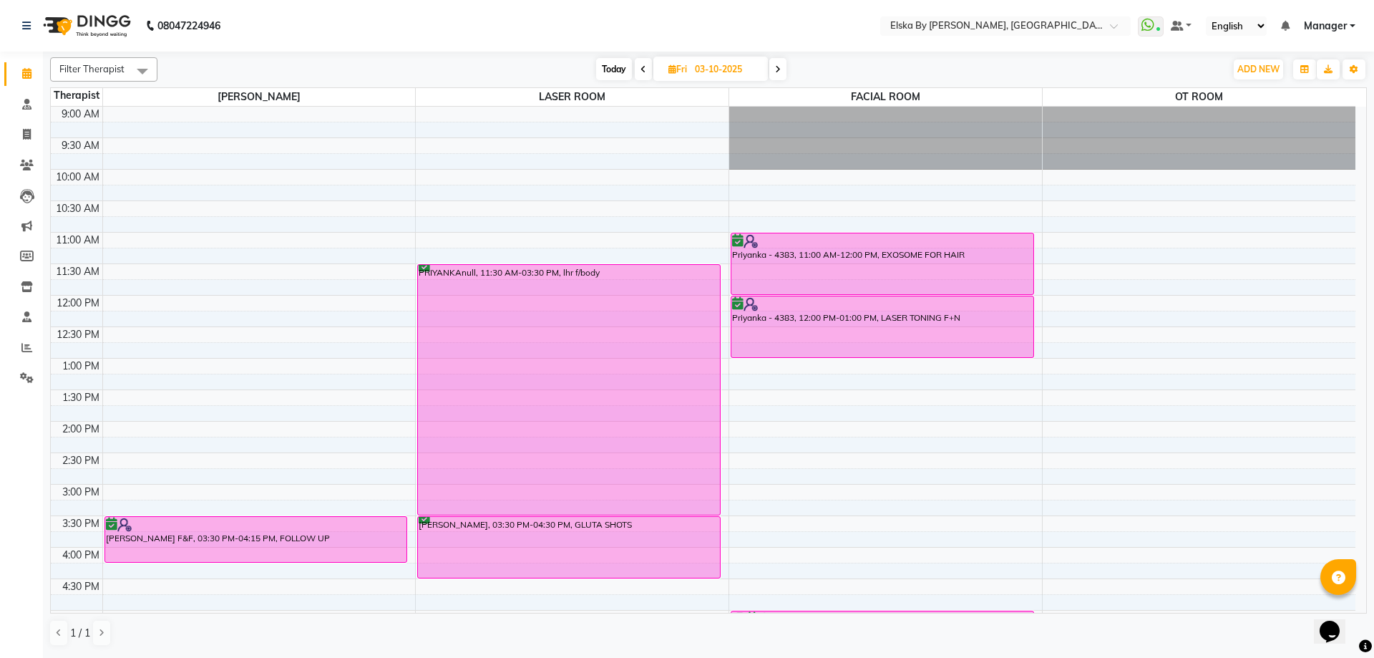
click at [776, 69] on icon at bounding box center [778, 69] width 6 height 9
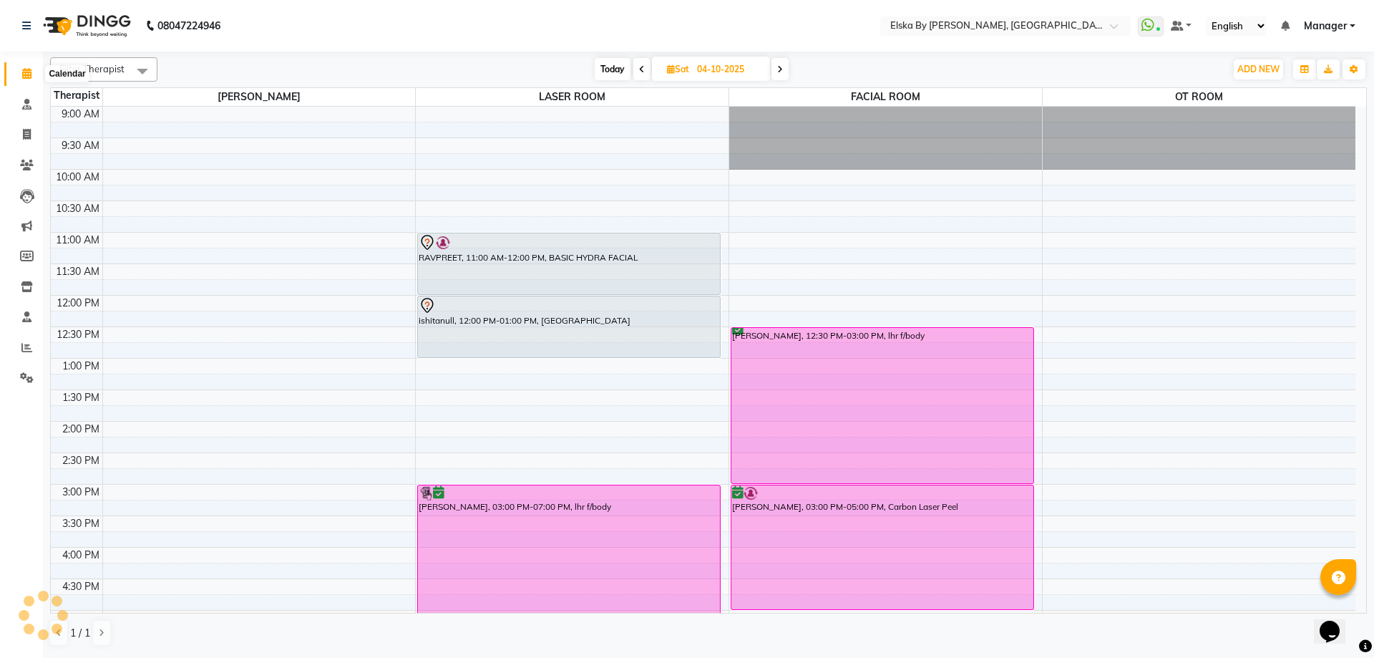
click at [25, 69] on icon at bounding box center [26, 73] width 9 height 11
click at [618, 67] on span "Today" at bounding box center [613, 69] width 36 height 22
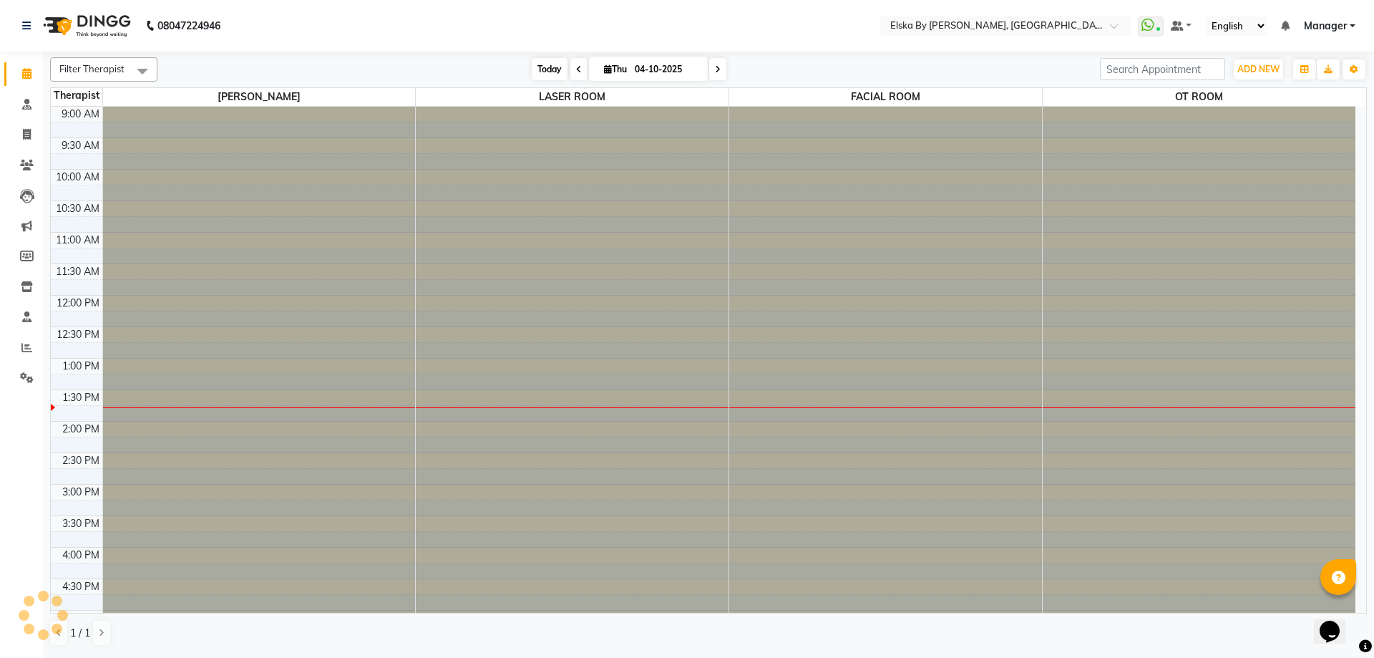
type input "02-10-2025"
